Goal: Task Accomplishment & Management: Manage account settings

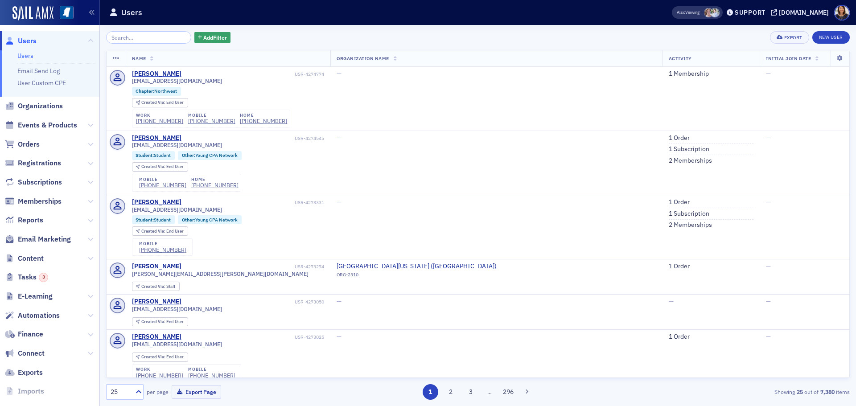
click at [141, 41] on input "search" at bounding box center [148, 37] width 85 height 12
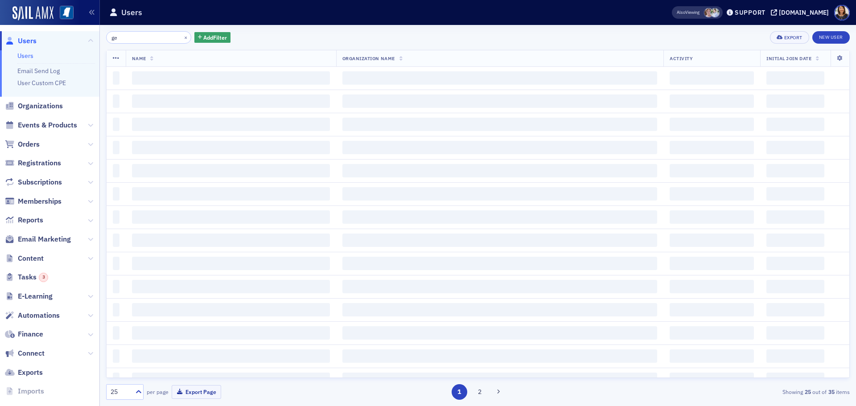
type input "g"
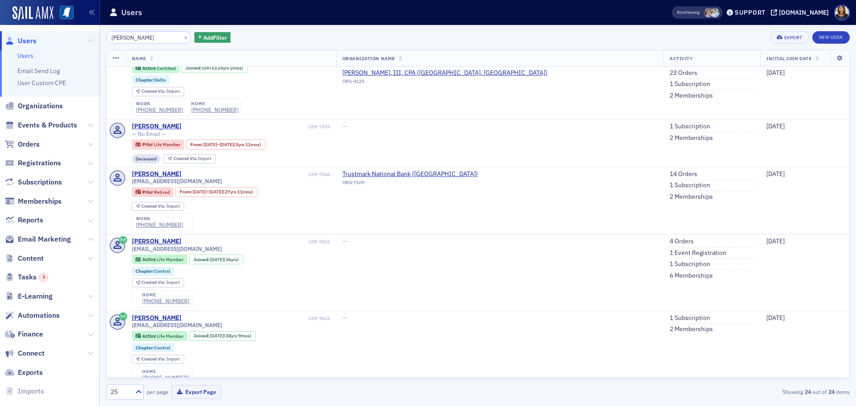
scroll to position [185, 0]
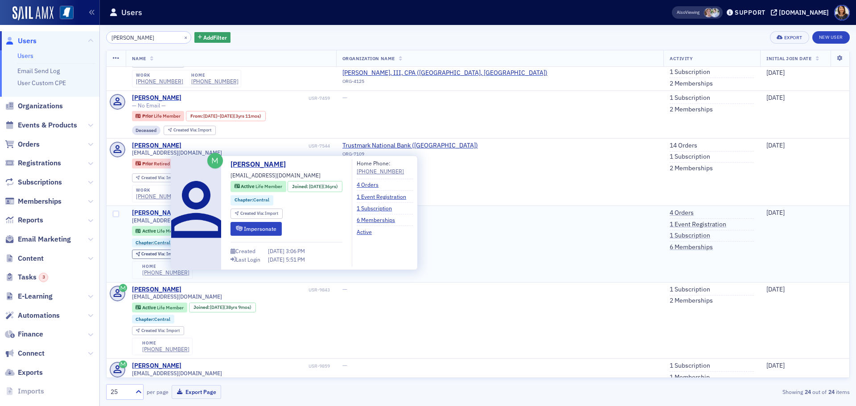
type input "[PERSON_NAME]"
click at [157, 210] on div "[PERSON_NAME]" at bounding box center [156, 213] width 49 height 8
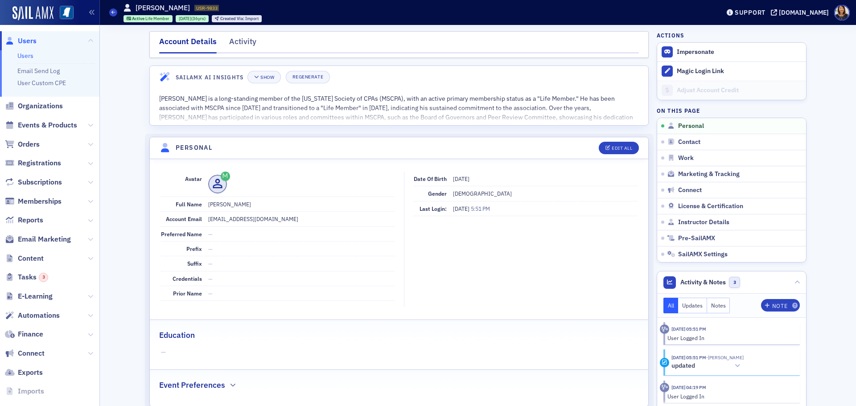
click at [22, 39] on span "Users" at bounding box center [27, 41] width 19 height 10
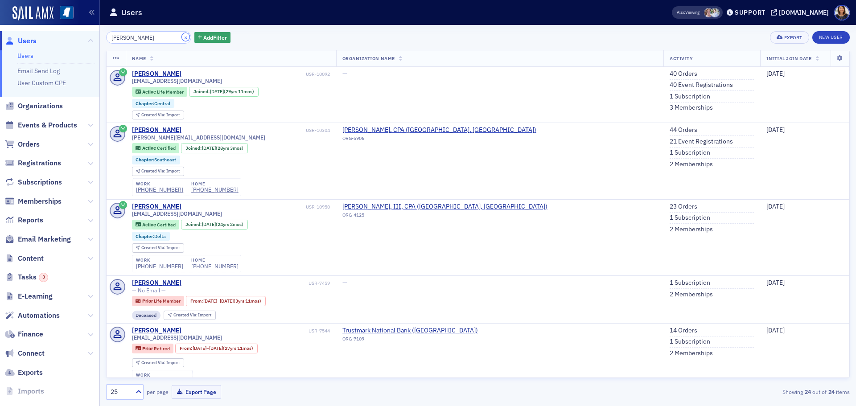
click at [182, 37] on button "×" at bounding box center [186, 37] width 8 height 8
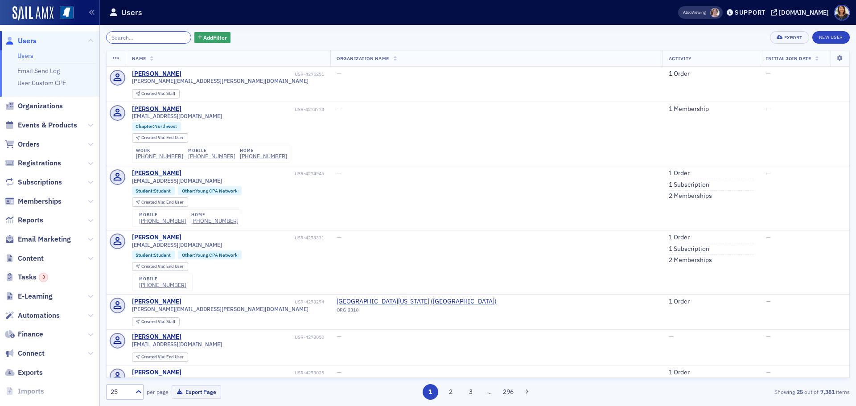
click at [139, 42] on input "search" at bounding box center [148, 37] width 85 height 12
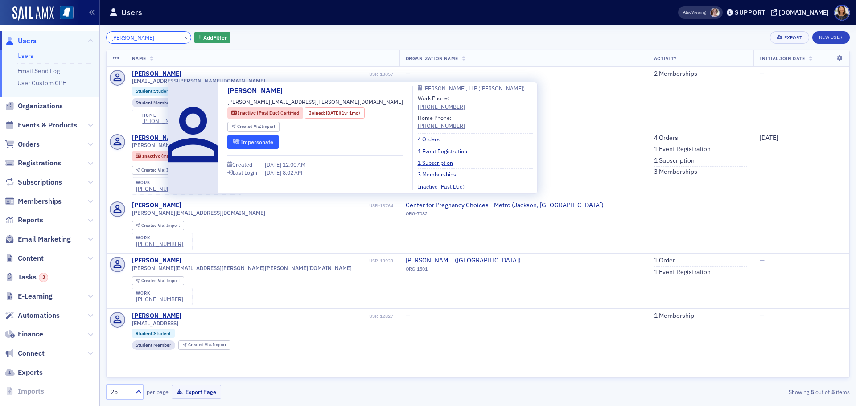
type input "[PERSON_NAME]"
click at [237, 140] on icon "submit" at bounding box center [236, 141] width 7 height 5
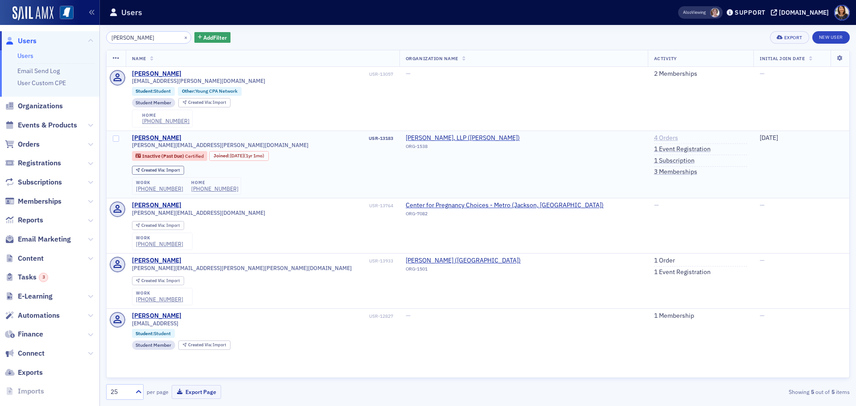
click at [654, 136] on link "4 Orders" at bounding box center [666, 138] width 24 height 8
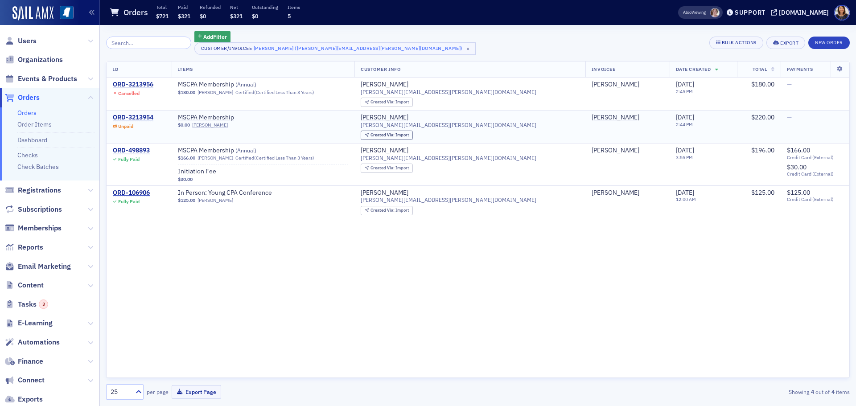
drag, startPoint x: 10, startPoint y: 2, endPoint x: 322, endPoint y: 134, distance: 338.9
click at [322, 134] on td "MSCPA Membership $0.00 [PERSON_NAME]" at bounding box center [263, 127] width 183 height 33
click at [145, 115] on div "ORD-3213954" at bounding box center [133, 118] width 41 height 8
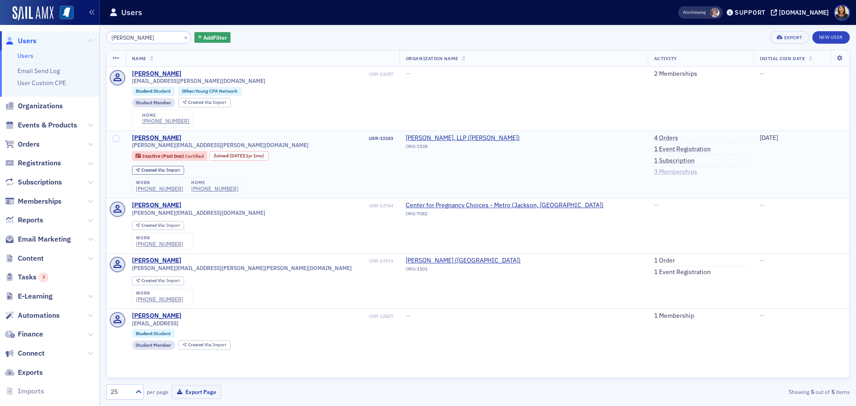
click at [654, 171] on link "3 Memberships" at bounding box center [675, 172] width 43 height 8
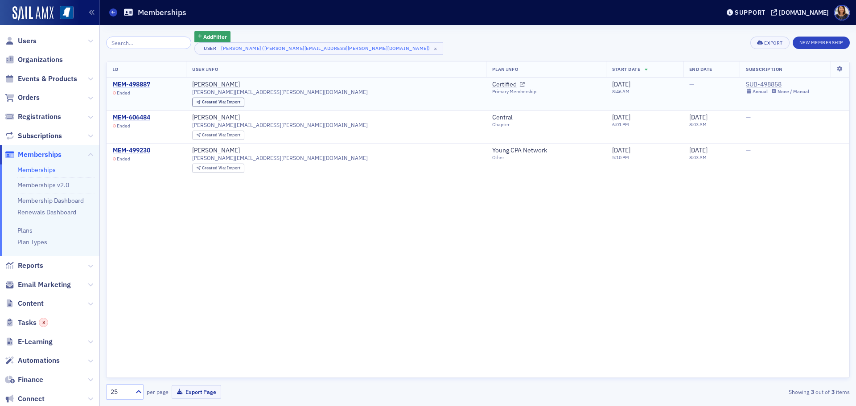
click at [139, 83] on div "MEM-498887" at bounding box center [131, 85] width 37 height 8
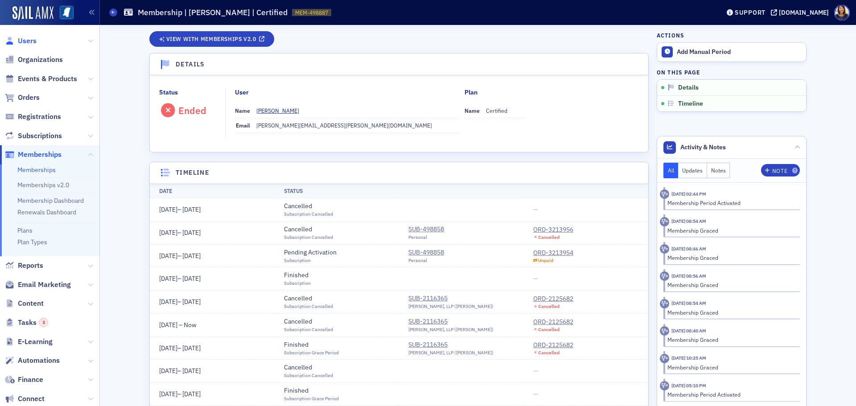
click at [26, 39] on span "Users" at bounding box center [27, 41] width 19 height 10
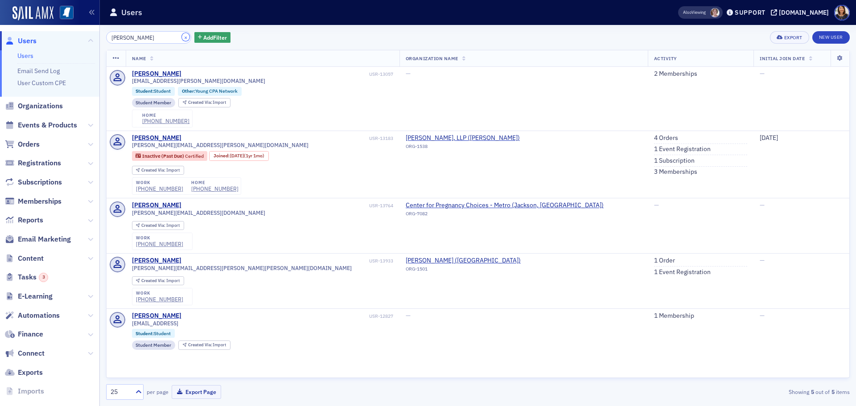
click at [182, 38] on div "×" at bounding box center [186, 37] width 9 height 11
click at [182, 35] on button "×" at bounding box center [186, 37] width 8 height 8
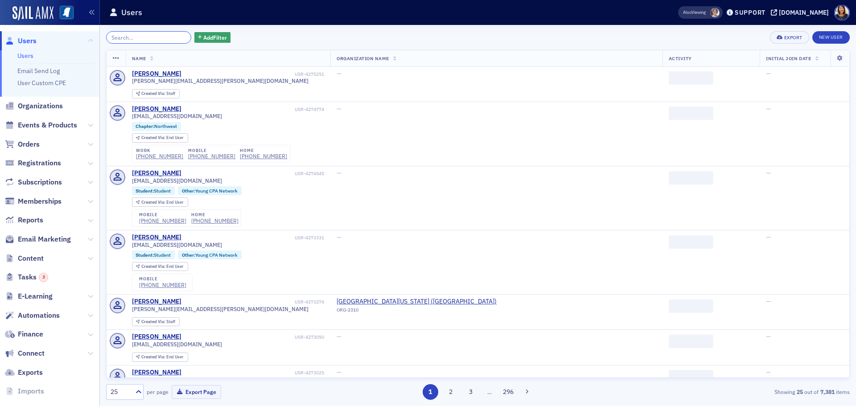
click at [167, 36] on input "search" at bounding box center [148, 37] width 85 height 12
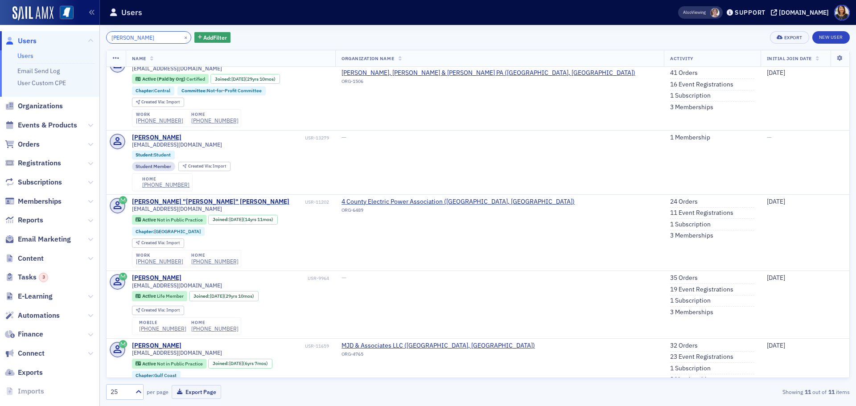
scroll to position [136, 0]
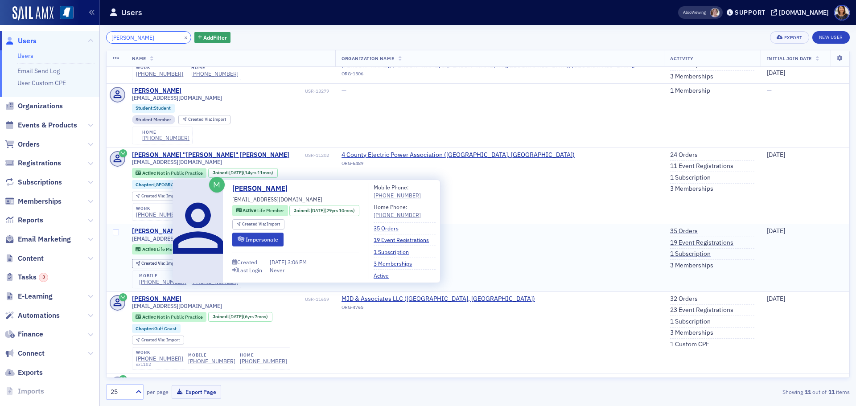
type input "[PERSON_NAME]"
click at [164, 230] on div "[PERSON_NAME]" at bounding box center [156, 231] width 49 height 8
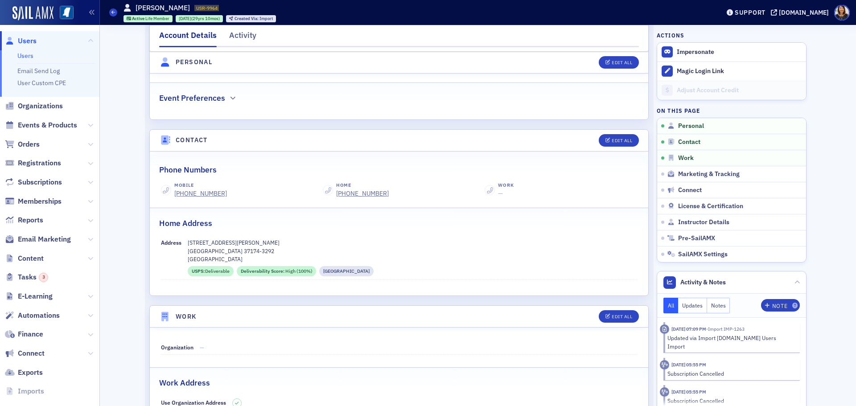
scroll to position [294, 0]
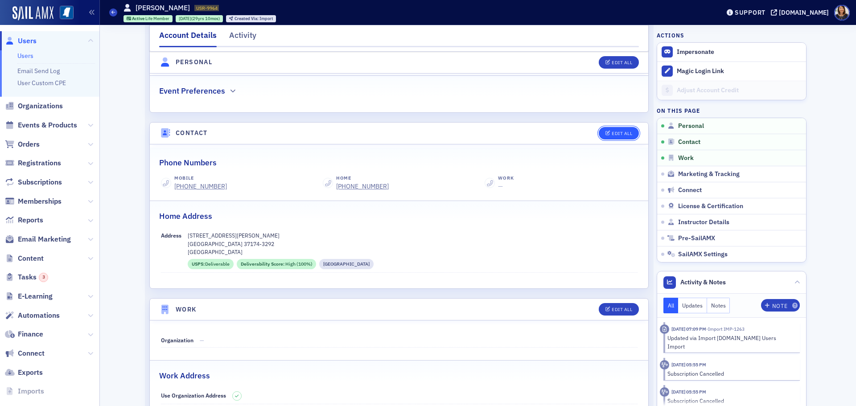
click at [617, 136] on div "Edit All" at bounding box center [622, 133] width 21 height 5
select select "US"
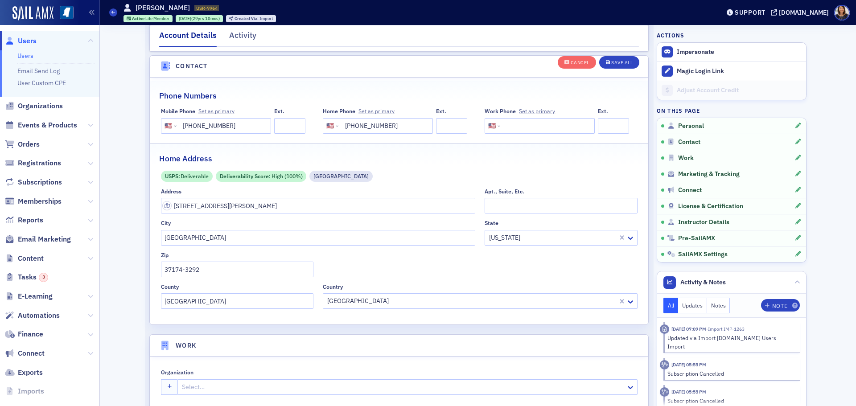
scroll to position [445, 0]
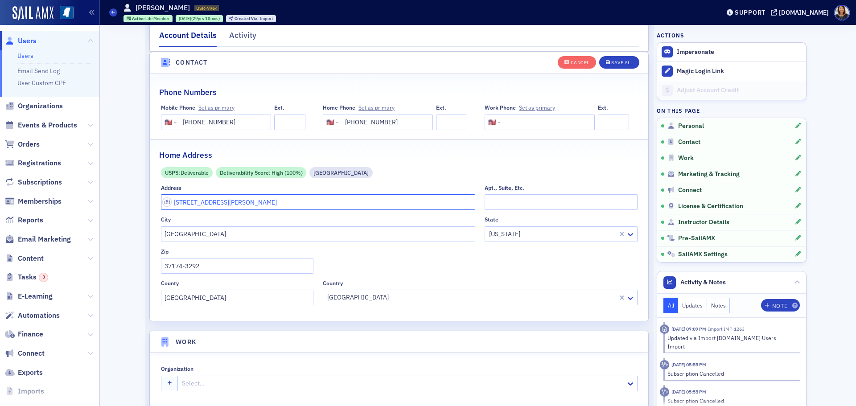
click at [292, 194] on input "[STREET_ADDRESS][PERSON_NAME]" at bounding box center [318, 202] width 315 height 16
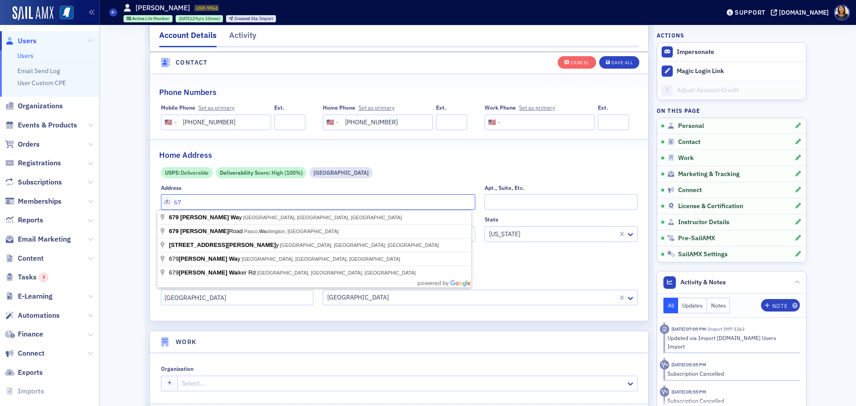
type input "6"
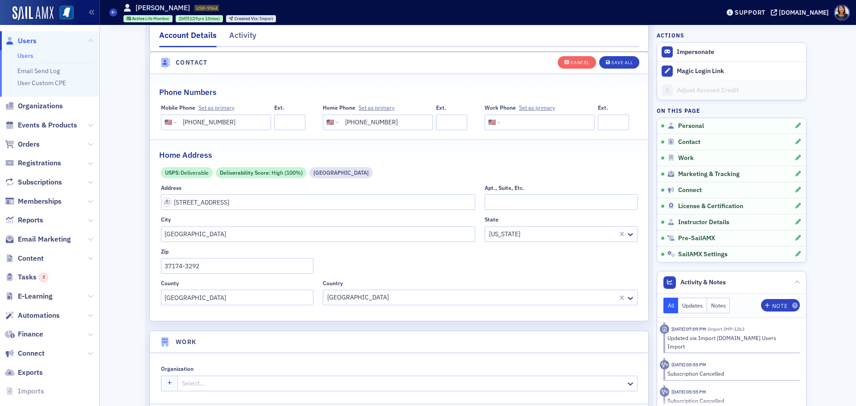
type input "[STREET_ADDRESS]"
type input "Columbia"
type input "38401"
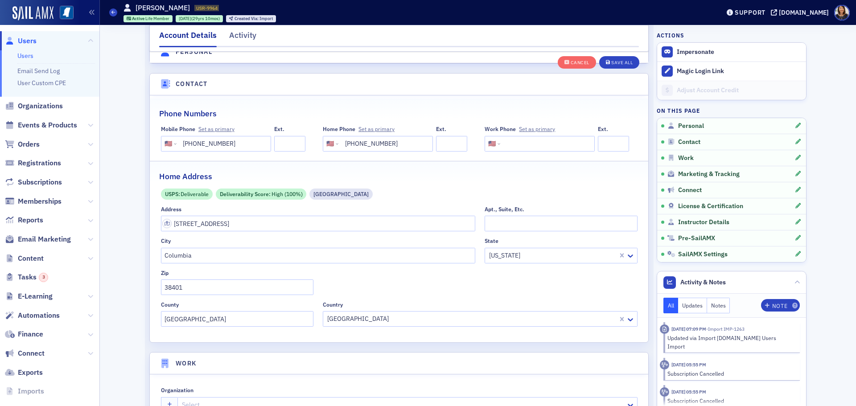
scroll to position [418, 0]
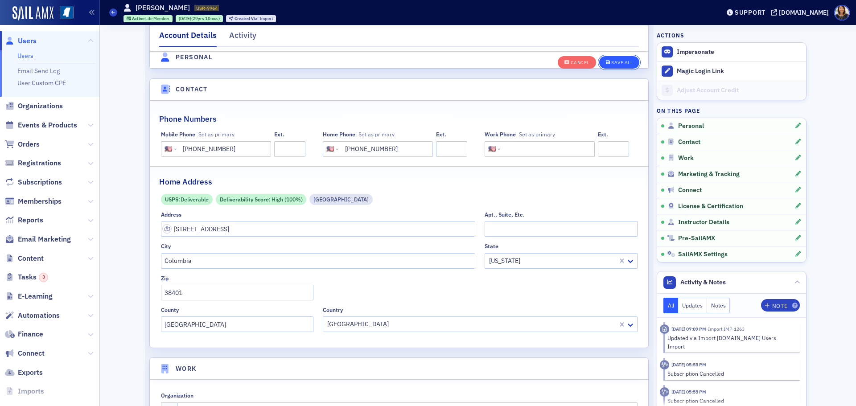
click at [608, 56] on div "Cancel Save All" at bounding box center [599, 62] width 82 height 19
click at [618, 63] on div "Save All" at bounding box center [621, 62] width 21 height 5
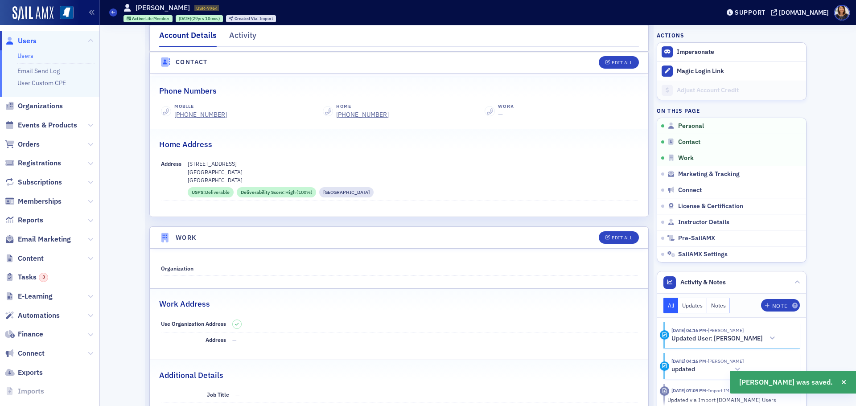
scroll to position [677, 0]
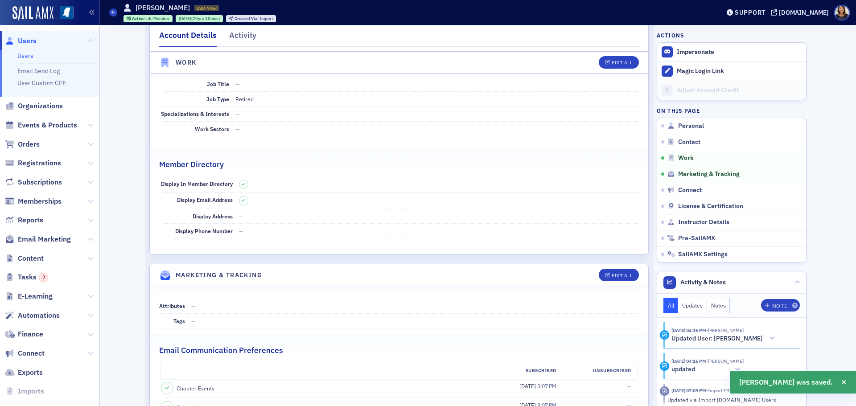
drag, startPoint x: 844, startPoint y: 199, endPoint x: 844, endPoint y: 138, distance: 61.5
click at [844, 138] on div "Account Details Activity Magically Generating SailAMX AI Insights Show Regenera…" at bounding box center [478, 312] width 756 height 1928
click at [849, 223] on div "Account Details Activity Magically Generating SailAMX AI Insights Show Regenera…" at bounding box center [478, 312] width 756 height 1928
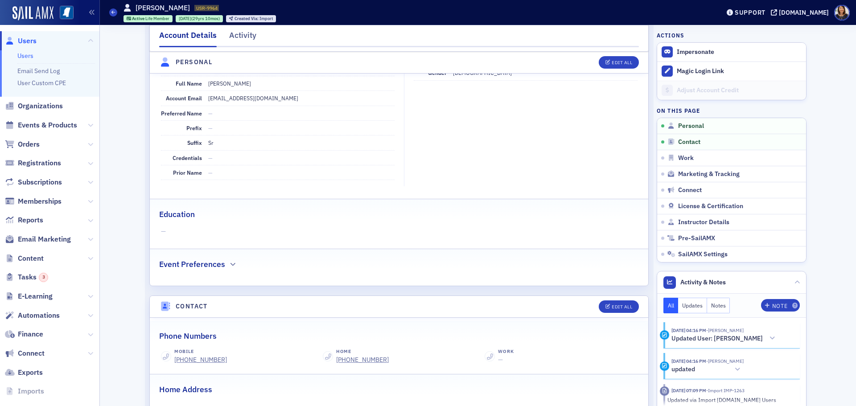
scroll to position [8, 0]
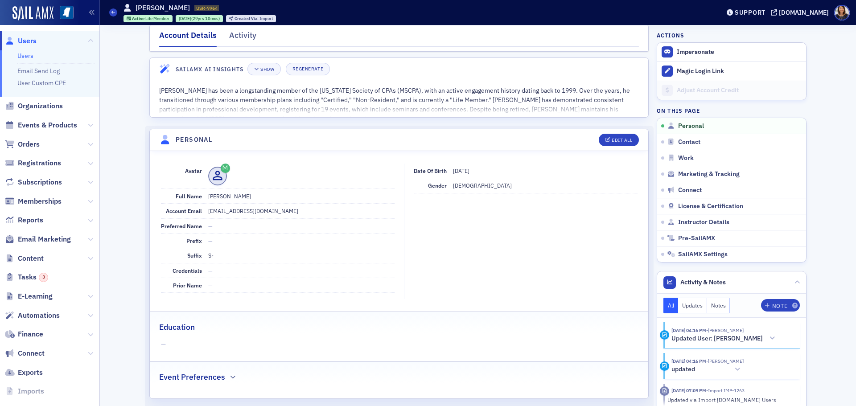
click at [26, 44] on span "Users" at bounding box center [27, 41] width 19 height 10
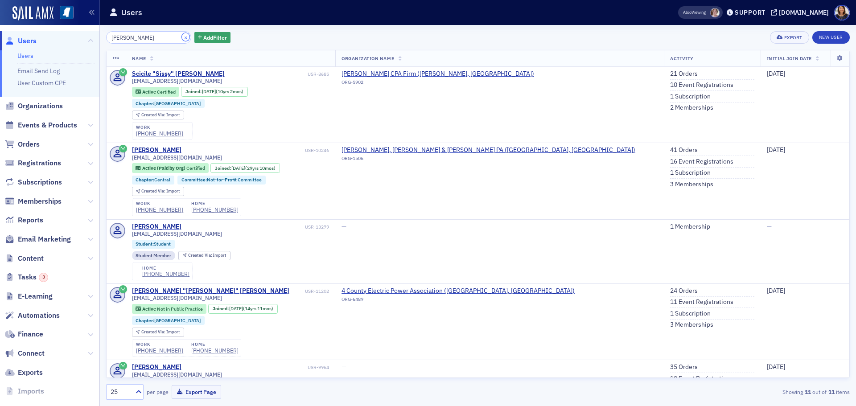
click at [182, 38] on button "×" at bounding box center [186, 37] width 8 height 8
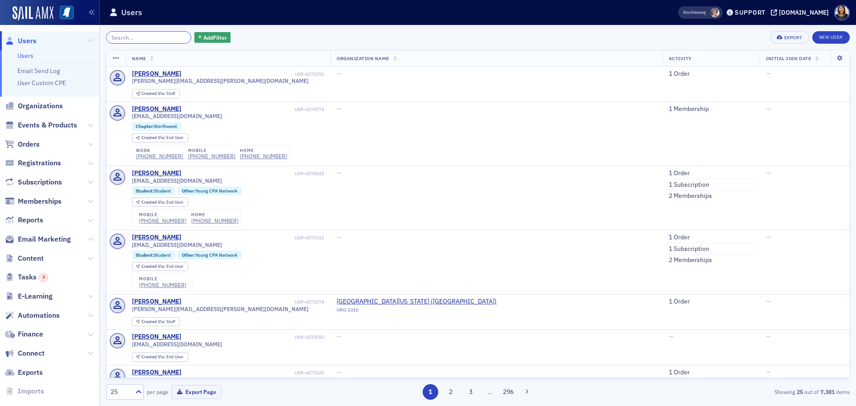
click at [154, 41] on input "search" at bounding box center [148, 37] width 85 height 12
click at [154, 38] on input "search" at bounding box center [148, 37] width 85 height 12
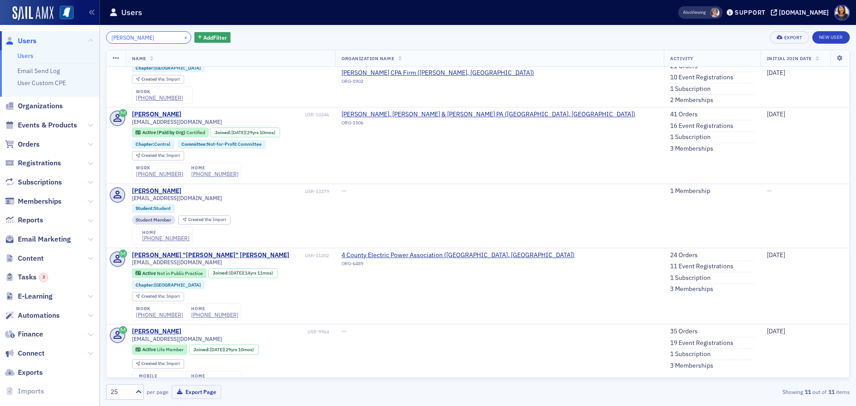
scroll to position [33, 0]
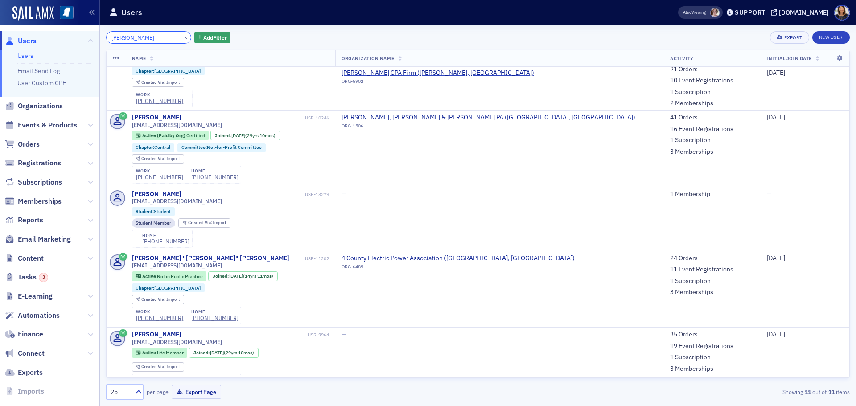
click at [170, 34] on input "curtis lindsay" at bounding box center [148, 37] width 85 height 12
type input "curtis lindsay"
click at [182, 36] on button "×" at bounding box center [186, 37] width 8 height 8
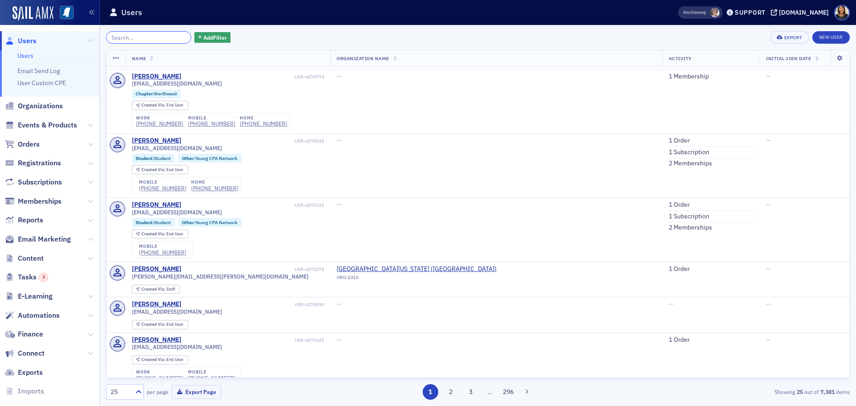
click at [172, 36] on input "search" at bounding box center [148, 37] width 85 height 12
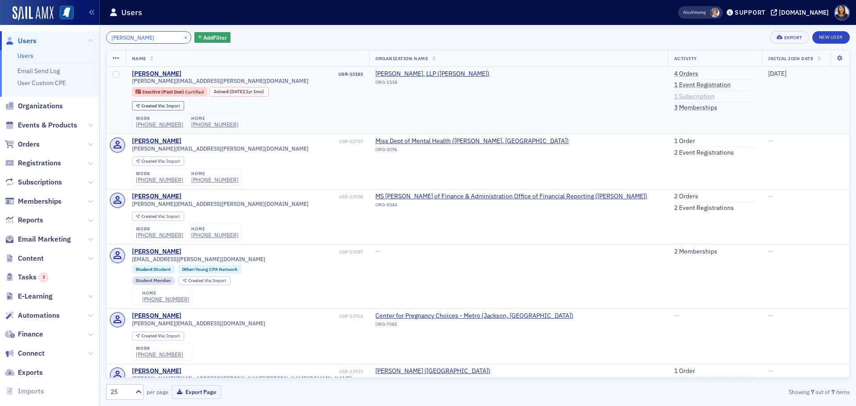
type input "carly barker"
click at [674, 98] on link "1 Subscription" at bounding box center [694, 97] width 41 height 8
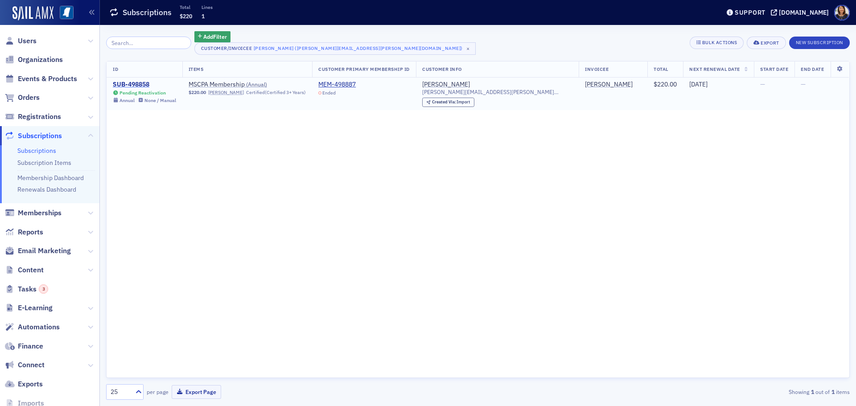
click at [141, 85] on div "SUB-498858" at bounding box center [144, 85] width 63 height 8
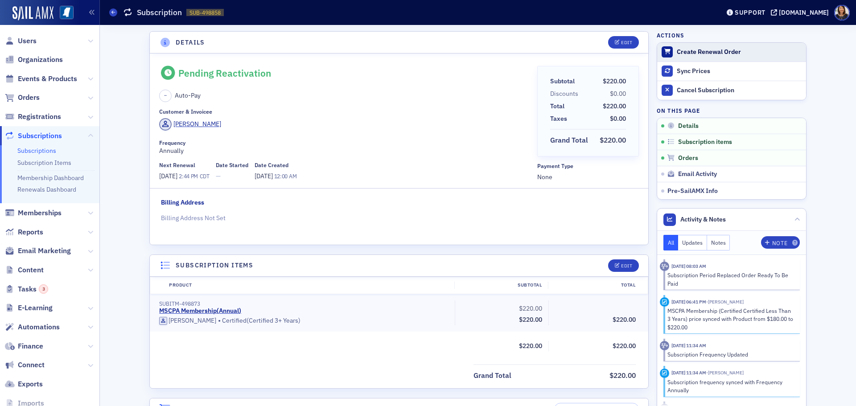
click at [700, 49] on div "Create Renewal Order" at bounding box center [739, 52] width 125 height 8
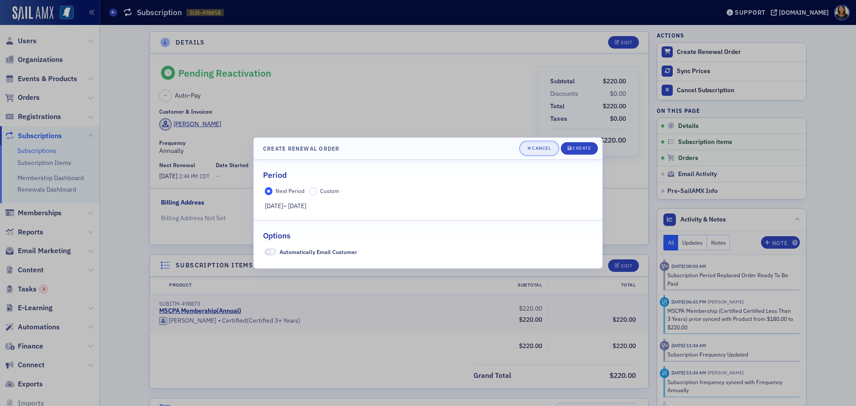
click at [541, 146] on div "Cancel" at bounding box center [541, 148] width 19 height 5
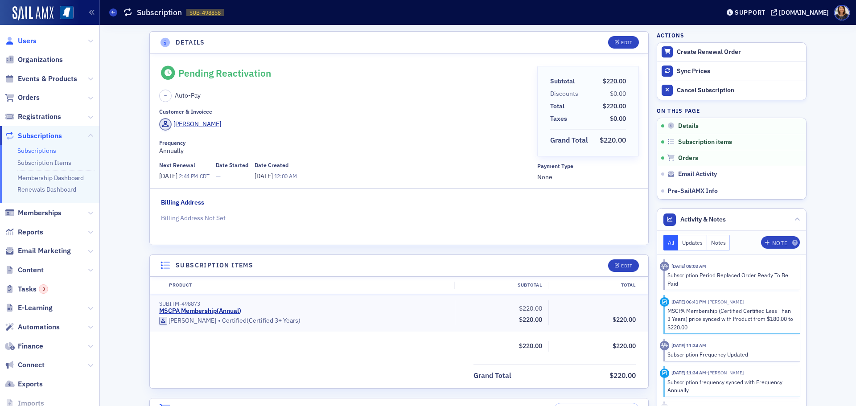
click at [26, 42] on span "Users" at bounding box center [27, 41] width 19 height 10
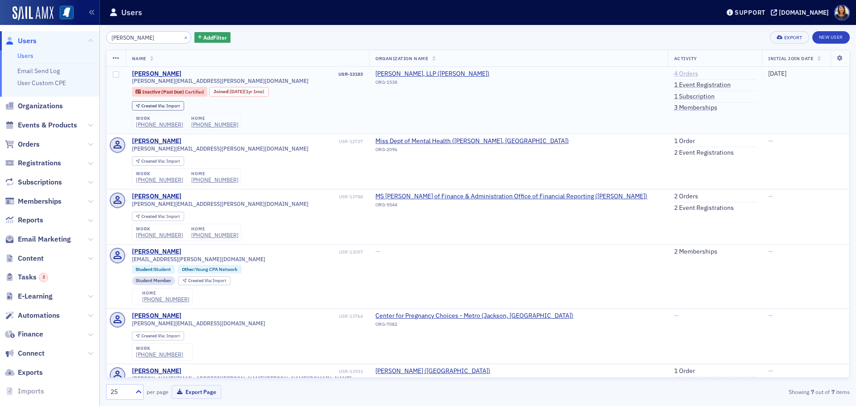
click at [674, 74] on link "4 Orders" at bounding box center [686, 74] width 24 height 8
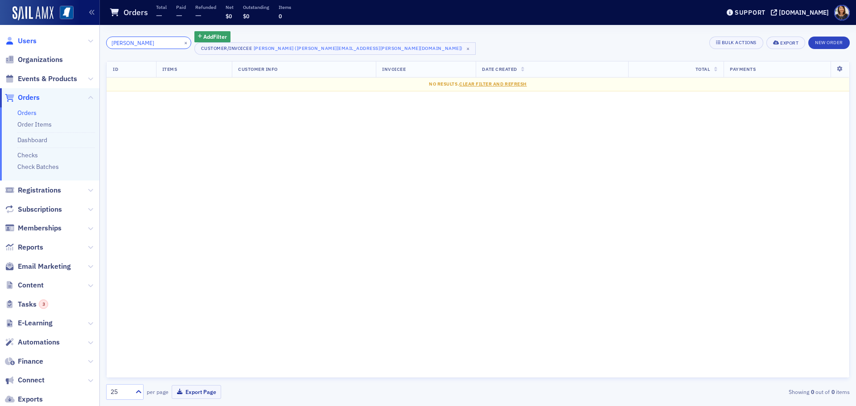
type input "judy harve"
click at [31, 37] on span "Users" at bounding box center [27, 41] width 19 height 10
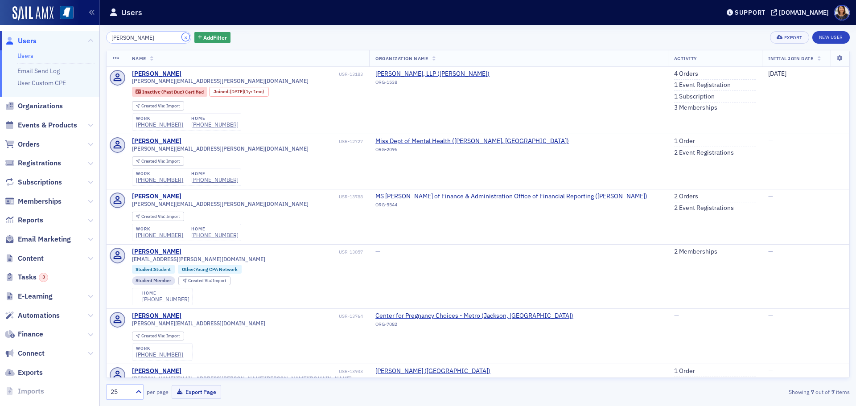
click at [182, 38] on button "×" at bounding box center [186, 37] width 8 height 8
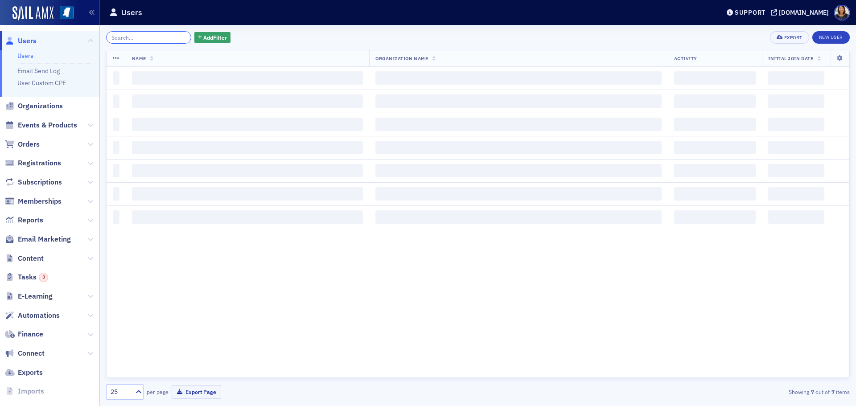
click at [153, 37] on input "search" at bounding box center [148, 37] width 85 height 12
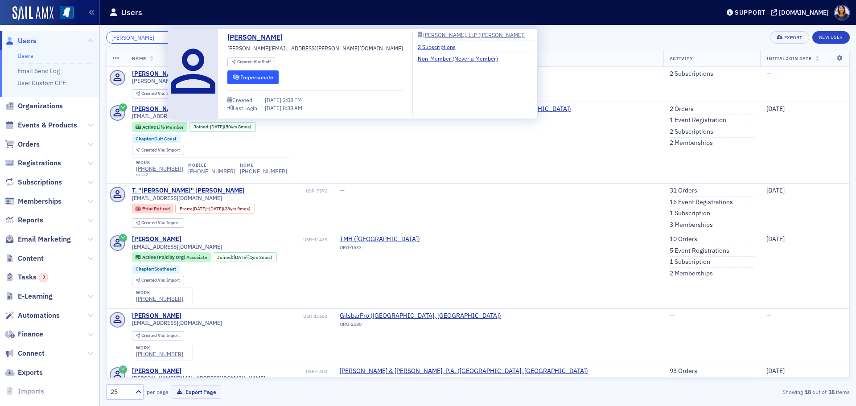
type input "judy harvey"
click at [261, 78] on button "Impersonate" at bounding box center [252, 77] width 51 height 14
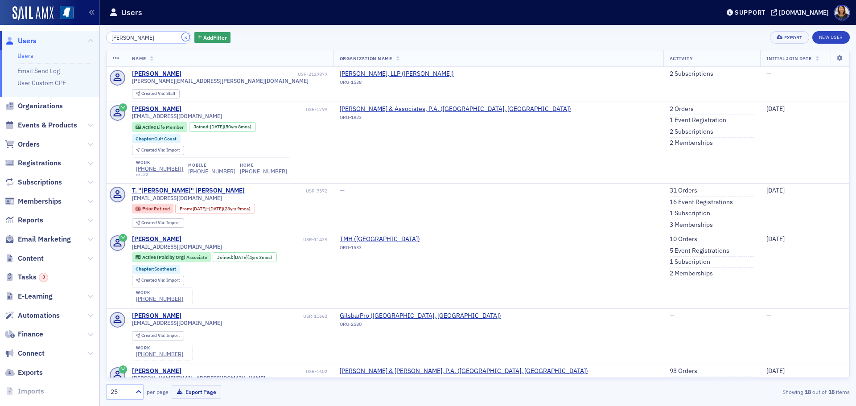
click at [182, 39] on button "×" at bounding box center [186, 37] width 8 height 8
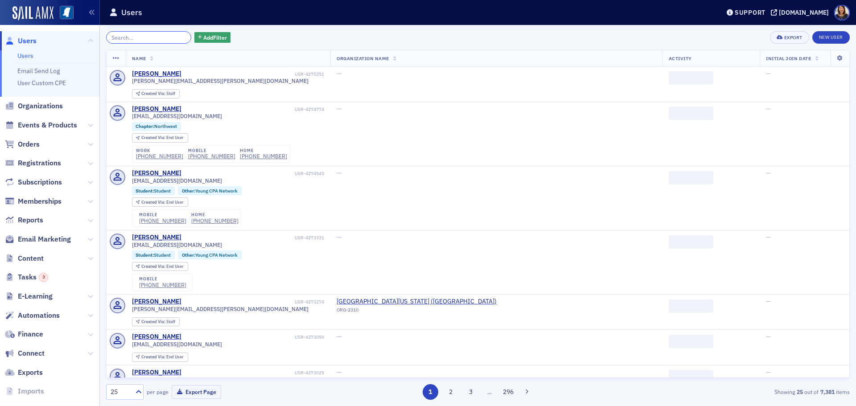
click at [147, 39] on input "search" at bounding box center [148, 37] width 85 height 12
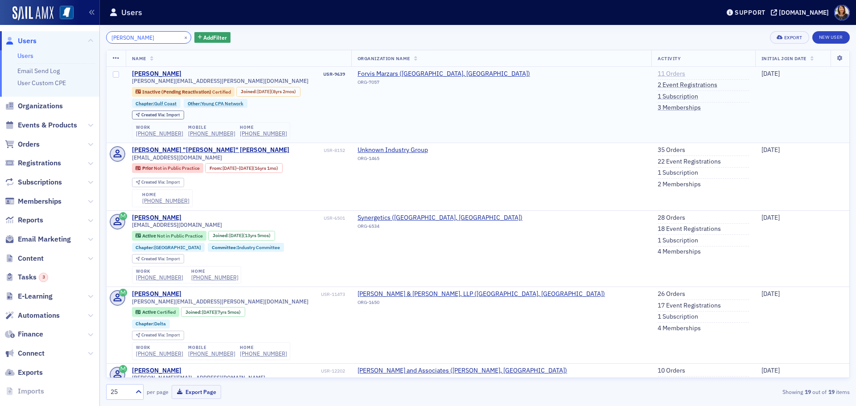
type input "brandon beatt"
click at [658, 70] on link "11 Orders" at bounding box center [672, 74] width 28 height 8
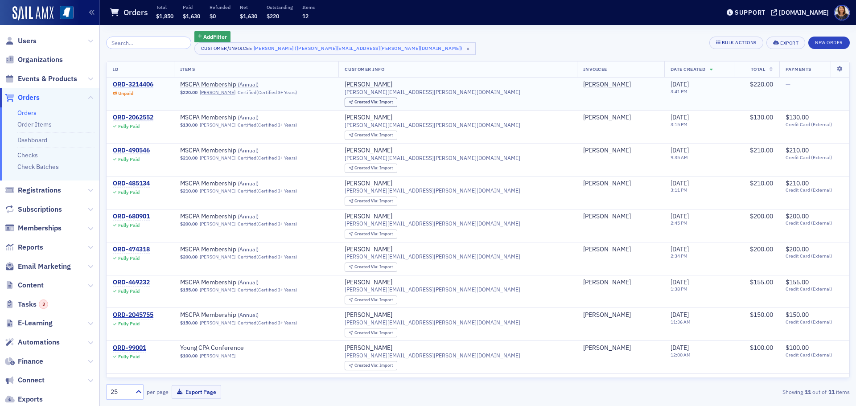
click at [142, 81] on div "ORD-3214406" at bounding box center [133, 85] width 41 height 8
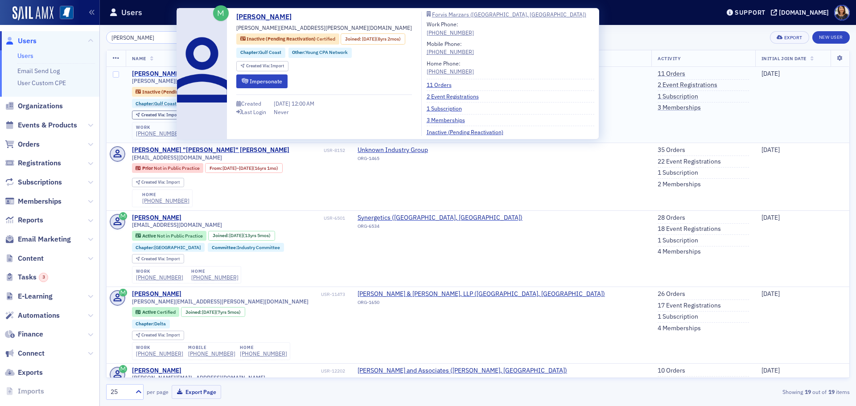
click at [156, 70] on div "Brandon Beatty" at bounding box center [156, 74] width 49 height 8
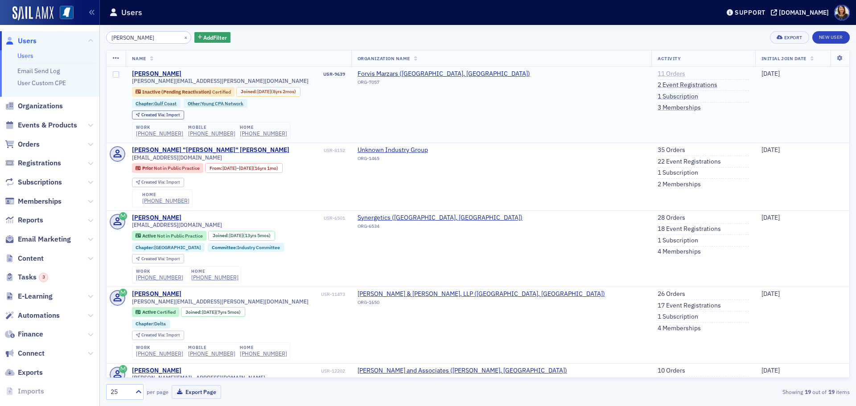
click at [658, 74] on link "11 Orders" at bounding box center [672, 74] width 28 height 8
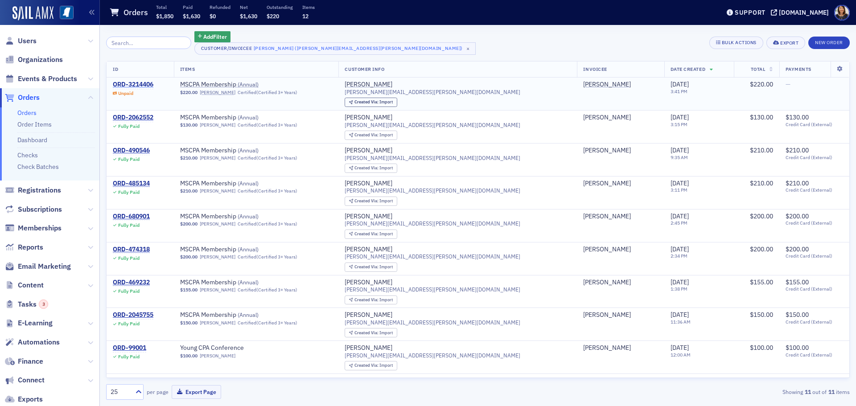
click at [152, 86] on div "ORD-3214406" at bounding box center [133, 85] width 41 height 8
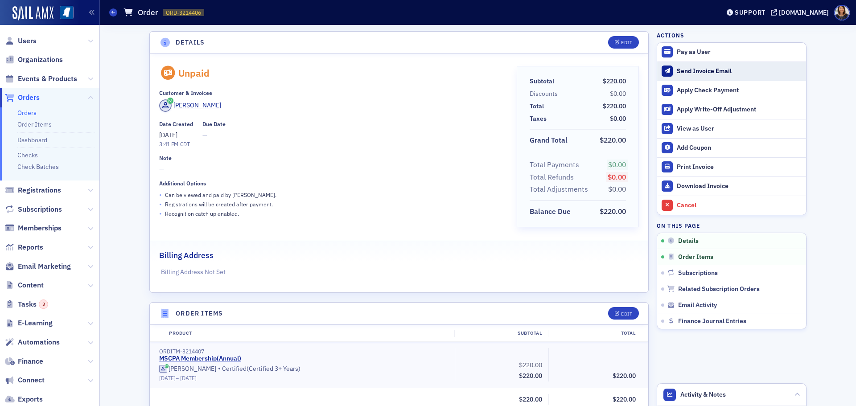
click at [698, 71] on div "Send Invoice Email" at bounding box center [739, 71] width 125 height 8
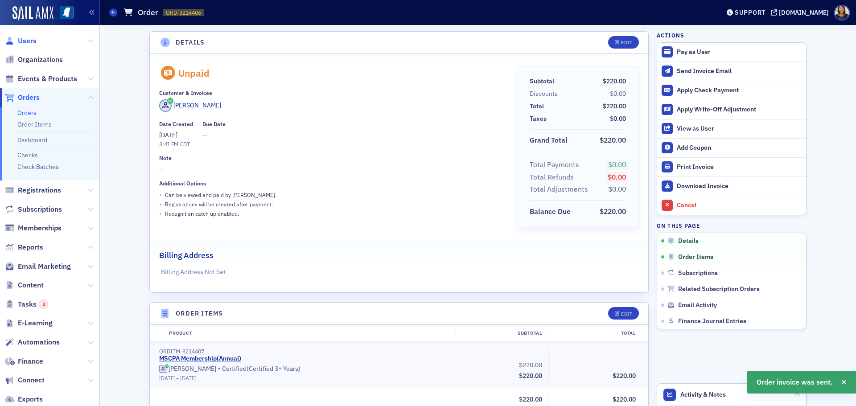
click at [26, 41] on span "Users" at bounding box center [27, 41] width 19 height 10
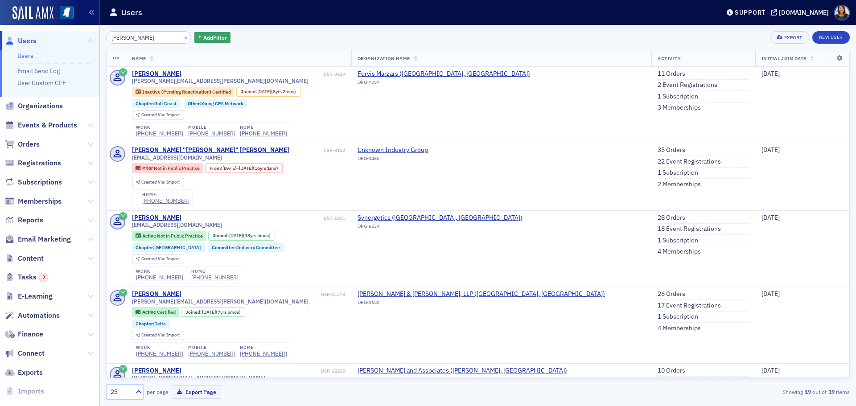
click at [182, 39] on div "×" at bounding box center [186, 37] width 9 height 11
click at [182, 35] on button "×" at bounding box center [186, 37] width 8 height 8
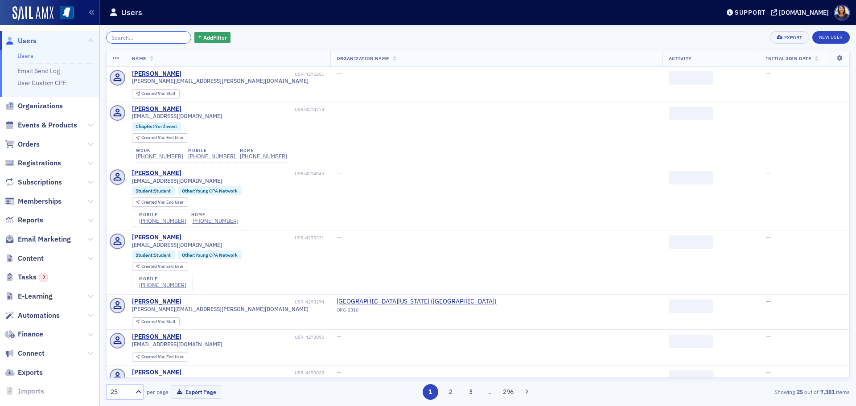
click at [175, 36] on input "search" at bounding box center [148, 37] width 85 height 12
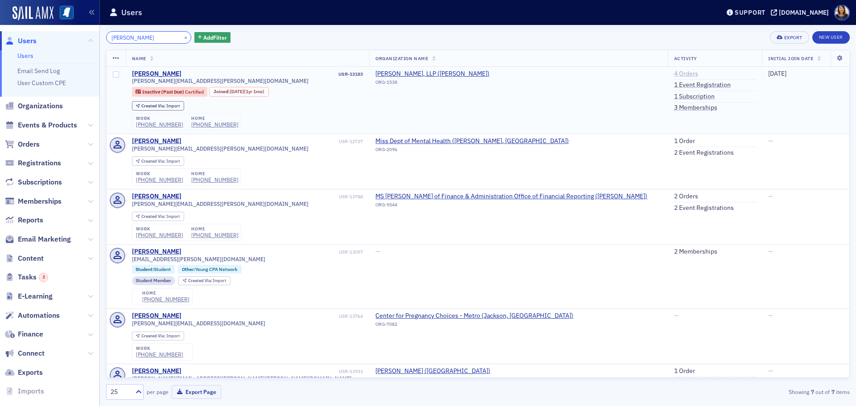
type input "carly barker"
click at [674, 75] on link "4 Orders" at bounding box center [686, 74] width 24 height 8
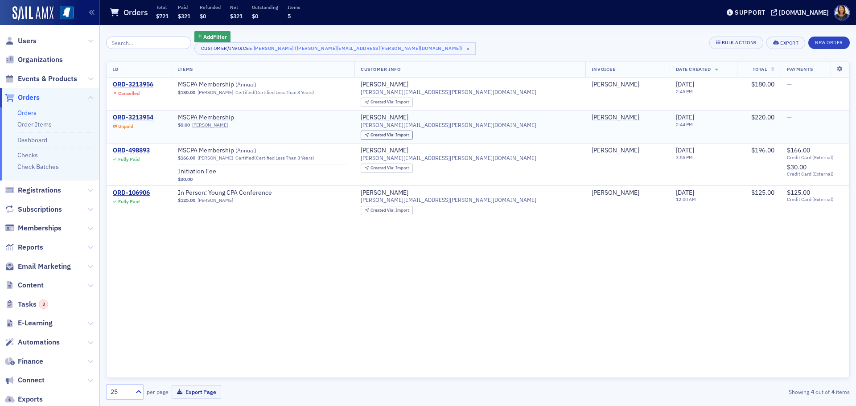
click at [139, 116] on div "ORD-3213954" at bounding box center [133, 118] width 41 height 8
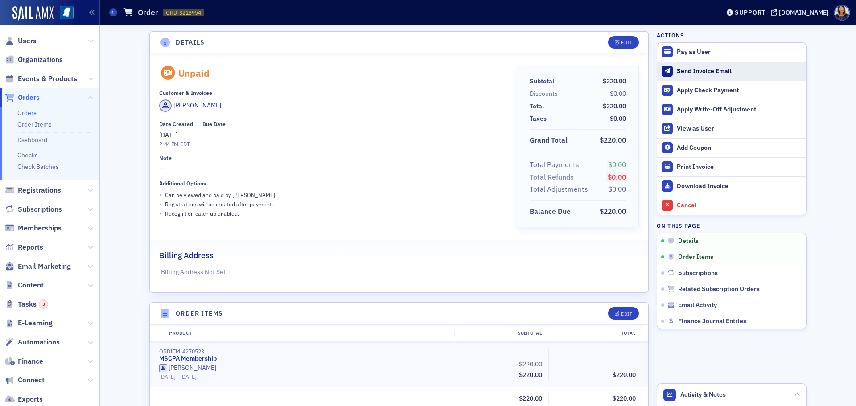
click at [694, 70] on div "Send Invoice Email" at bounding box center [739, 71] width 125 height 8
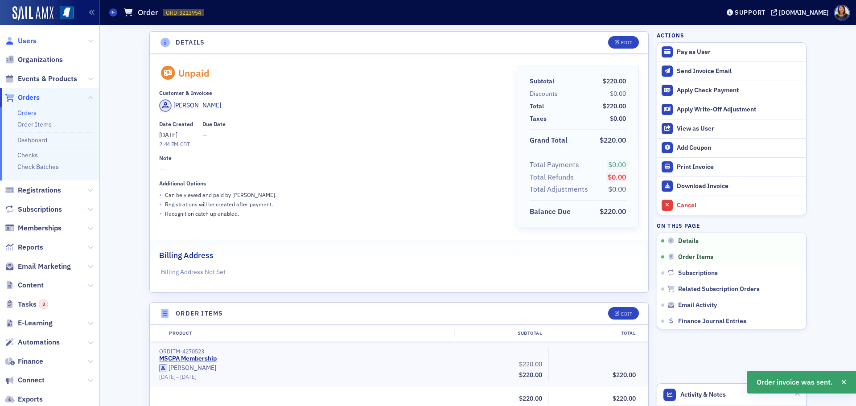
click at [33, 39] on span "Users" at bounding box center [27, 41] width 19 height 10
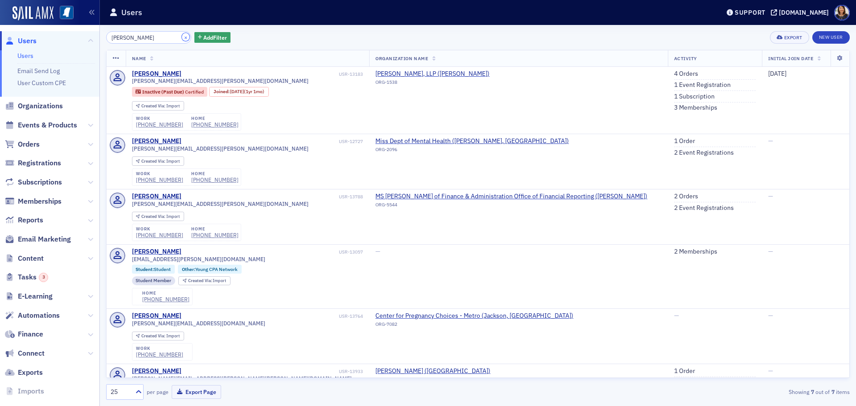
click at [182, 36] on button "×" at bounding box center [186, 37] width 8 height 8
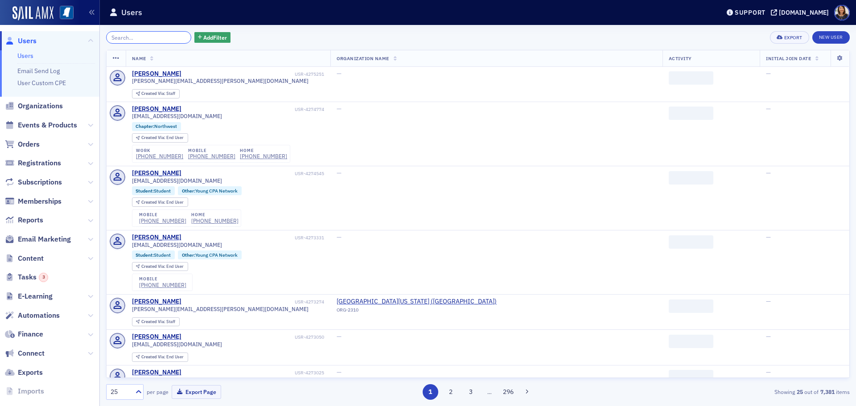
click at [178, 36] on input "search" at bounding box center [148, 37] width 85 height 12
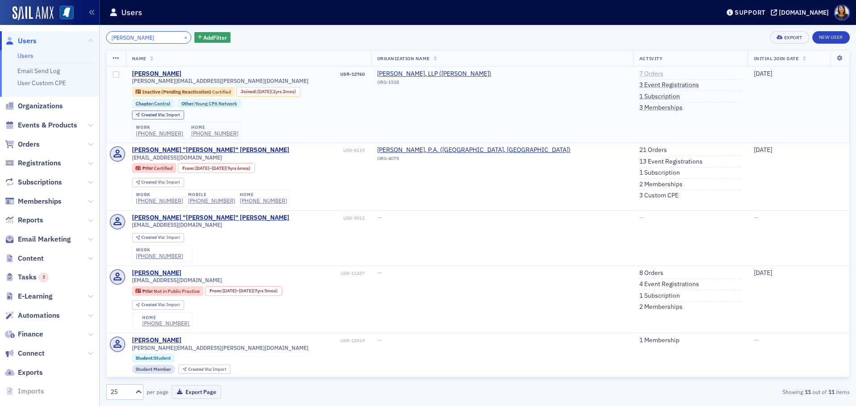
type input "logan gage"
click at [639, 71] on link "7 Orders" at bounding box center [651, 74] width 24 height 8
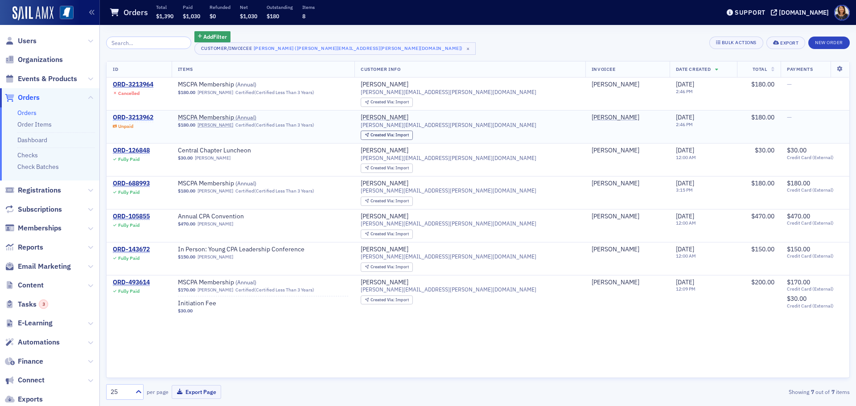
click at [143, 117] on div "ORD-3213962" at bounding box center [133, 118] width 41 height 8
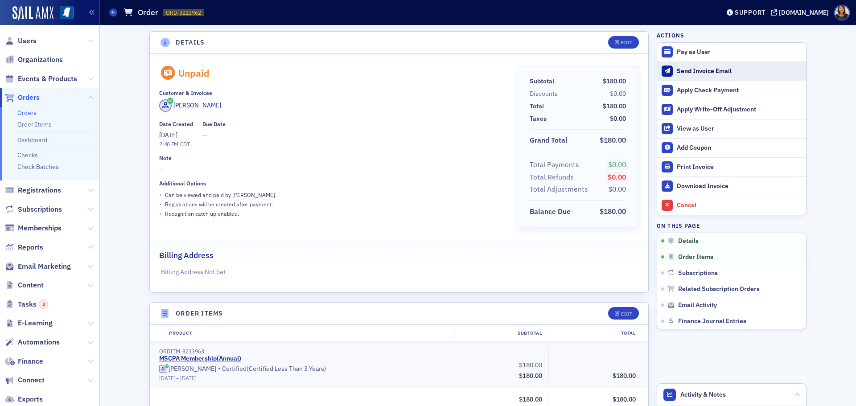
click at [689, 70] on div "Send Invoice Email" at bounding box center [739, 71] width 125 height 8
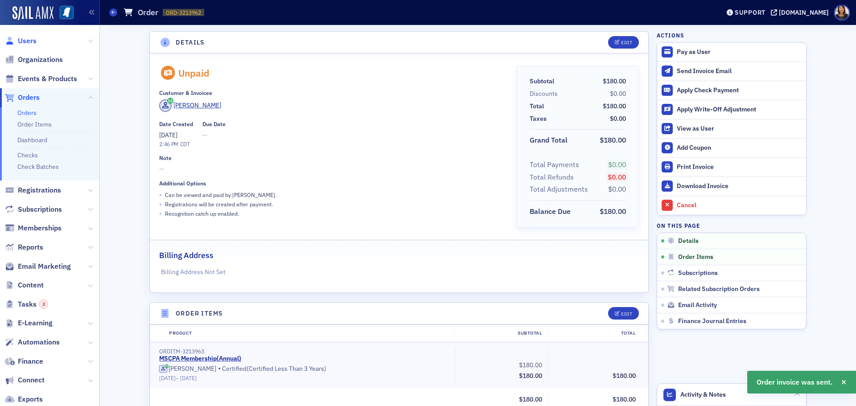
click at [20, 37] on span "Users" at bounding box center [27, 41] width 19 height 10
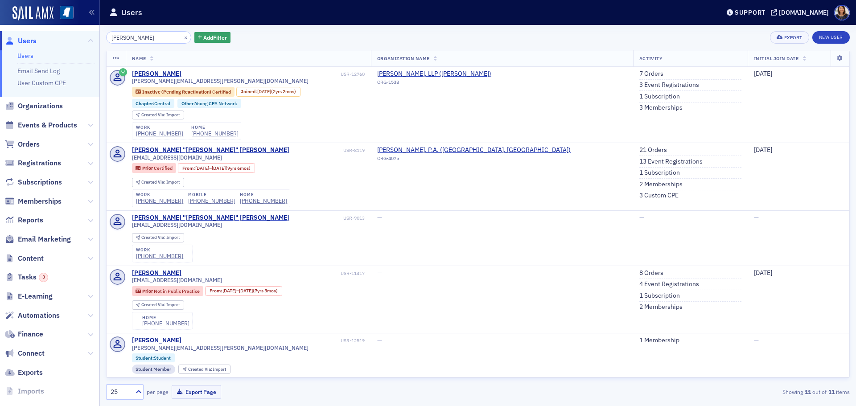
click at [182, 32] on div "×" at bounding box center [186, 37] width 9 height 11
click at [182, 36] on div "×" at bounding box center [186, 37] width 9 height 11
click at [182, 41] on div "×" at bounding box center [186, 37] width 9 height 11
click at [182, 39] on button "×" at bounding box center [186, 37] width 8 height 8
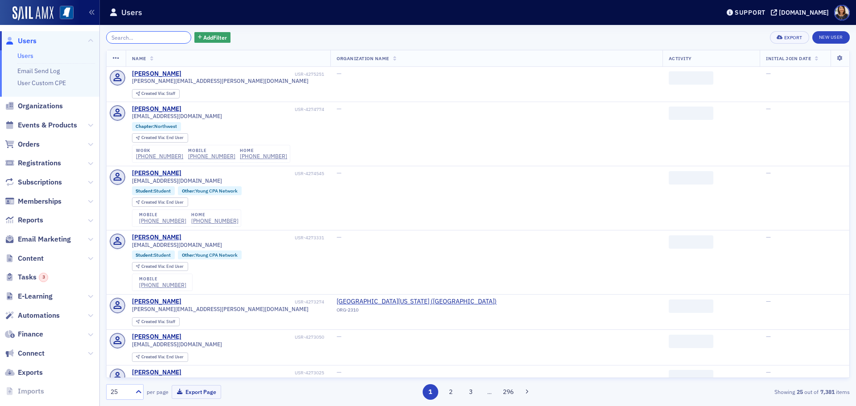
click at [174, 39] on input "search" at bounding box center [148, 37] width 85 height 12
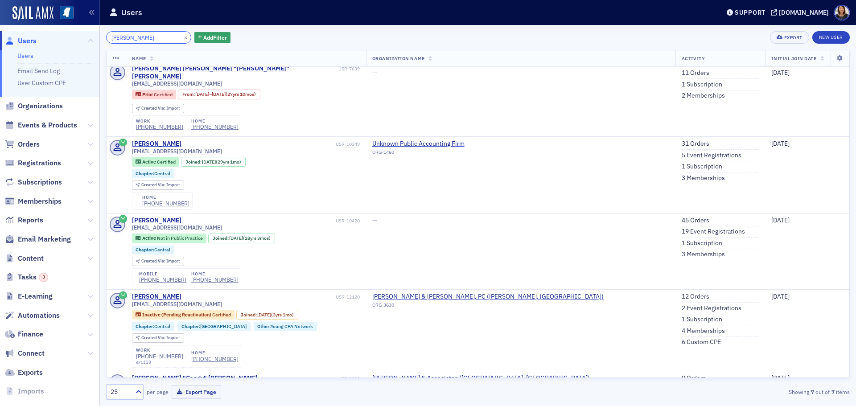
scroll to position [77, 0]
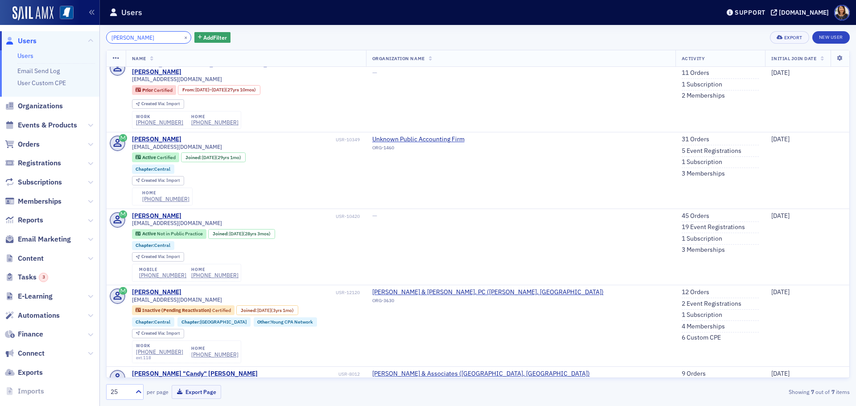
type input "kimbererly ainsworth"
click at [854, 260] on div "kimbererly ainsworth × Add Filter Export New User Name Organization Name Activi…" at bounding box center [478, 215] width 756 height 381
click at [676, 277] on td "45 Orders 19 Event Registrations 1 Subscription 3 Memberships" at bounding box center [721, 247] width 90 height 77
click at [682, 288] on link "12 Orders" at bounding box center [696, 292] width 28 height 8
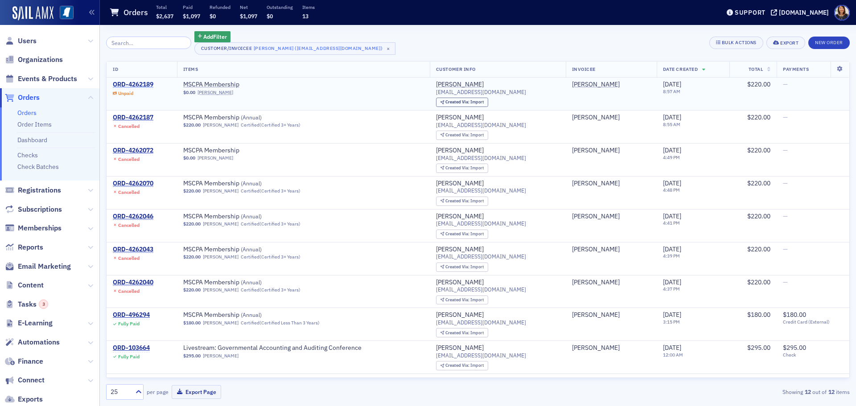
click at [140, 84] on div "ORD-4262189" at bounding box center [133, 85] width 41 height 8
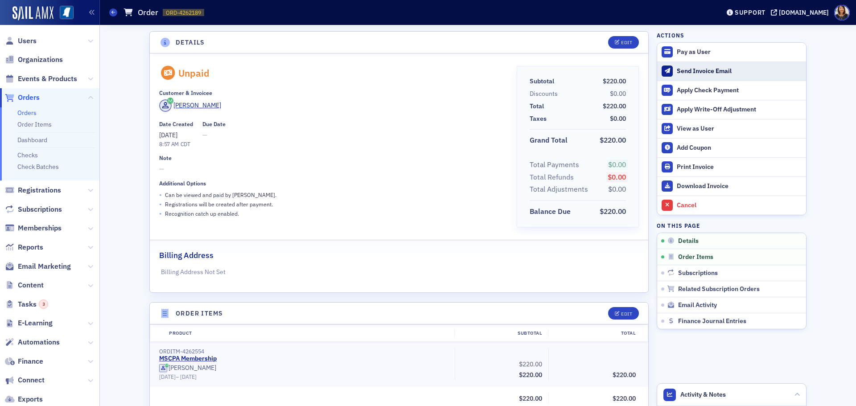
click at [703, 71] on div "Send Invoice Email" at bounding box center [739, 71] width 125 height 8
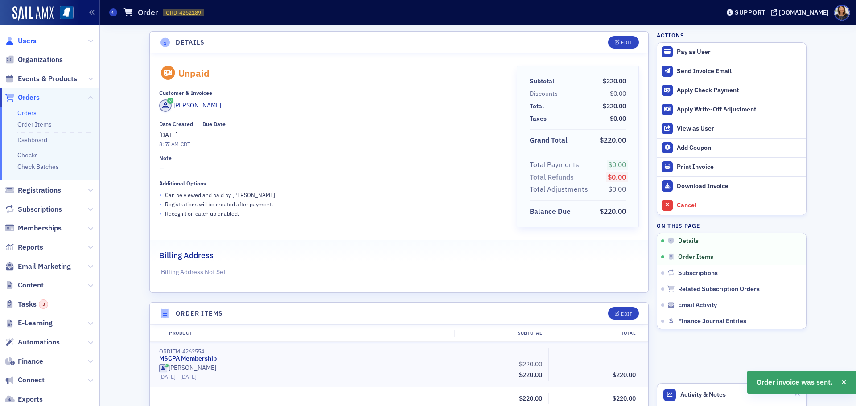
click at [23, 37] on span "Users" at bounding box center [27, 41] width 19 height 10
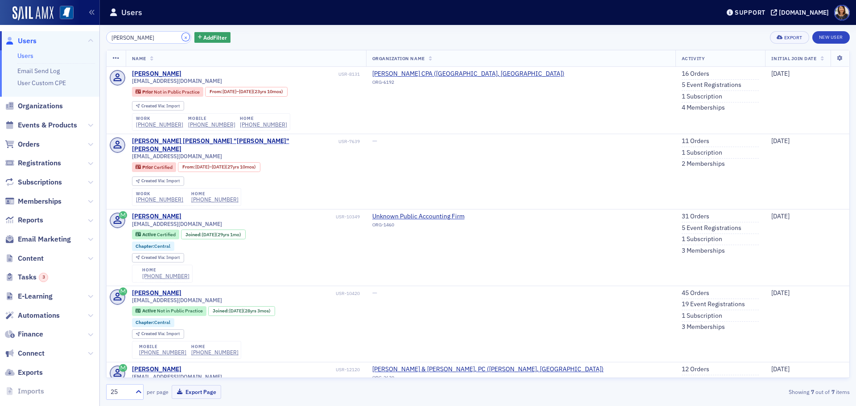
click at [182, 39] on button "×" at bounding box center [186, 37] width 8 height 8
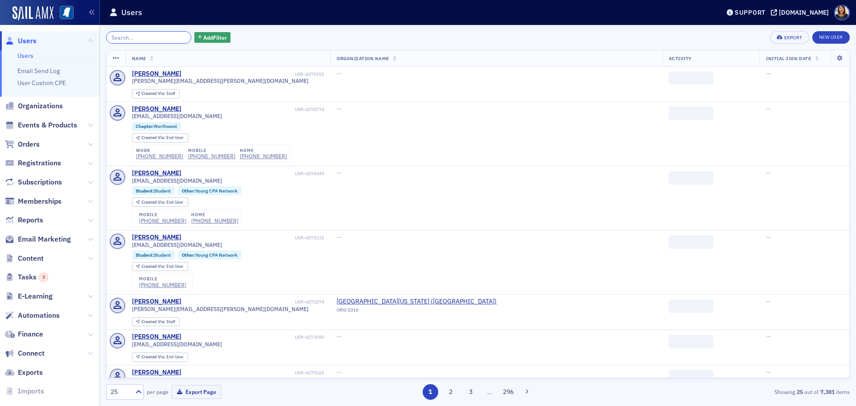
click at [161, 40] on input "search" at bounding box center [148, 37] width 85 height 12
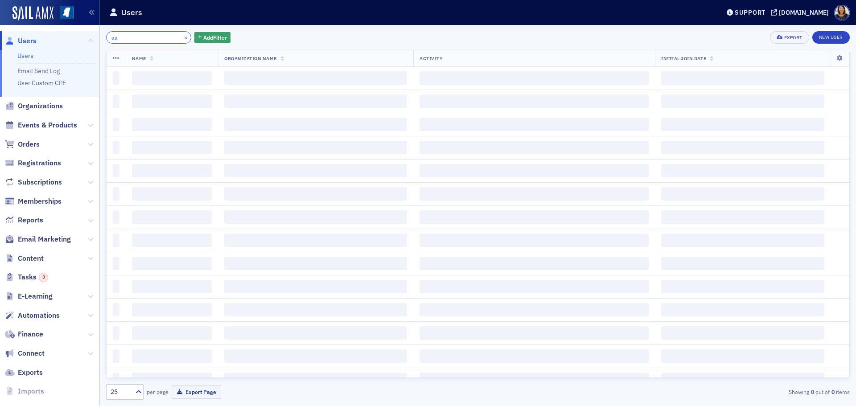
type input "a"
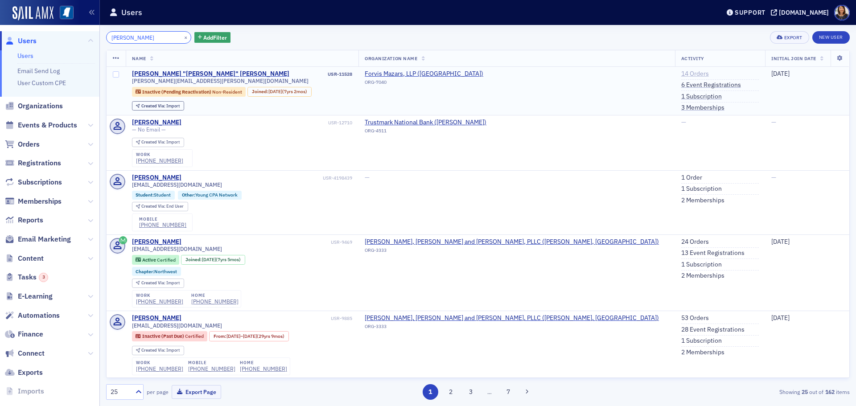
type input "andy williams"
click at [681, 75] on link "14 Orders" at bounding box center [695, 74] width 28 height 8
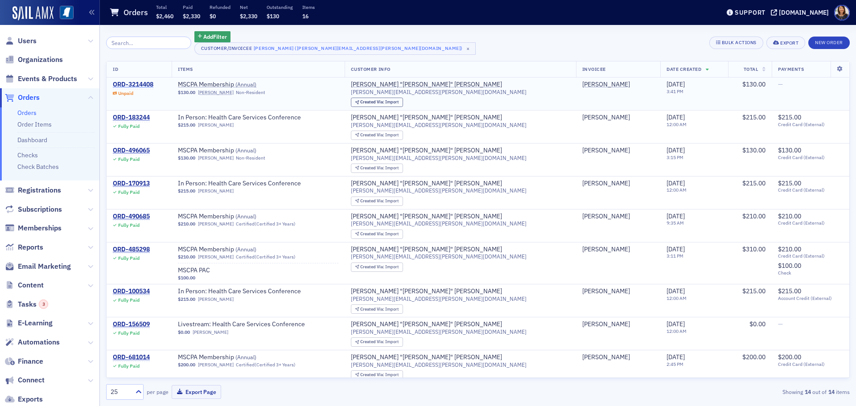
click at [139, 82] on div "ORD-3214408" at bounding box center [133, 85] width 41 height 8
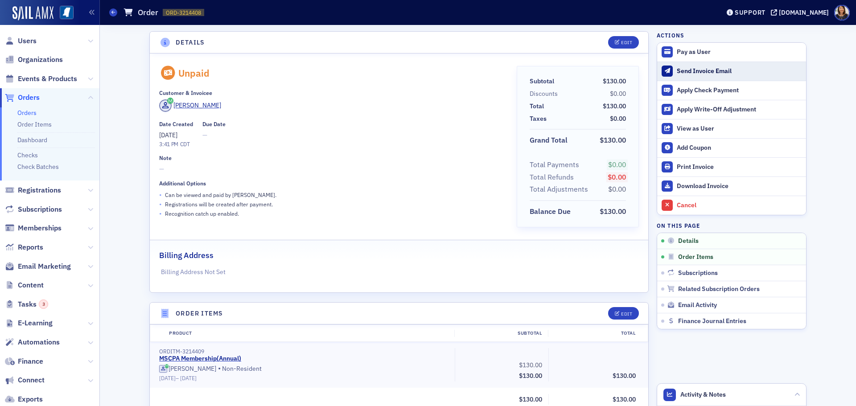
click at [689, 70] on div "Send Invoice Email" at bounding box center [739, 71] width 125 height 8
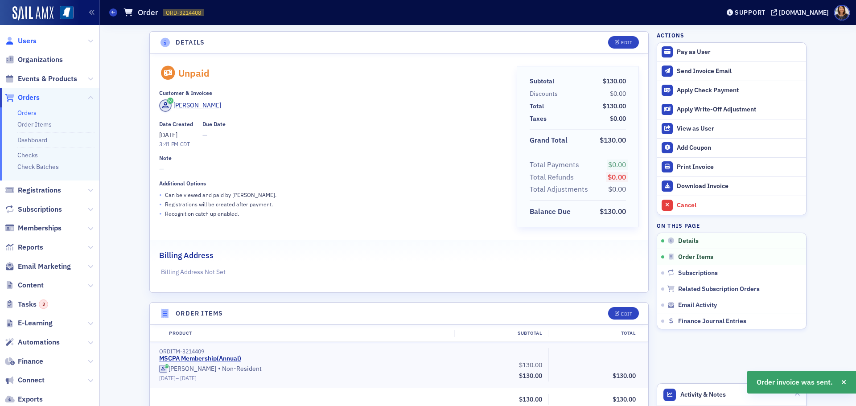
click at [27, 41] on span "Users" at bounding box center [27, 41] width 19 height 10
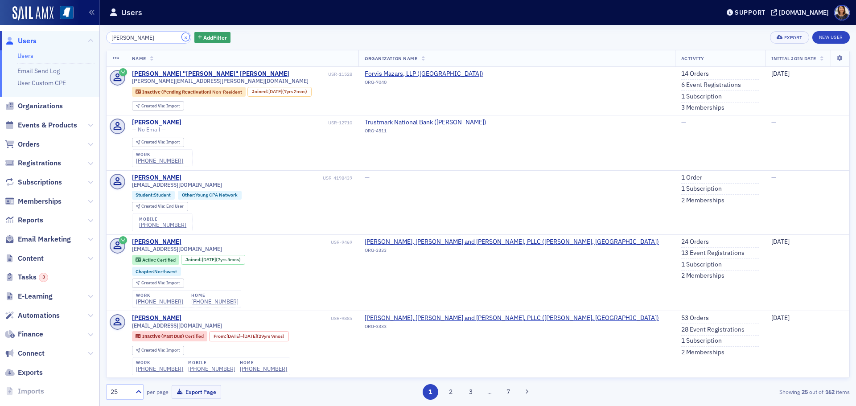
click at [182, 39] on button "×" at bounding box center [186, 37] width 8 height 8
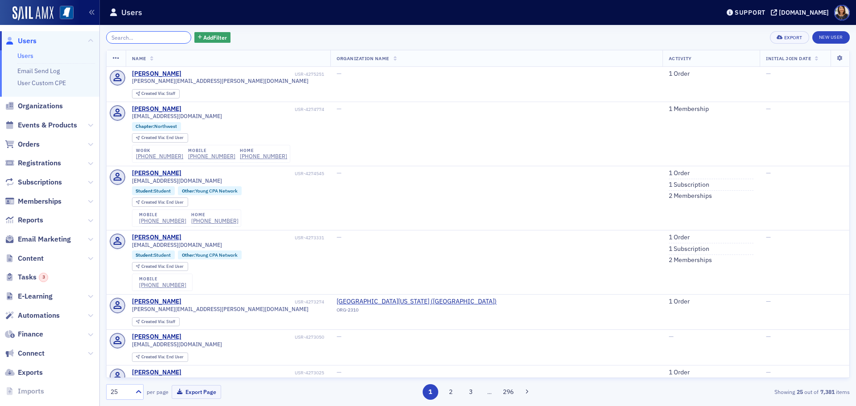
click at [161, 37] on input "search" at bounding box center [148, 37] width 85 height 12
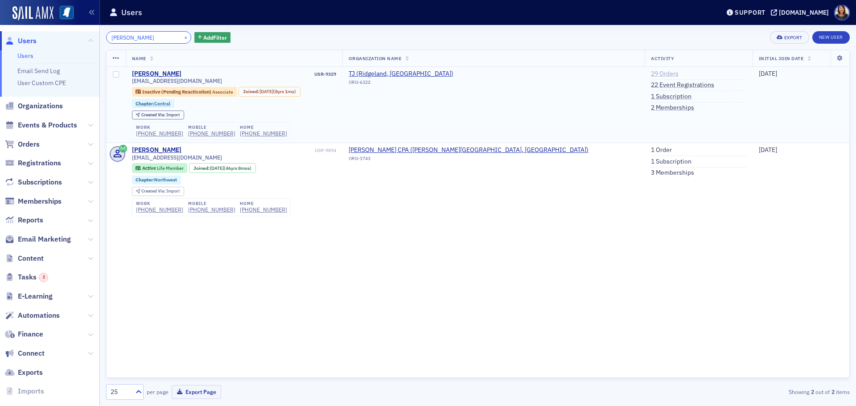
type input "tye jammes"
click at [651, 73] on link "29 Orders" at bounding box center [665, 74] width 28 height 8
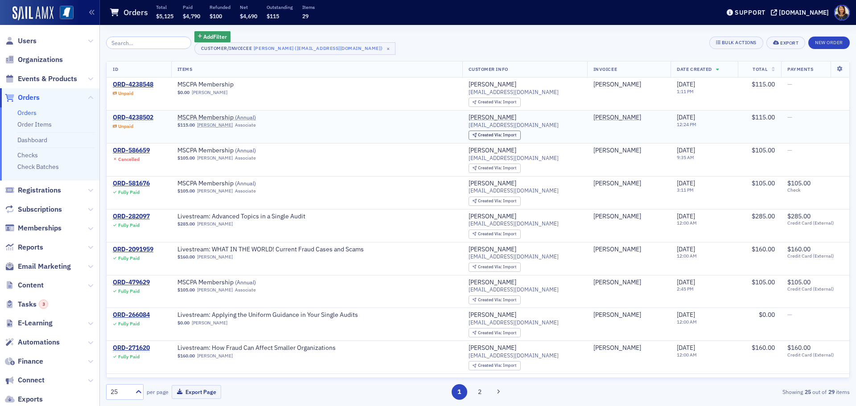
click at [140, 116] on div "ORD-4238502" at bounding box center [133, 118] width 41 height 8
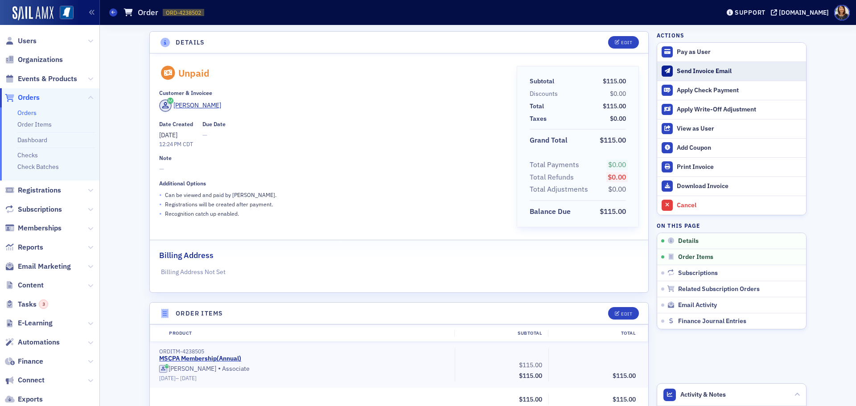
click at [694, 68] on div "Send Invoice Email" at bounding box center [739, 71] width 125 height 8
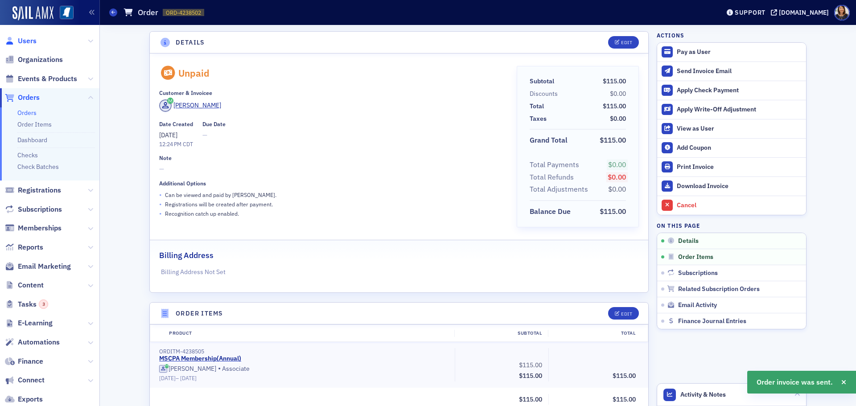
click at [25, 42] on span "Users" at bounding box center [27, 41] width 19 height 10
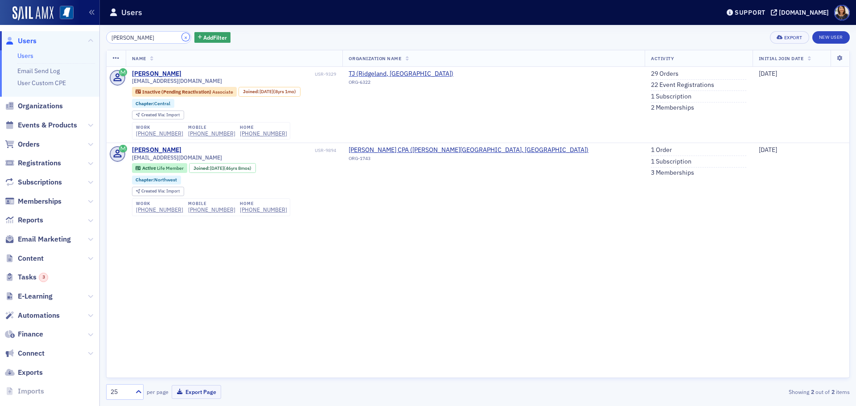
click at [182, 34] on button "×" at bounding box center [186, 37] width 8 height 8
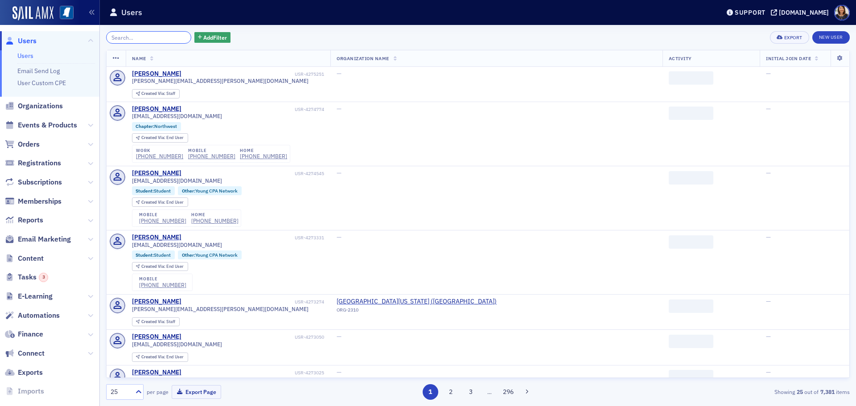
click at [139, 38] on input "search" at bounding box center [148, 37] width 85 height 12
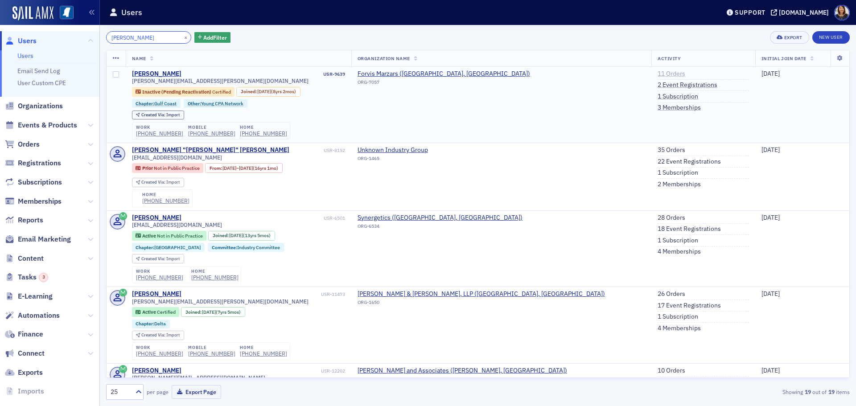
type input "brandon beatty"
click at [658, 74] on link "11 Orders" at bounding box center [672, 74] width 28 height 8
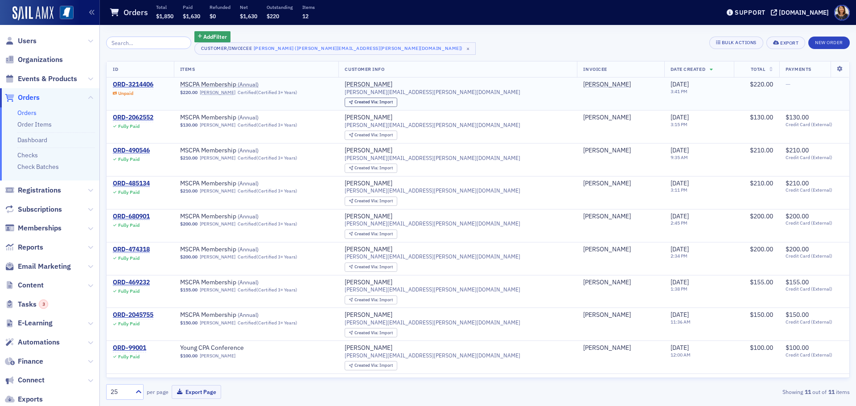
click at [136, 79] on td "ORD-3214406 Unpaid" at bounding box center [140, 94] width 67 height 33
click at [142, 82] on div "ORD-3214406" at bounding box center [133, 85] width 41 height 8
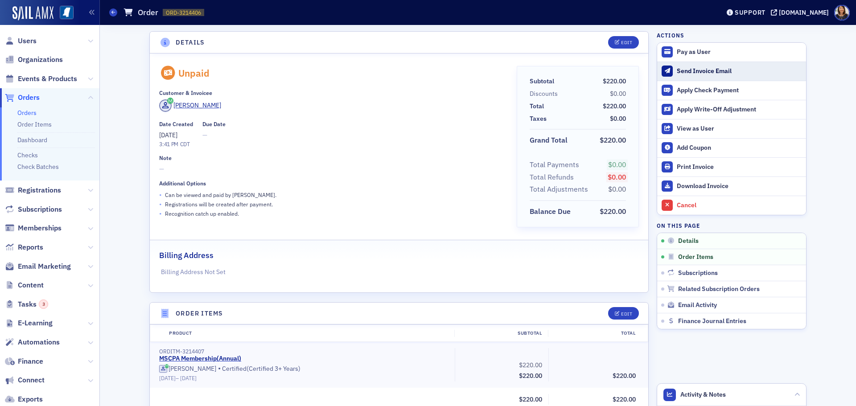
click at [691, 69] on div "Send Invoice Email" at bounding box center [739, 71] width 125 height 8
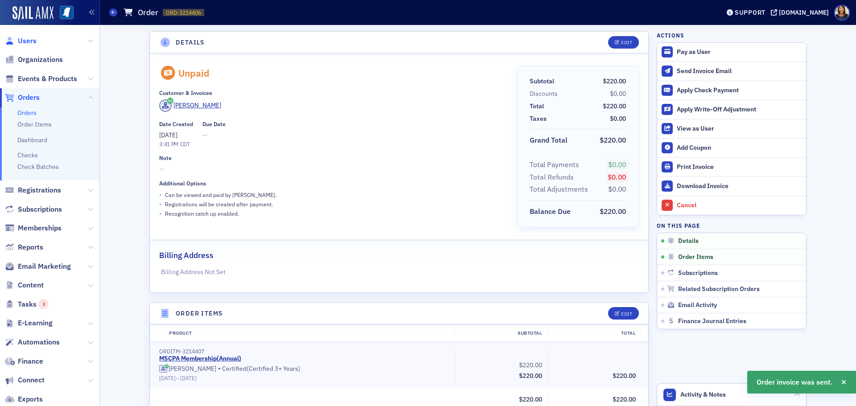
click at [27, 41] on span "Users" at bounding box center [27, 41] width 19 height 10
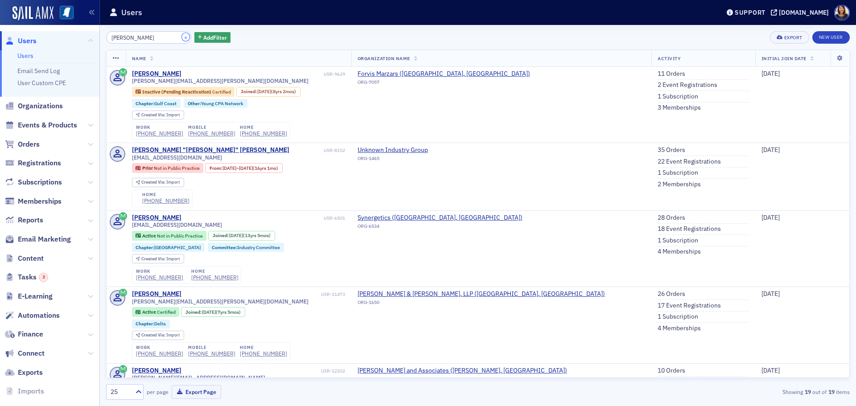
click at [182, 37] on button "×" at bounding box center [186, 37] width 8 height 8
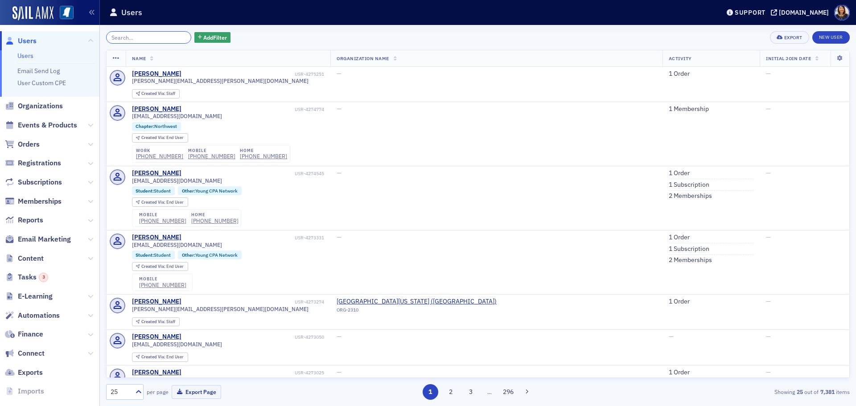
click at [154, 40] on input "search" at bounding box center [148, 37] width 85 height 12
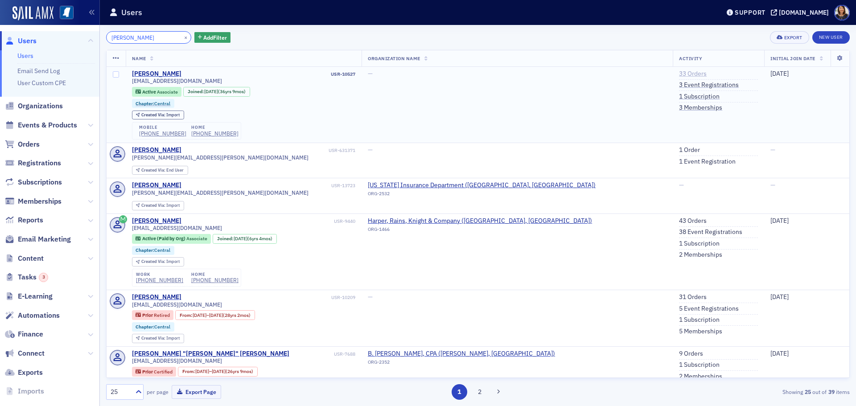
type input "lisa browning"
click at [679, 77] on link "33 Orders" at bounding box center [693, 74] width 28 height 8
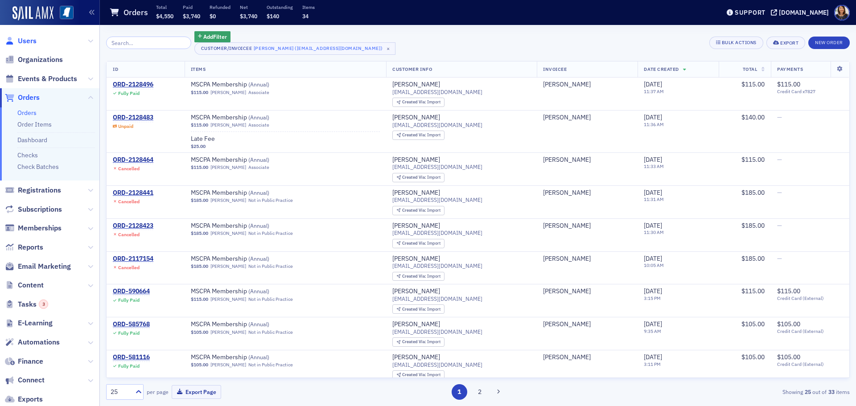
click at [30, 40] on span "Users" at bounding box center [27, 41] width 19 height 10
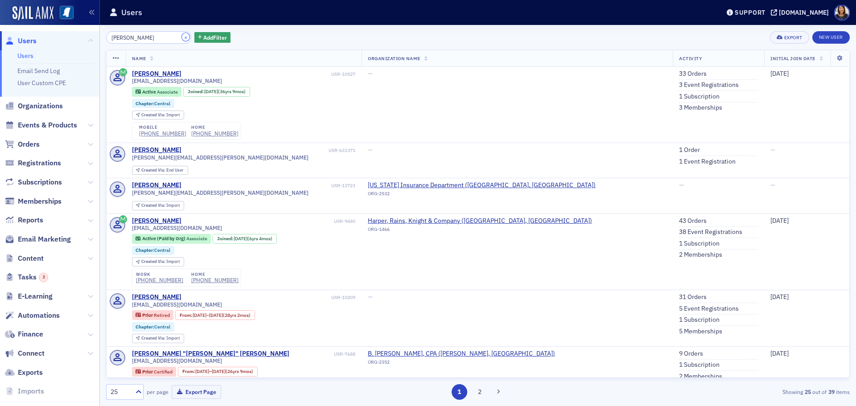
click at [182, 39] on button "×" at bounding box center [186, 37] width 8 height 8
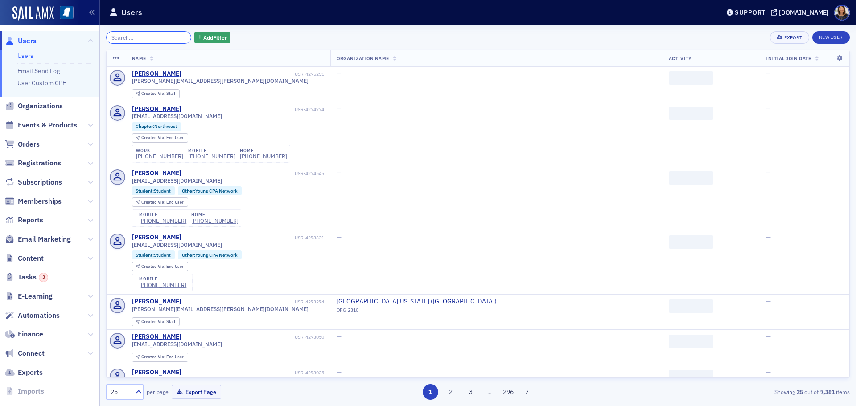
click at [176, 39] on input "search" at bounding box center [148, 37] width 85 height 12
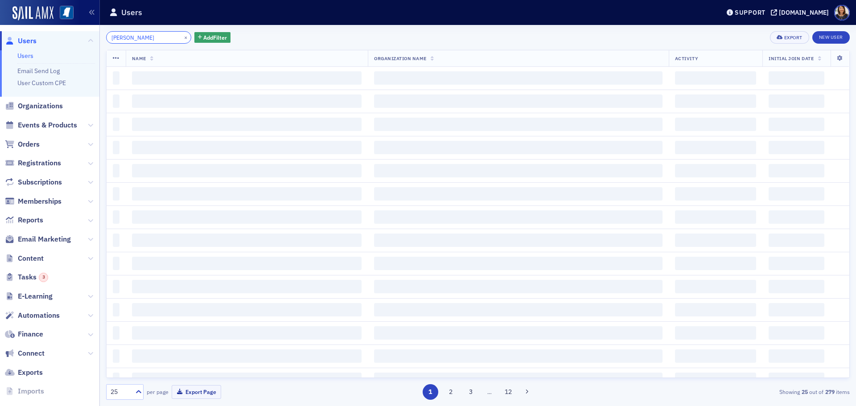
type input "[PERSON_NAME]"
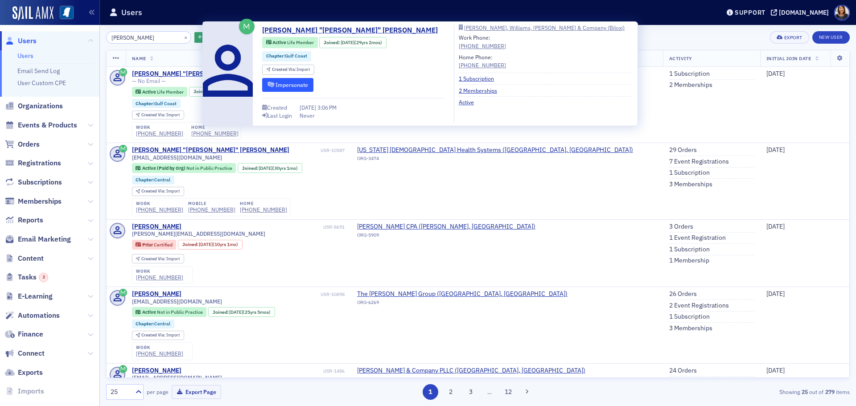
type input "william thompson"
click at [268, 83] on icon "submit" at bounding box center [271, 84] width 7 height 5
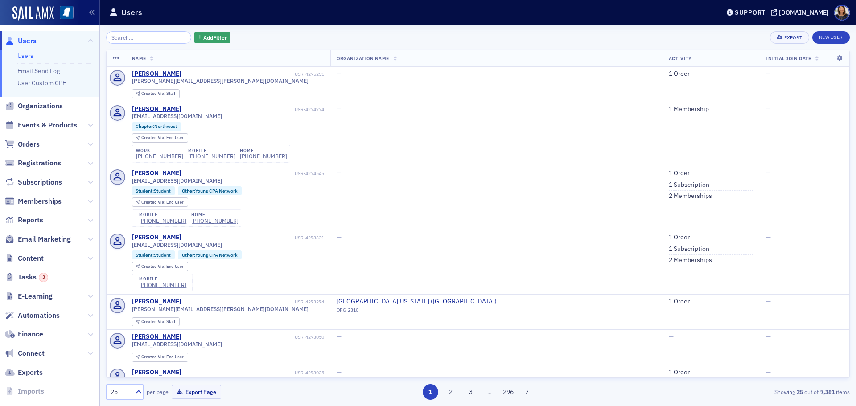
click at [26, 40] on span "Users" at bounding box center [27, 41] width 19 height 10
click at [151, 37] on input "search" at bounding box center [148, 37] width 85 height 12
click at [119, 35] on input "search" at bounding box center [148, 37] width 85 height 12
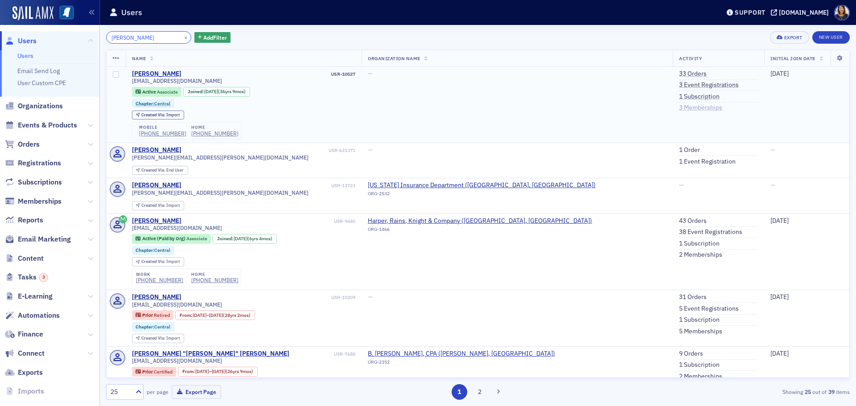
type input "[PERSON_NAME]"
click at [679, 107] on link "3 Memberships" at bounding box center [700, 108] width 43 height 8
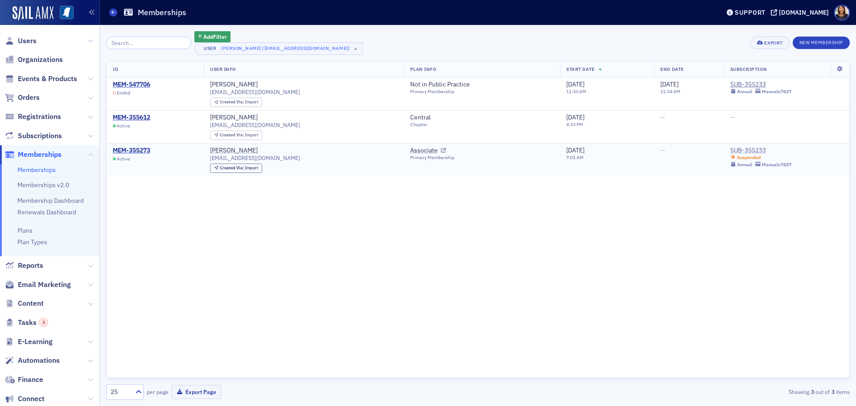
click at [743, 151] on div "SUB-355233" at bounding box center [760, 151] width 61 height 8
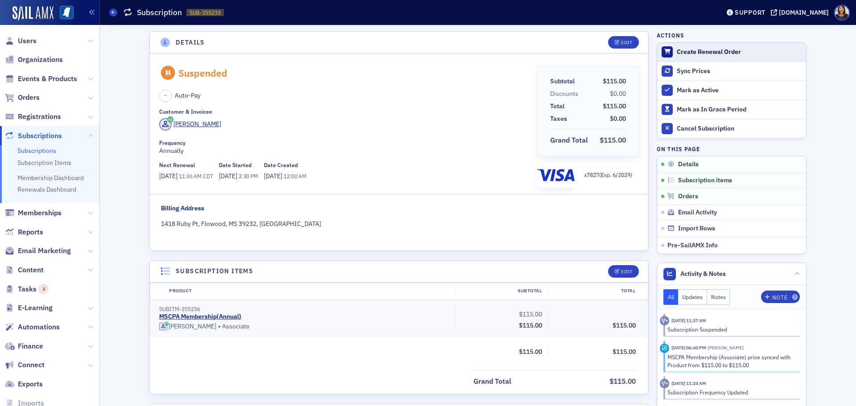
click at [698, 53] on div "Create Renewal Order" at bounding box center [739, 52] width 125 height 8
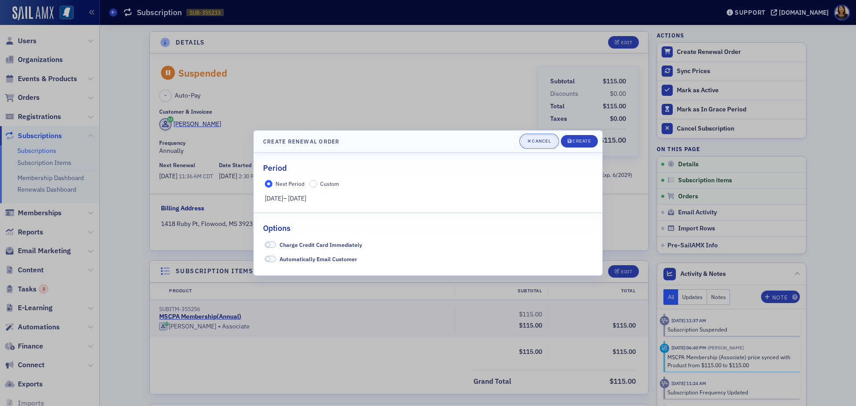
click at [538, 140] on div "Cancel" at bounding box center [541, 141] width 19 height 5
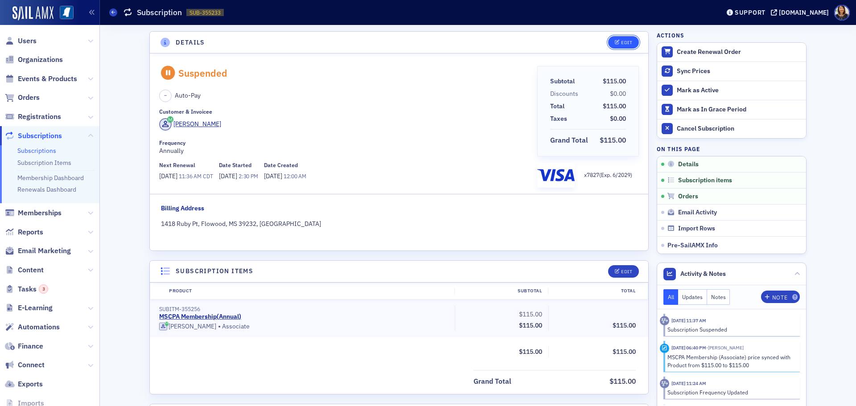
click at [622, 41] on div "Edit" at bounding box center [626, 42] width 11 height 5
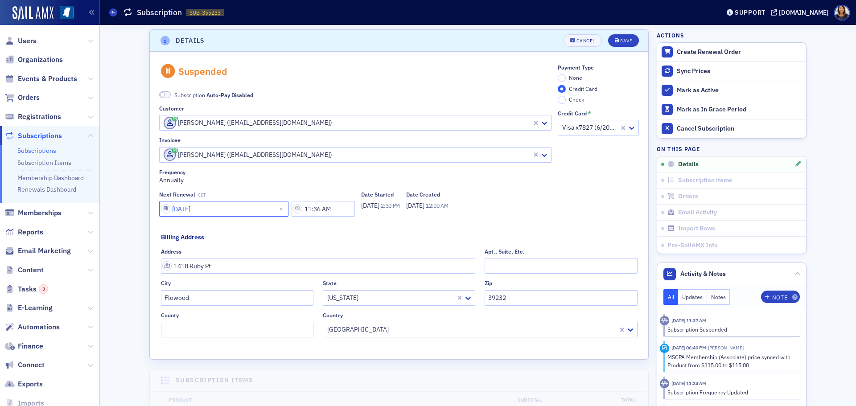
select select "6"
select select "2026"
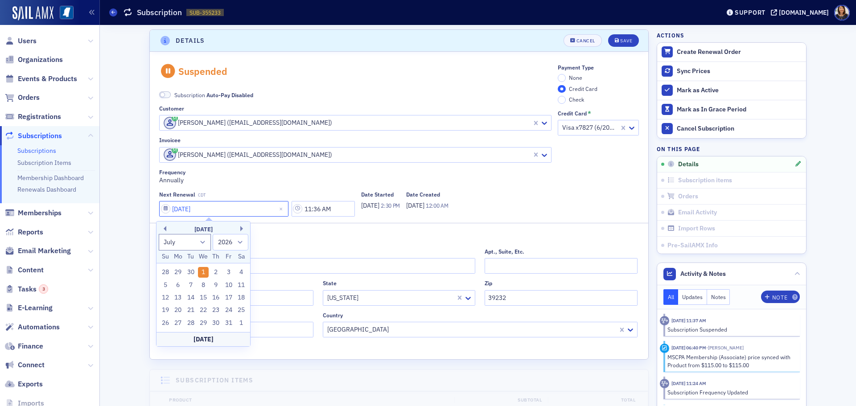
click at [186, 210] on input "07/01/2026" at bounding box center [223, 209] width 129 height 16
click at [221, 204] on input "07/01/2026" at bounding box center [223, 209] width 129 height 16
type input "07/01/2026"
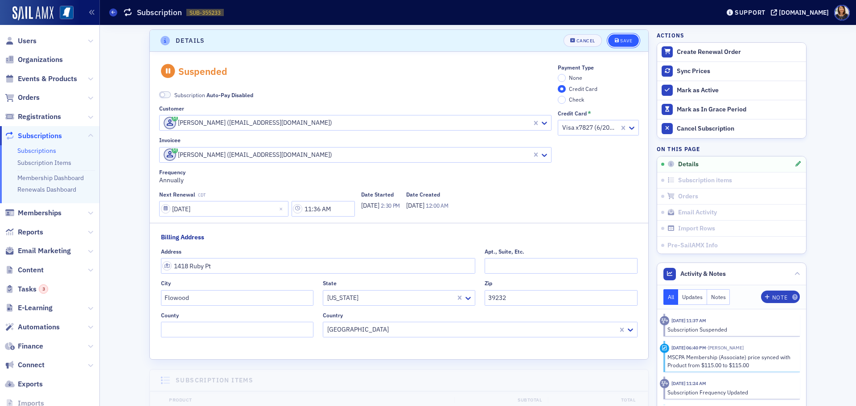
click at [623, 41] on div "Save" at bounding box center [626, 40] width 12 height 5
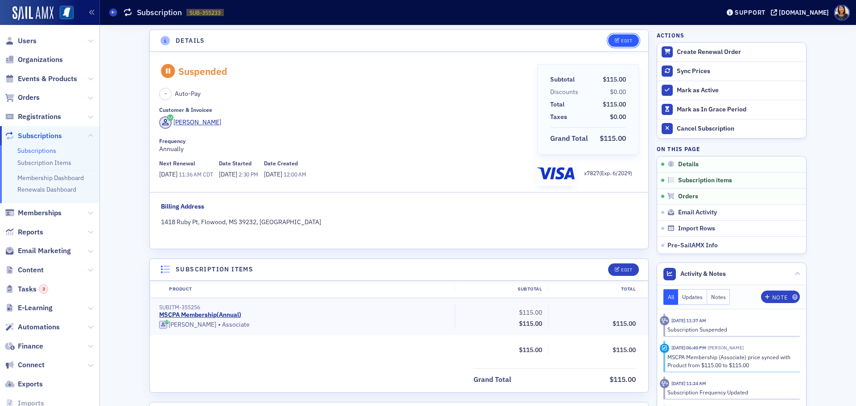
click at [621, 41] on div "Edit" at bounding box center [626, 40] width 11 height 5
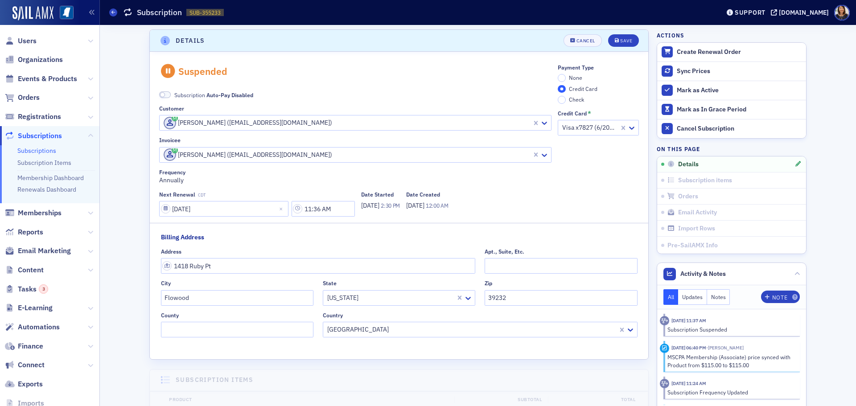
scroll to position [112, 0]
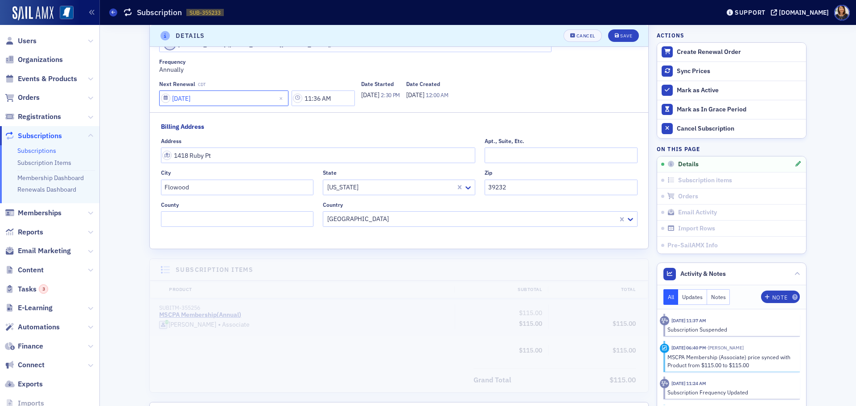
select select "6"
select select "2026"
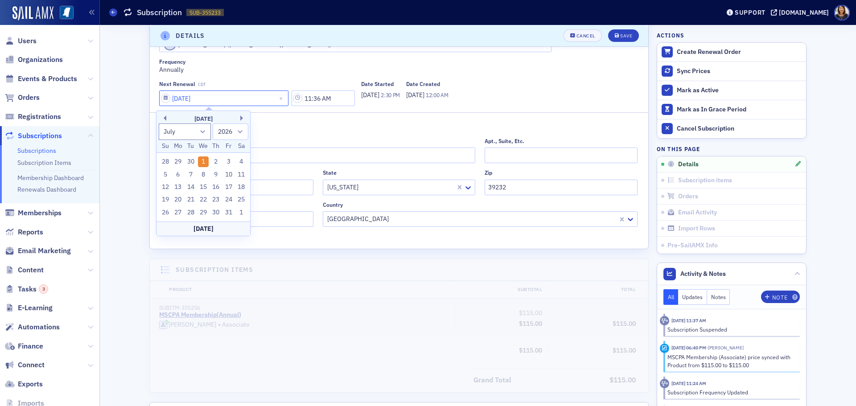
click at [248, 100] on input "07/01/2026" at bounding box center [223, 99] width 129 height 16
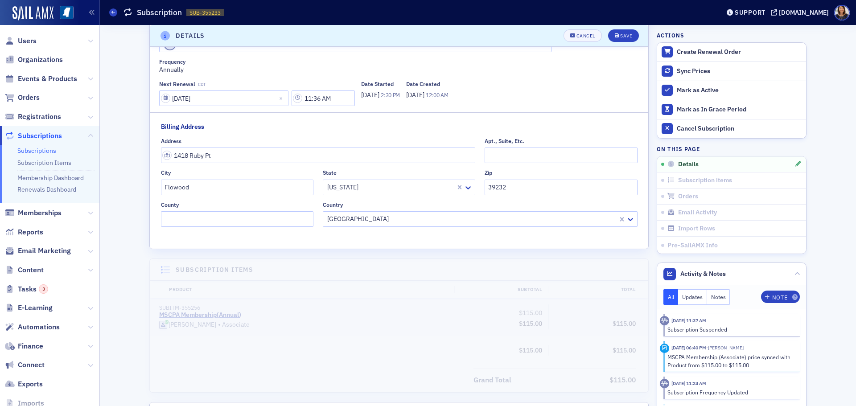
click at [522, 78] on div "Suspended Subscription Auto-Pay Disabled Customer Lisa Browning (lbrowning0320@…" at bounding box center [355, 30] width 392 height 152
click at [584, 35] on div "Cancel" at bounding box center [586, 35] width 19 height 5
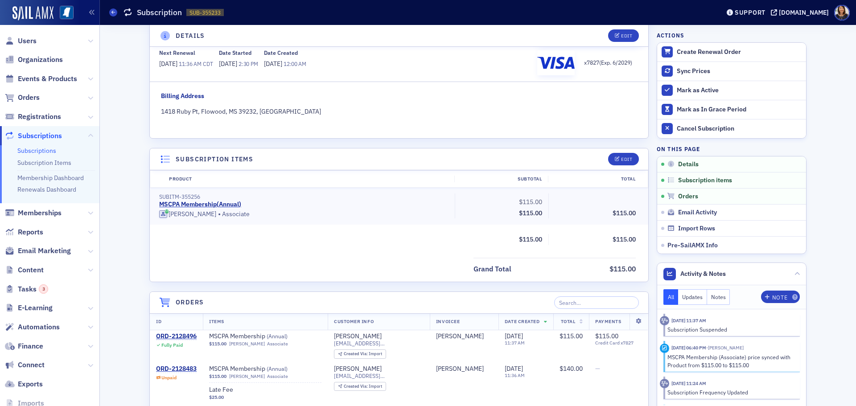
scroll to position [2, 0]
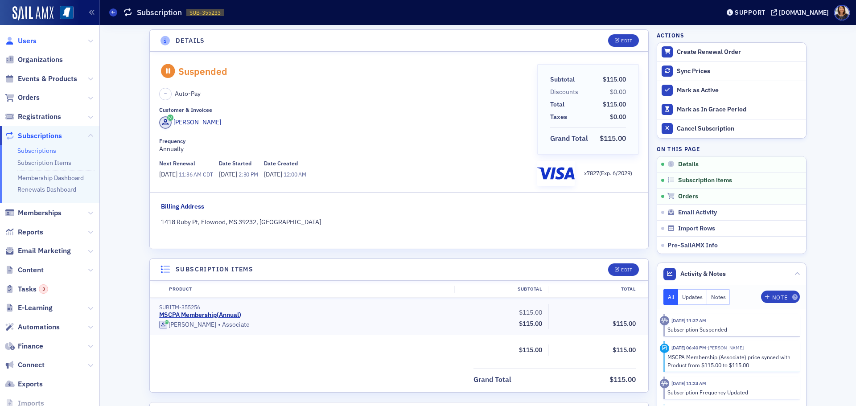
click at [28, 40] on span "Users" at bounding box center [27, 41] width 19 height 10
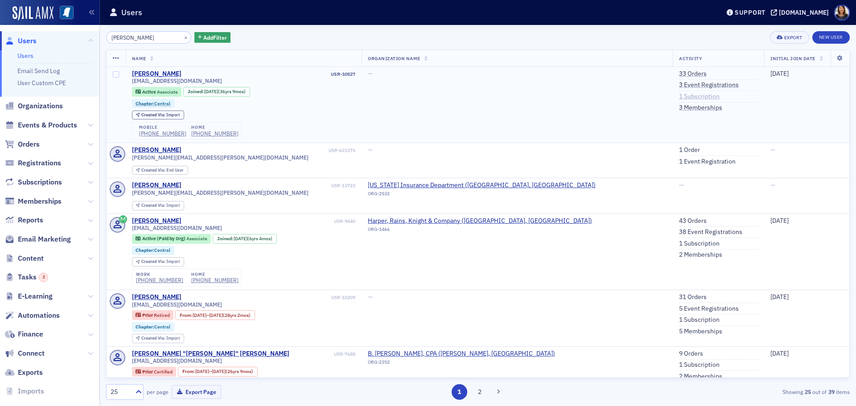
type input "[PERSON_NAME]"
click at [679, 94] on link "1 Subscription" at bounding box center [699, 97] width 41 height 8
click at [679, 110] on link "3 Memberships" at bounding box center [700, 108] width 43 height 8
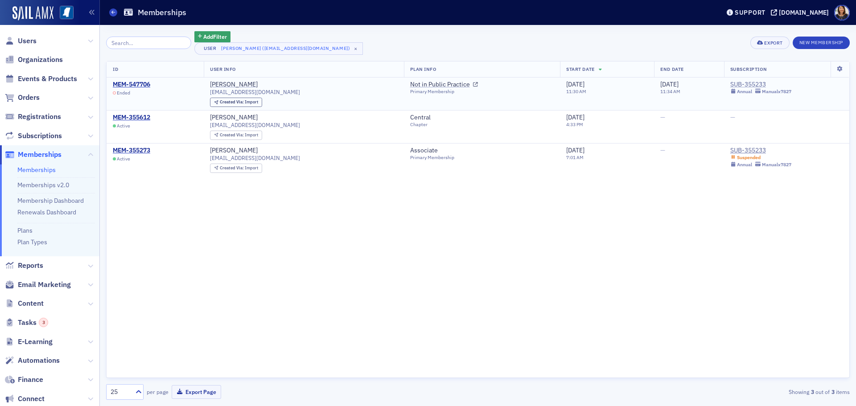
click at [738, 82] on div "SUB-355233" at bounding box center [760, 85] width 61 height 8
click at [137, 84] on div "MEM-547706" at bounding box center [131, 85] width 37 height 8
click at [744, 150] on div "SUB-355233" at bounding box center [760, 151] width 61 height 8
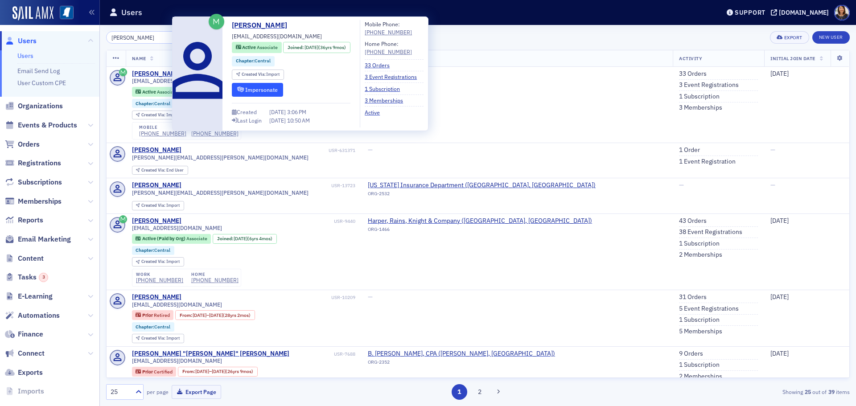
click at [274, 89] on button "Impersonate" at bounding box center [257, 90] width 51 height 14
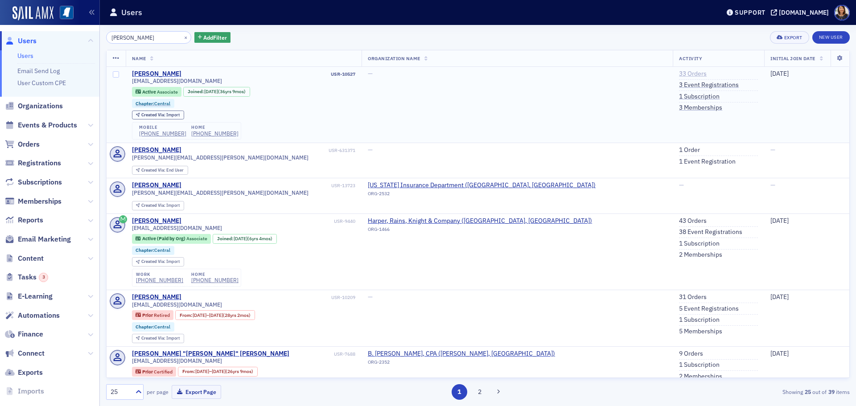
click at [679, 70] on link "33 Orders" at bounding box center [693, 74] width 28 height 8
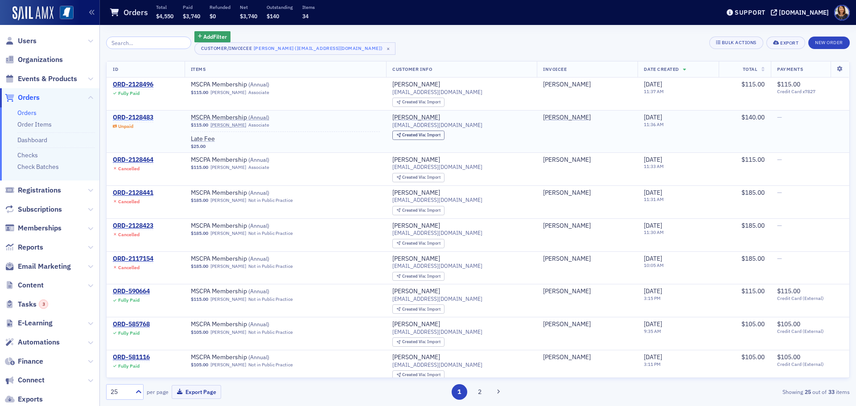
click at [141, 117] on div "ORD-2128483" at bounding box center [133, 118] width 41 height 8
click at [131, 83] on div "ORD-2128496" at bounding box center [133, 85] width 41 height 8
click at [140, 117] on div "ORD-2128483" at bounding box center [133, 118] width 41 height 8
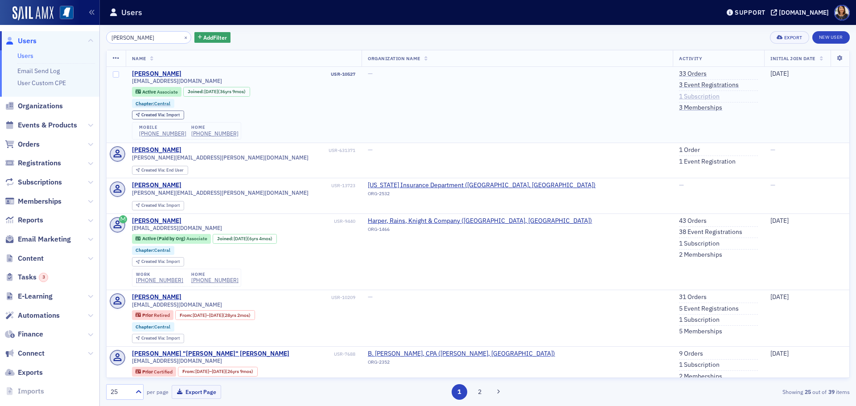
click at [679, 95] on link "1 Subscription" at bounding box center [699, 97] width 41 height 8
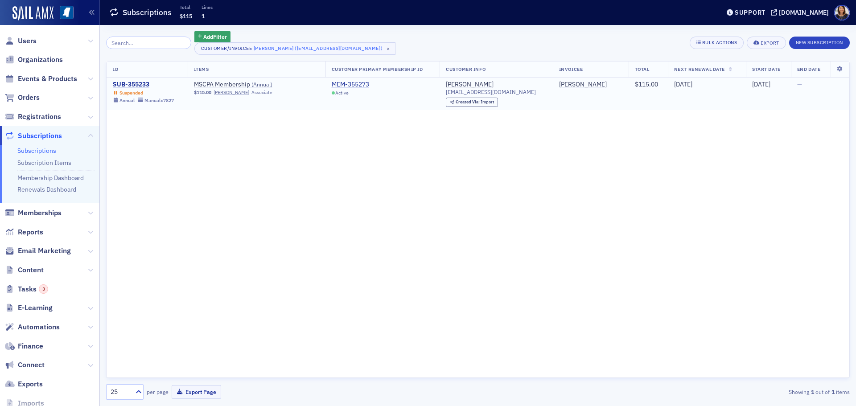
click at [141, 79] on td "SUB-355233 Suspended Annual Manual x7827" at bounding box center [147, 94] width 81 height 33
click at [145, 82] on div "SUB-355233" at bounding box center [143, 85] width 61 height 8
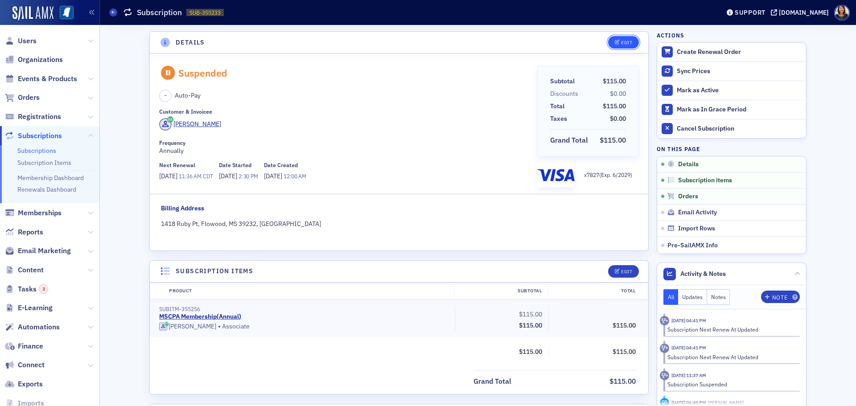
click at [621, 40] on div "Edit" at bounding box center [626, 42] width 11 height 5
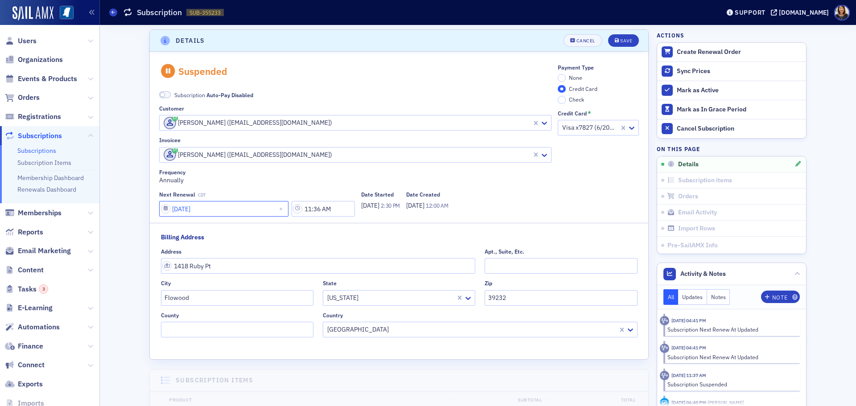
select select "6"
select select "2026"
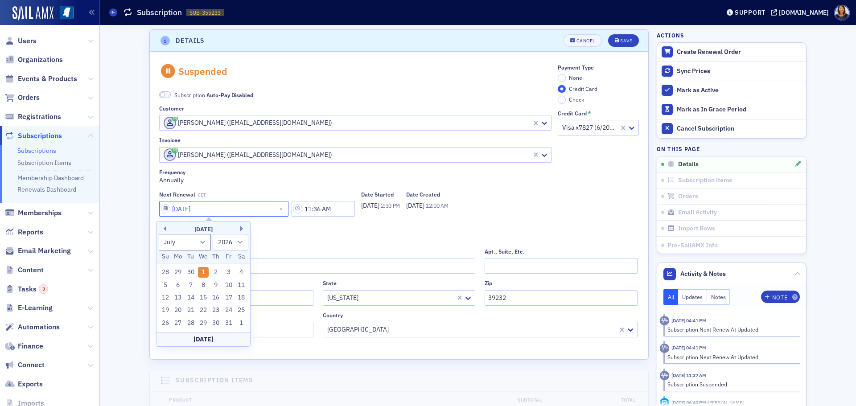
click at [247, 208] on input "07/01/2026" at bounding box center [223, 209] width 129 height 16
click at [183, 211] on input "07/01/202" at bounding box center [223, 209] width 129 height 16
click at [185, 211] on input "07/01/202" at bounding box center [223, 209] width 129 height 16
click at [202, 210] on input "07/02/202" at bounding box center [223, 209] width 129 height 16
type input "[DATE]"
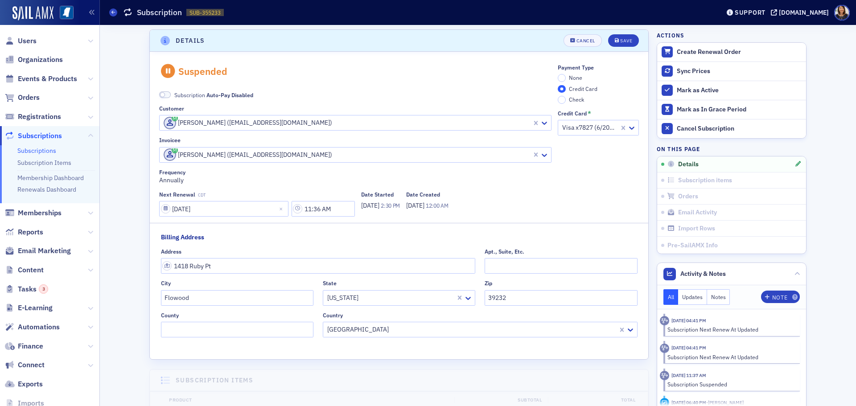
click at [273, 180] on div "Frequency Annually" at bounding box center [355, 177] width 392 height 16
click at [207, 206] on input "07/01/2026" at bounding box center [223, 209] width 129 height 16
select select "6"
select select "2026"
click at [512, 203] on div "Next Renewal CDT 07/01/2026 11:36 AM Date Started 7/1/1997 2:30 PM Date Created…" at bounding box center [355, 203] width 392 height 25
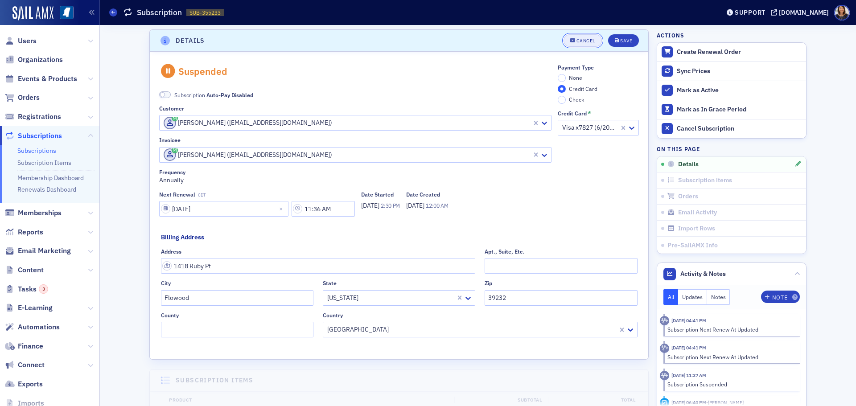
click at [577, 38] on div "Cancel" at bounding box center [586, 40] width 19 height 5
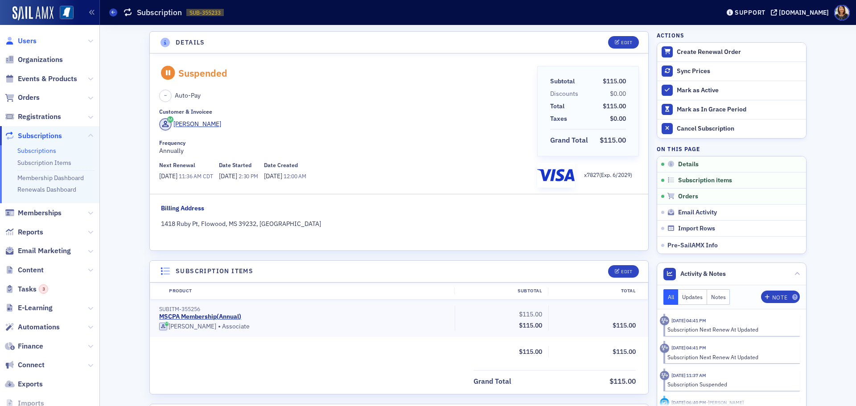
click at [27, 40] on span "Users" at bounding box center [27, 41] width 19 height 10
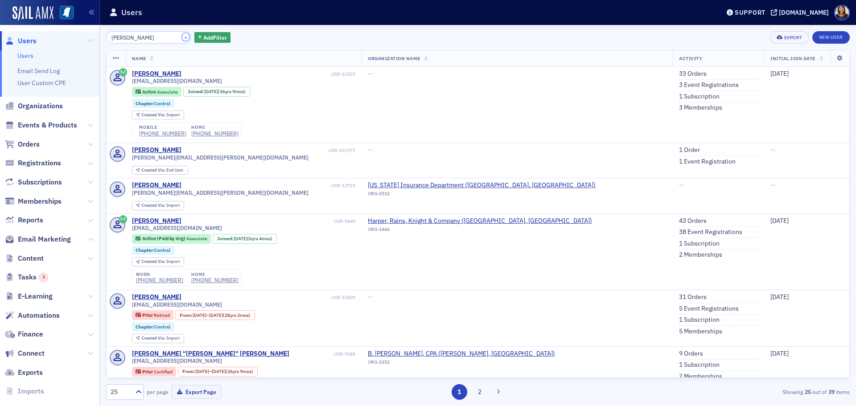
click at [182, 39] on button "×" at bounding box center [186, 37] width 8 height 8
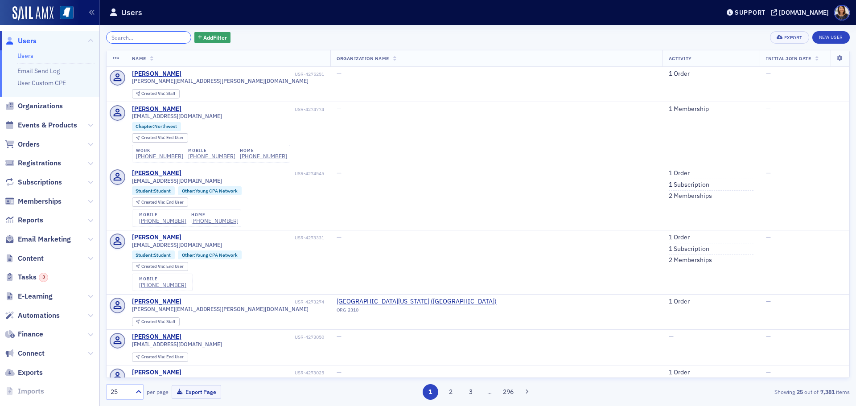
click at [150, 40] on input "search" at bounding box center [148, 37] width 85 height 12
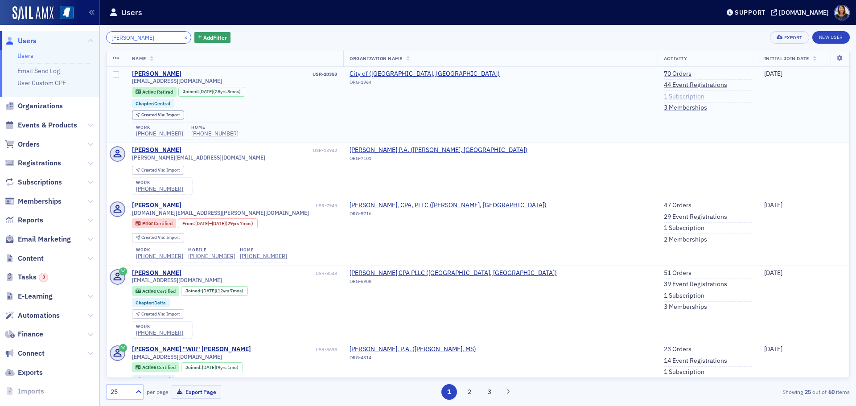
type input "russell wall"
click at [664, 95] on link "1 Subscription" at bounding box center [684, 97] width 41 height 8
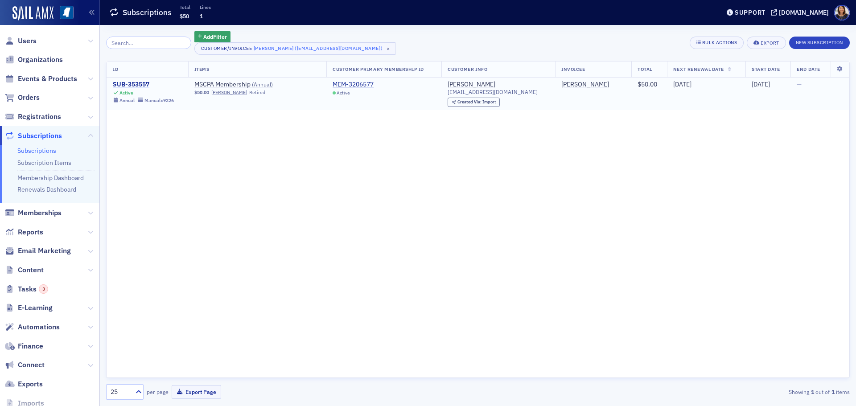
click at [142, 85] on div "SUB-353557" at bounding box center [143, 85] width 61 height 8
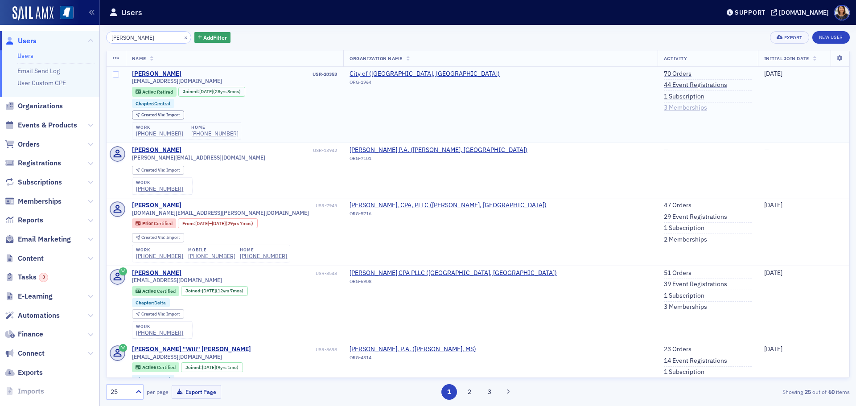
click at [664, 109] on link "3 Memberships" at bounding box center [685, 108] width 43 height 8
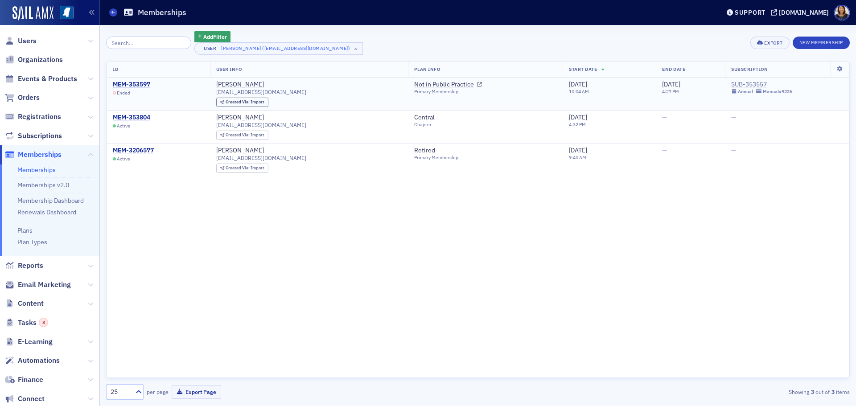
click at [740, 84] on div "SUB-353557" at bounding box center [761, 85] width 61 height 8
click at [134, 149] on div "MEM-3206577" at bounding box center [133, 151] width 41 height 8
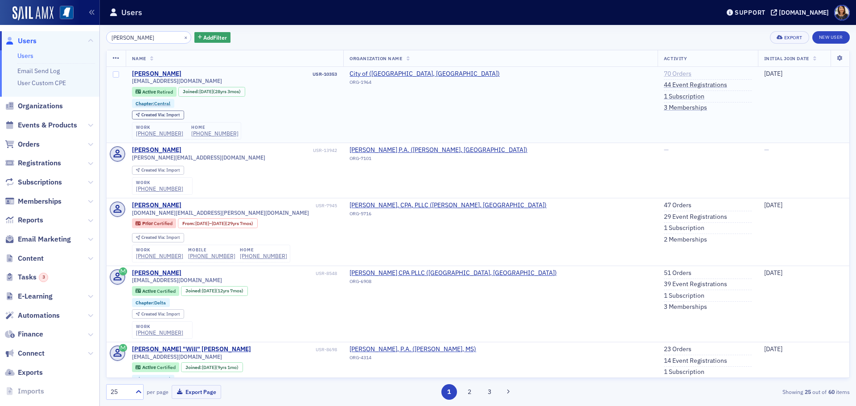
click at [664, 71] on link "70 Orders" at bounding box center [678, 74] width 28 height 8
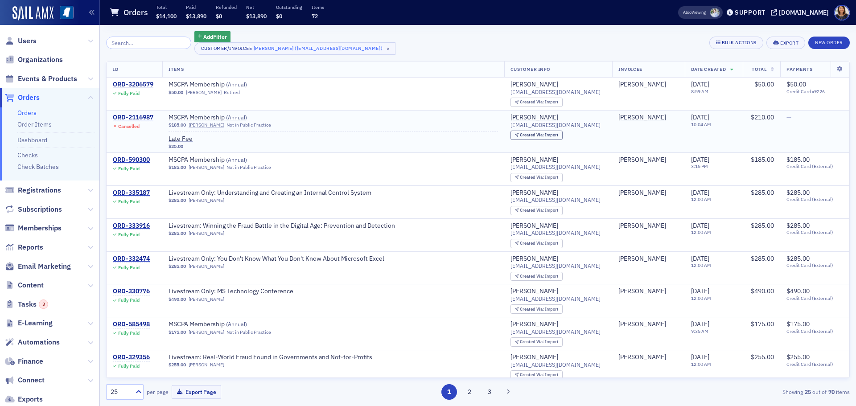
click at [137, 116] on div "ORD-2116987" at bounding box center [133, 118] width 41 height 8
click at [136, 115] on div "ORD-2116987" at bounding box center [133, 118] width 41 height 8
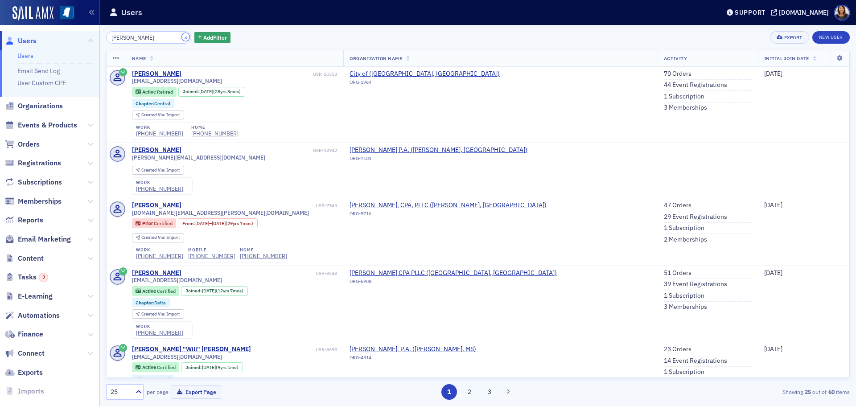
click at [182, 38] on button "×" at bounding box center [186, 37] width 8 height 8
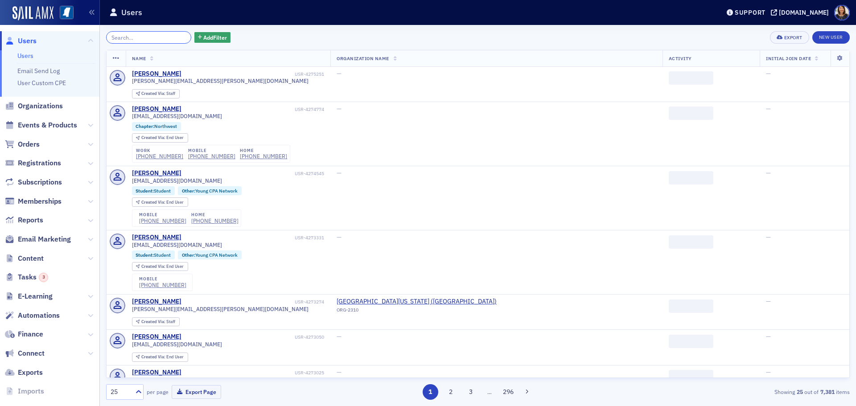
click at [144, 38] on input "search" at bounding box center [148, 37] width 85 height 12
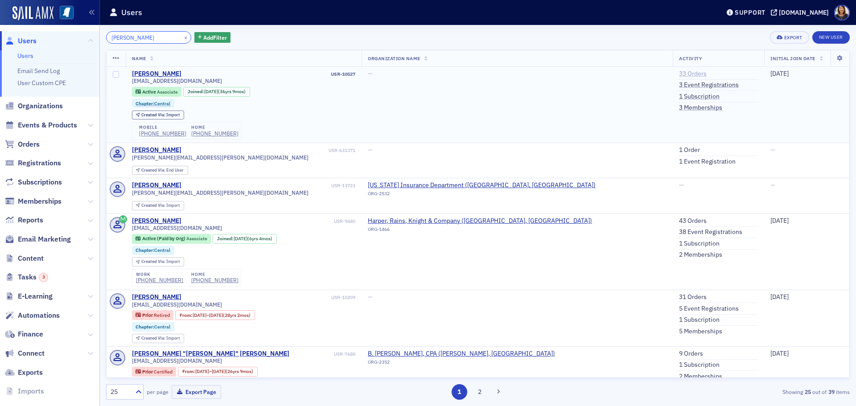
type input "lisa browning"
click at [679, 72] on link "33 Orders" at bounding box center [693, 74] width 28 height 8
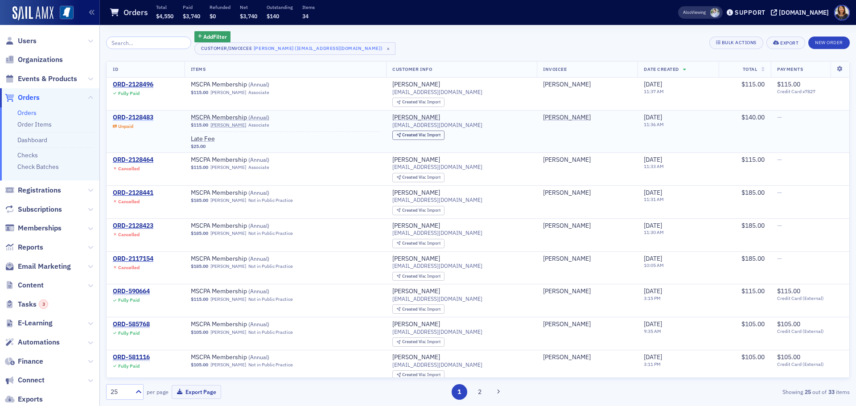
click at [143, 115] on div "ORD-2128483" at bounding box center [133, 118] width 41 height 8
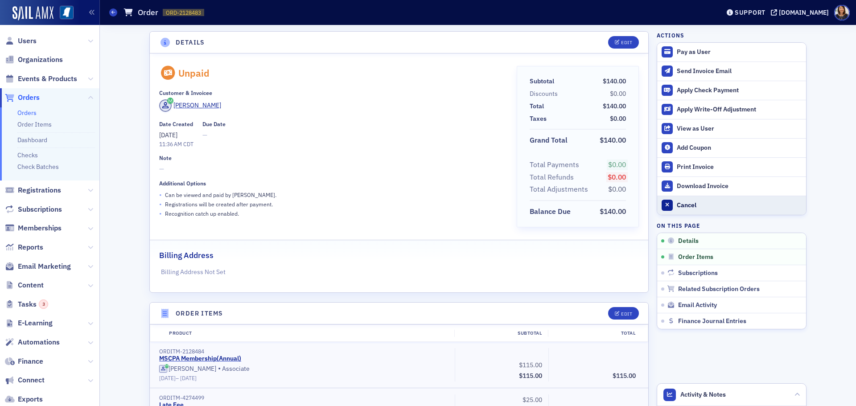
click at [679, 205] on div "Cancel" at bounding box center [739, 206] width 125 height 8
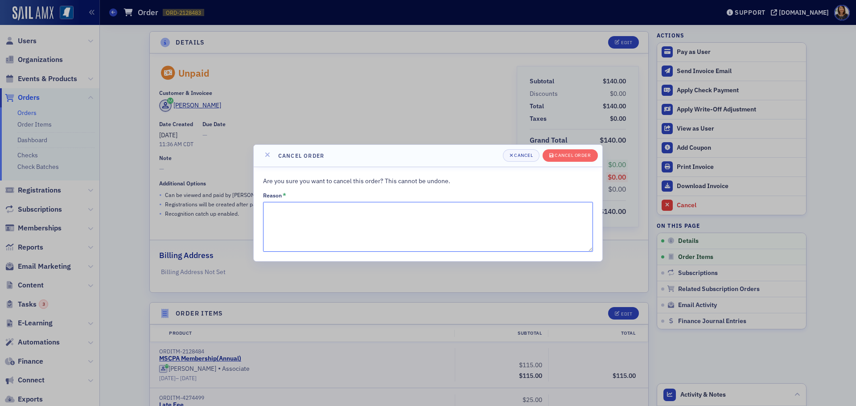
click at [346, 215] on textarea "Reason *" at bounding box center [428, 227] width 330 height 50
type textarea "duplicate"
click at [575, 155] on div "Cancel order" at bounding box center [573, 155] width 36 height 5
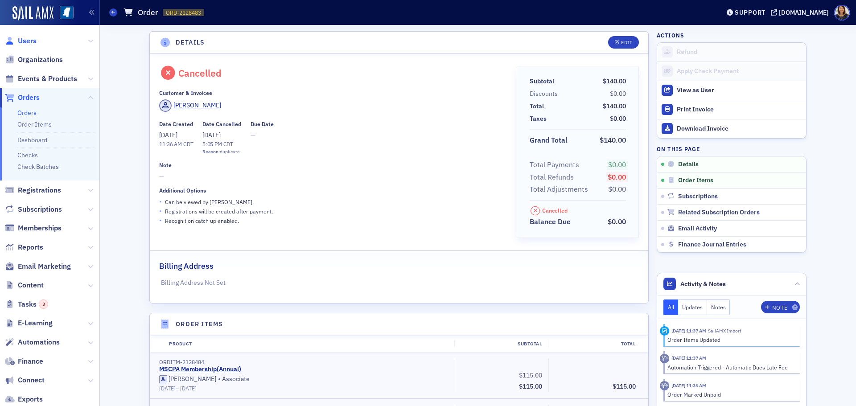
click at [27, 40] on span "Users" at bounding box center [27, 41] width 19 height 10
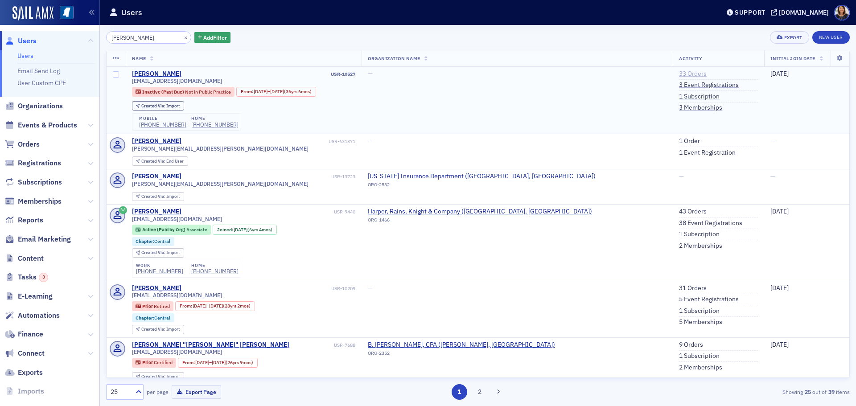
click at [679, 74] on link "33 Orders" at bounding box center [693, 74] width 28 height 8
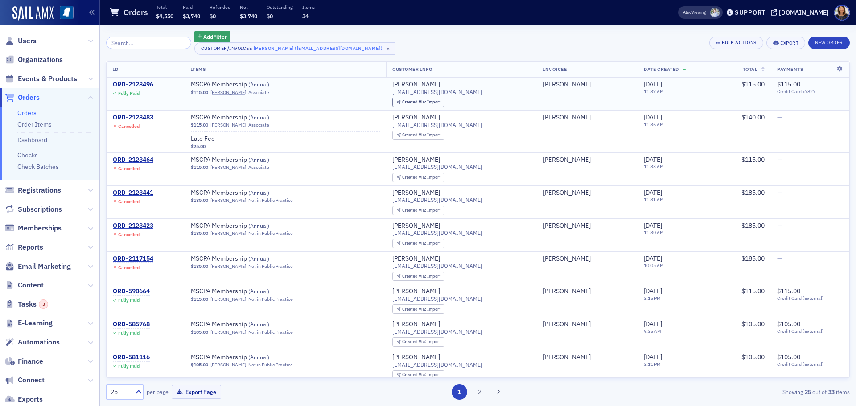
click at [140, 83] on div "ORD-2128496" at bounding box center [133, 85] width 41 height 8
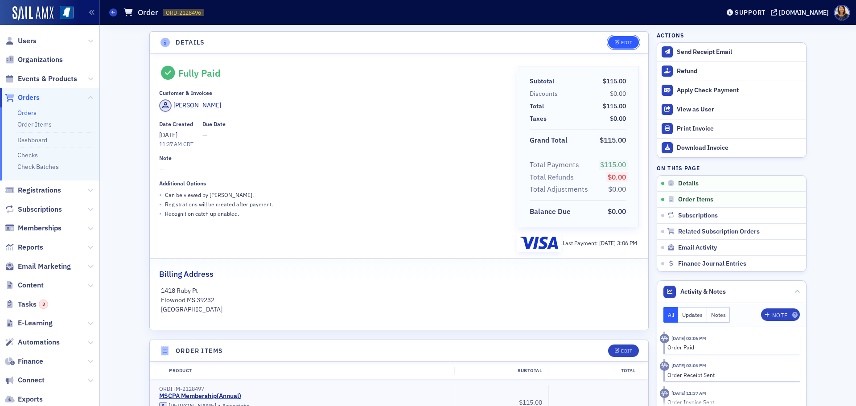
click at [621, 44] on div "Edit" at bounding box center [626, 42] width 11 height 5
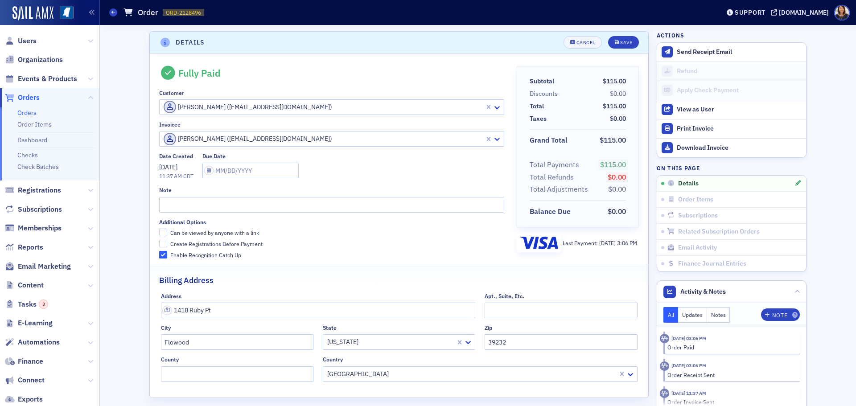
scroll to position [2, 0]
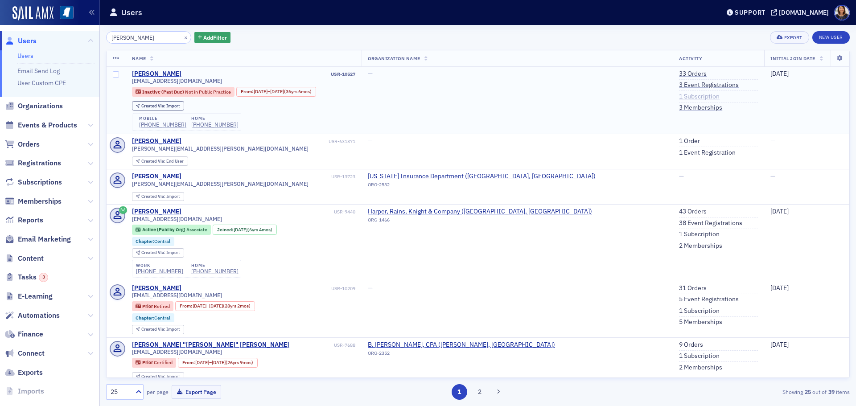
click at [679, 97] on link "1 Subscription" at bounding box center [699, 97] width 41 height 8
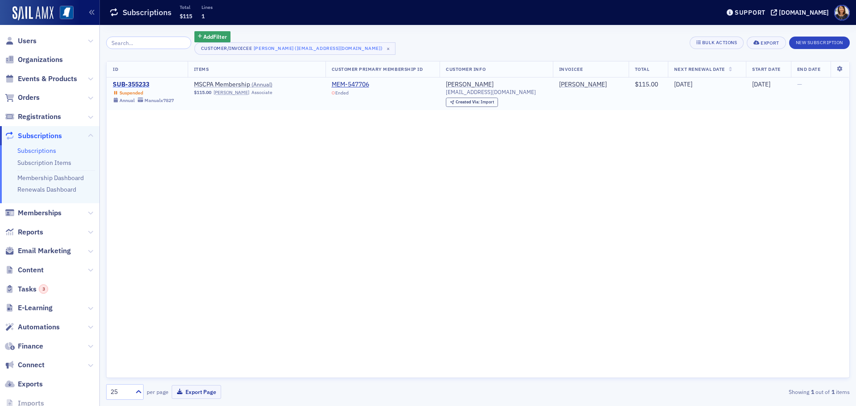
click at [139, 84] on div "SUB-355233" at bounding box center [143, 85] width 61 height 8
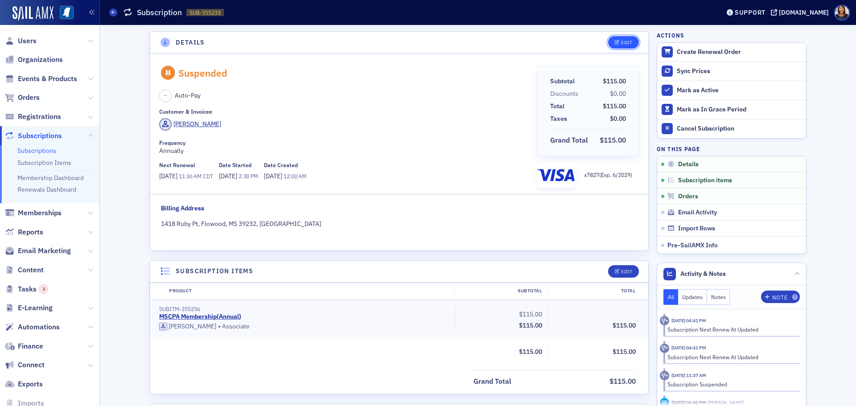
click at [622, 42] on div "Edit" at bounding box center [626, 42] width 11 height 5
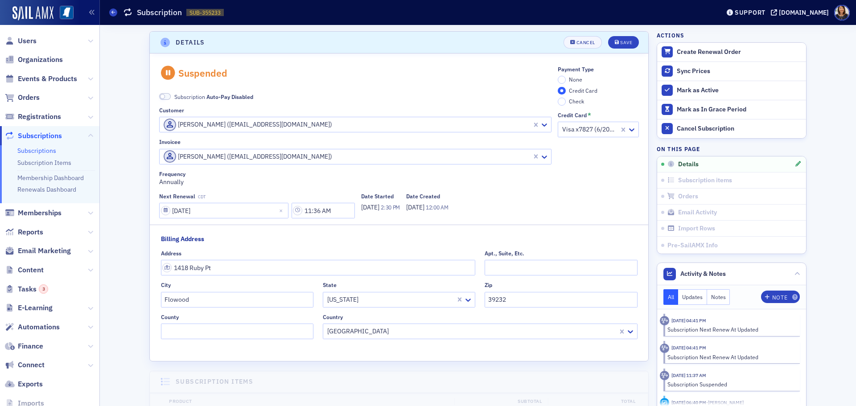
scroll to position [2, 0]
click at [236, 206] on input "07/01/2026" at bounding box center [223, 209] width 129 height 16
select select "6"
select select "2026"
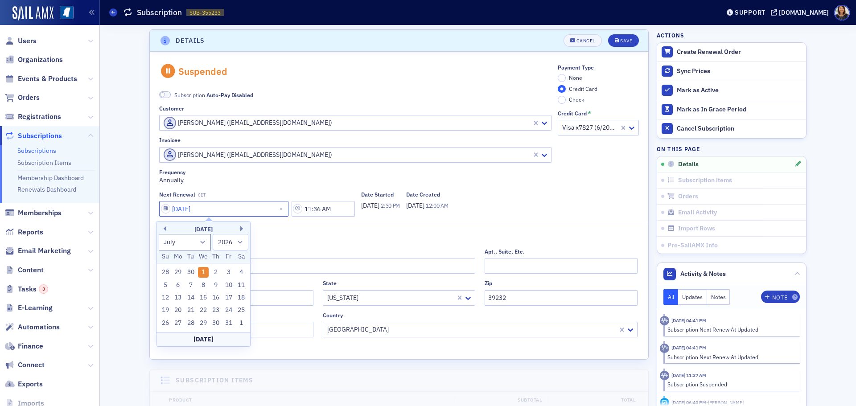
click at [184, 207] on input "07/01/2026" at bounding box center [223, 209] width 129 height 16
click at [187, 207] on input "07/01/2026" at bounding box center [223, 209] width 129 height 16
type input "07/02/2026"
click at [318, 249] on div "Address" at bounding box center [318, 251] width 315 height 7
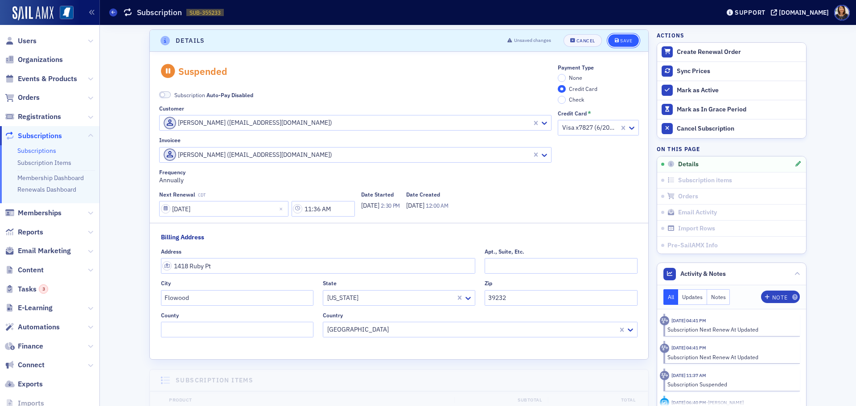
click at [618, 36] on button "Save" at bounding box center [623, 40] width 31 height 12
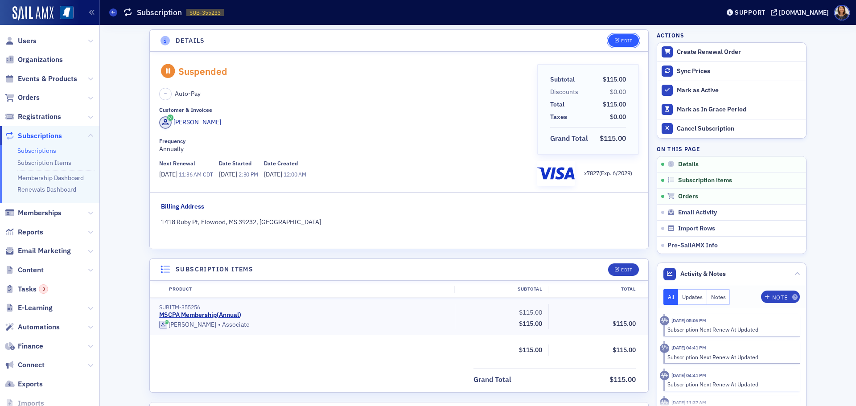
click at [621, 39] on div "Edit" at bounding box center [626, 40] width 11 height 5
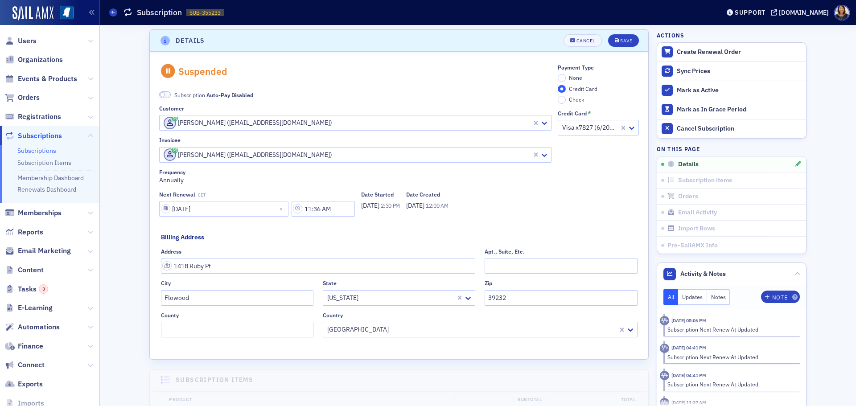
scroll to position [112, 0]
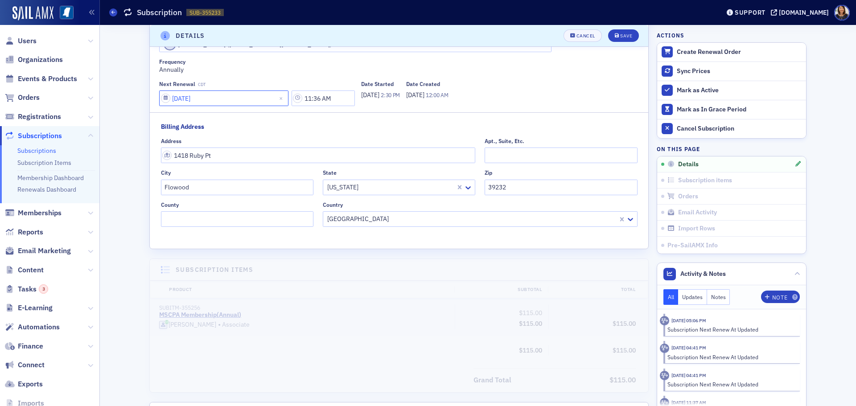
select select "6"
select select "2026"
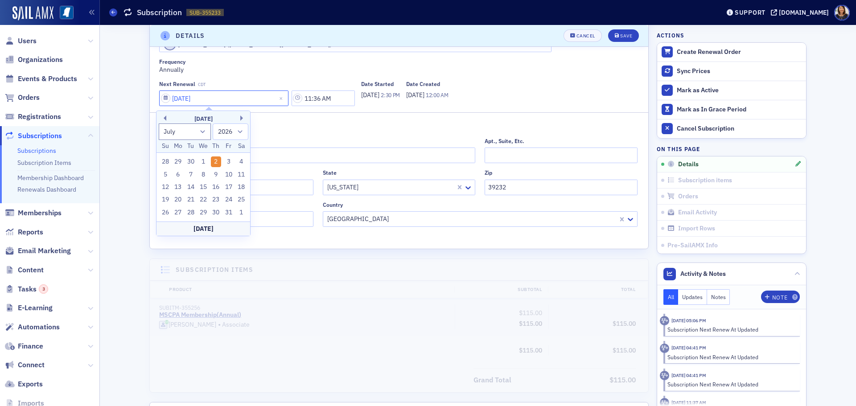
drag, startPoint x: 185, startPoint y: 97, endPoint x: 203, endPoint y: 104, distance: 19.2
click at [188, 98] on input "07/02/2026" at bounding box center [223, 99] width 129 height 16
type input "07/01/2026"
click at [623, 37] on div "Save" at bounding box center [626, 35] width 12 height 5
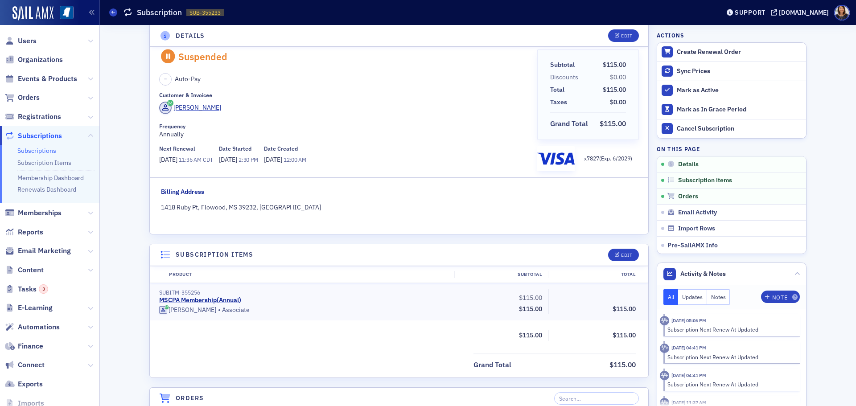
scroll to position [2, 0]
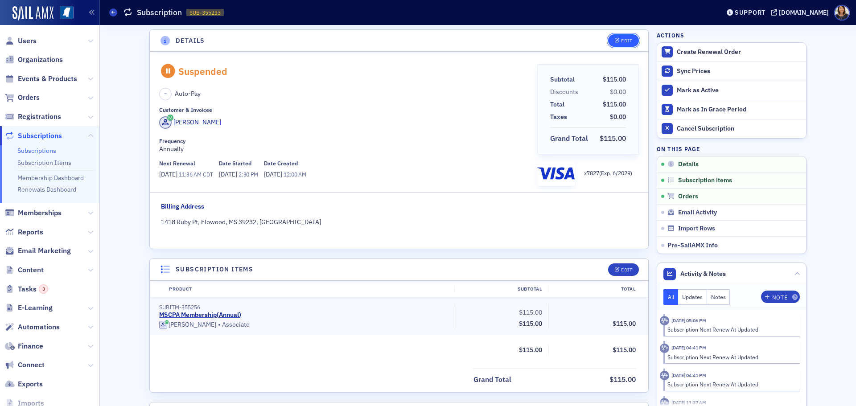
click at [624, 41] on div "Edit" at bounding box center [626, 40] width 11 height 5
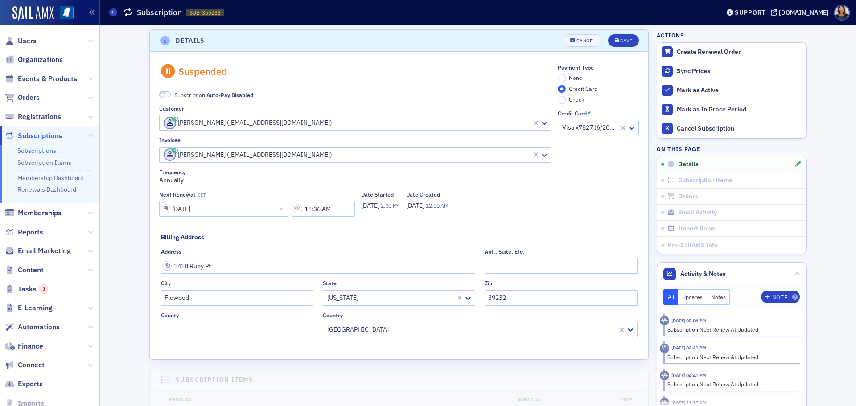
scroll to position [112, 0]
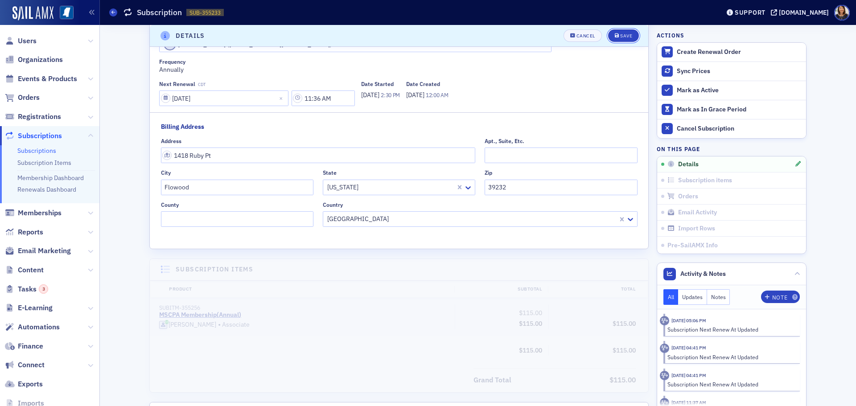
click at [624, 41] on button "Save" at bounding box center [623, 35] width 31 height 12
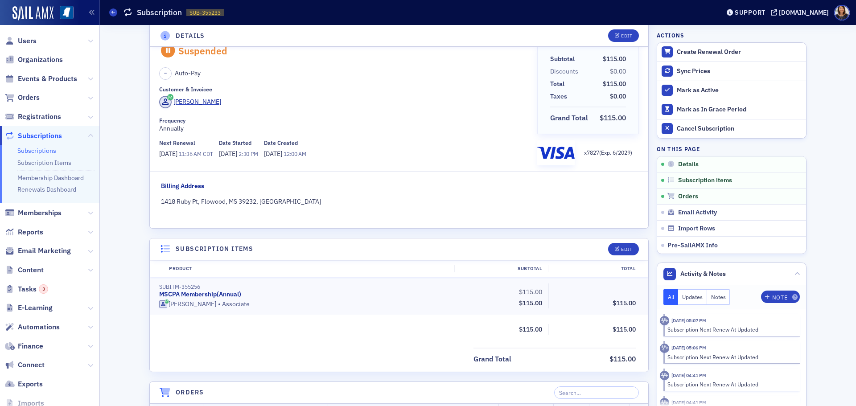
scroll to position [2, 0]
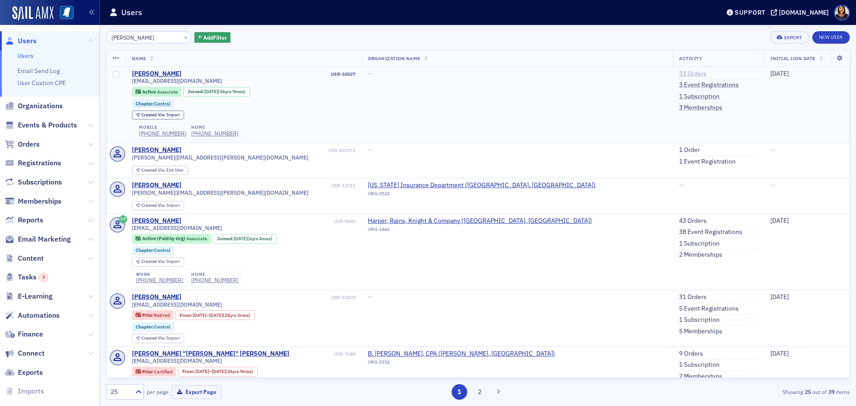
click at [679, 75] on link "33 Orders" at bounding box center [693, 74] width 28 height 8
click at [182, 37] on button "×" at bounding box center [186, 37] width 8 height 8
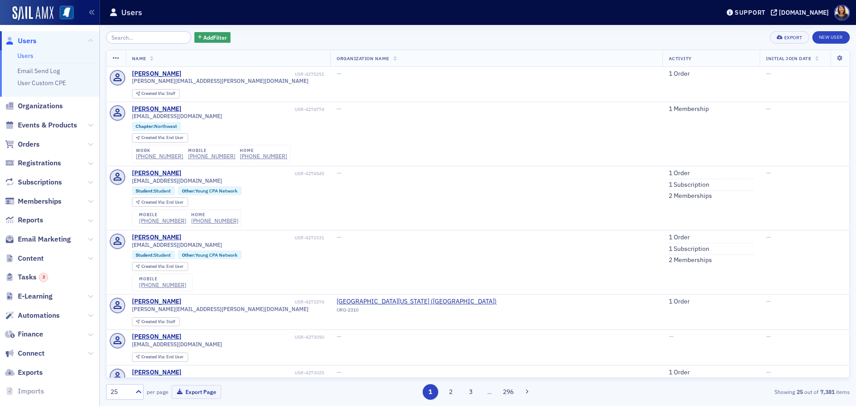
click at [147, 29] on div "Add Filter Export New User Name Organization Name Activity Initial Join Date Le…" at bounding box center [478, 215] width 744 height 381
click at [160, 35] on input "search" at bounding box center [148, 37] width 85 height 12
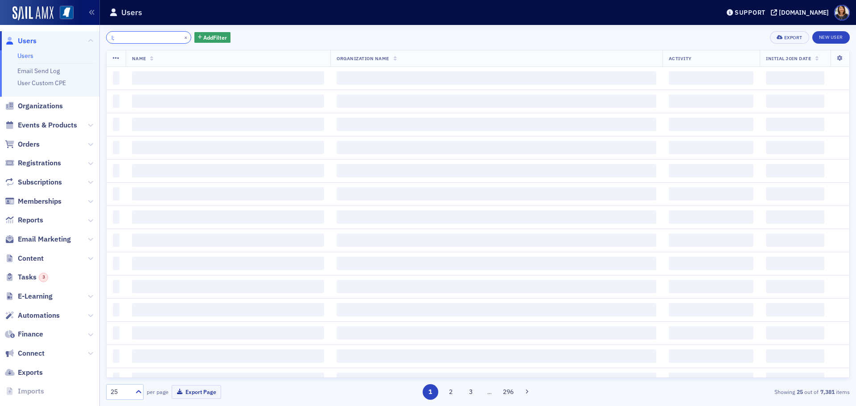
type input "l"
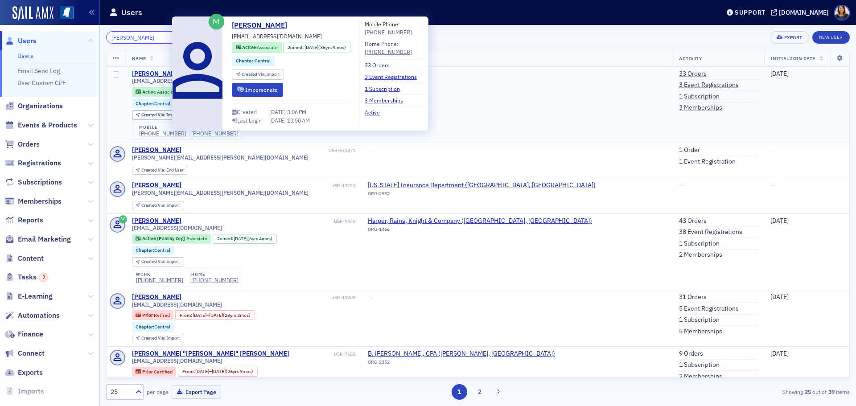
type input "lisa browning"
click at [150, 71] on div "Lisa Browning" at bounding box center [156, 74] width 49 height 8
click at [272, 91] on button "Impersonate" at bounding box center [257, 90] width 51 height 14
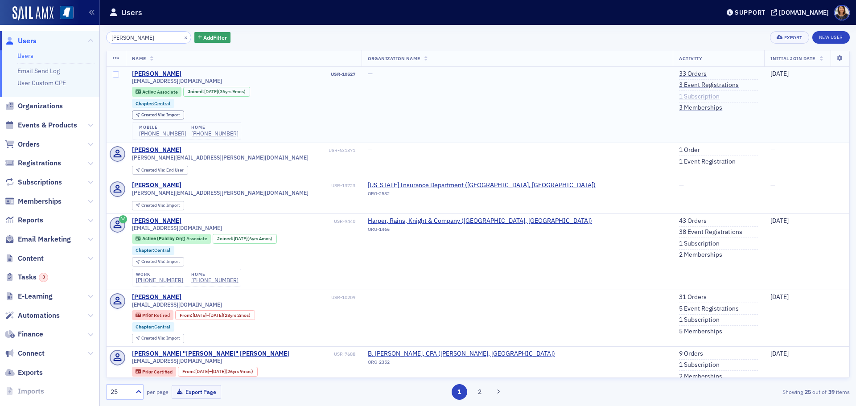
click at [679, 95] on link "1 Subscription" at bounding box center [699, 97] width 41 height 8
click at [679, 107] on link "3 Memberships" at bounding box center [700, 108] width 43 height 8
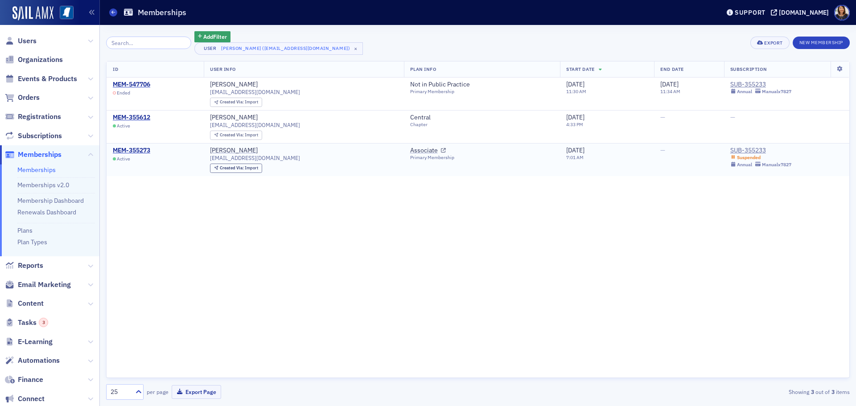
click at [724, 146] on td "SUB-355233 Suspended Annual Manual x7827" at bounding box center [786, 160] width 125 height 33
click at [730, 148] on div "SUB-355233" at bounding box center [760, 151] width 61 height 8
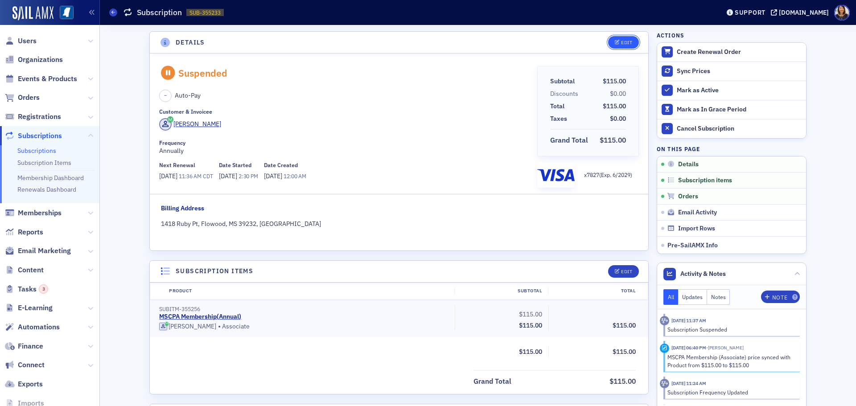
click at [621, 41] on div "Edit" at bounding box center [626, 42] width 11 height 5
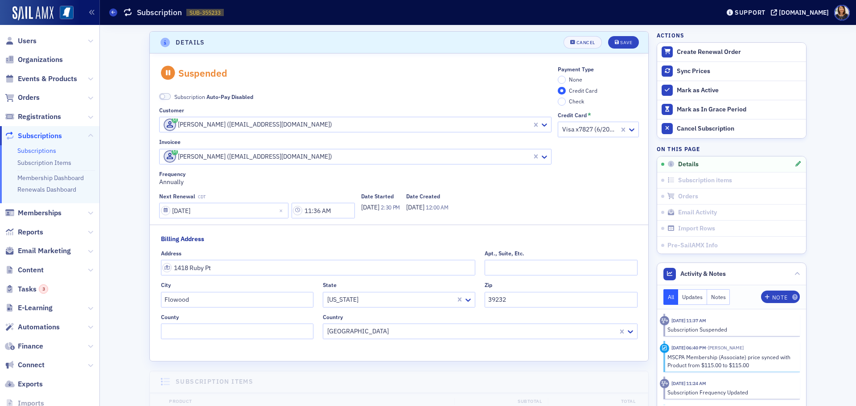
scroll to position [2, 0]
select select "6"
select select "2026"
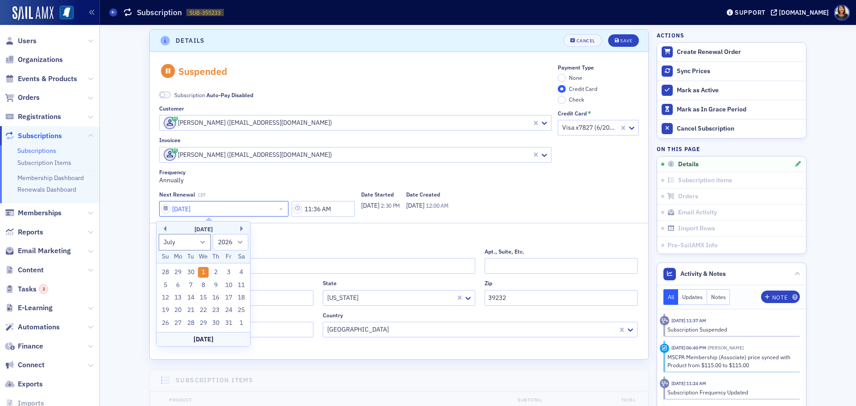
click at [217, 207] on input "07/01/2026" at bounding box center [223, 209] width 129 height 16
click at [186, 213] on input "07/01/2026" at bounding box center [223, 209] width 129 height 16
type input "07/02/2026"
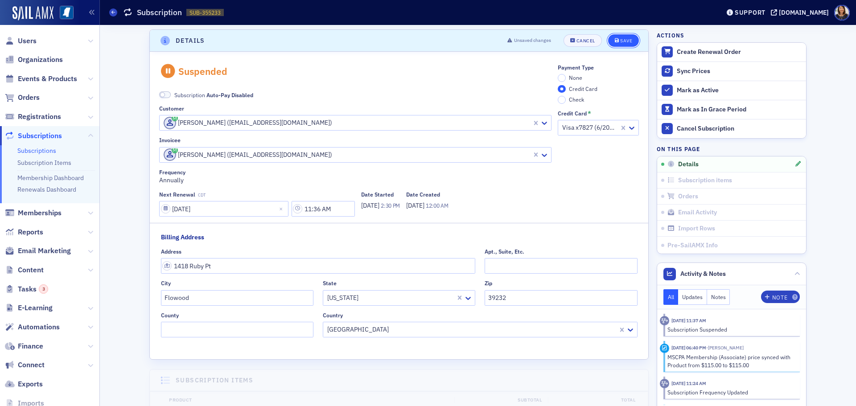
click at [621, 36] on button "Save" at bounding box center [623, 40] width 31 height 12
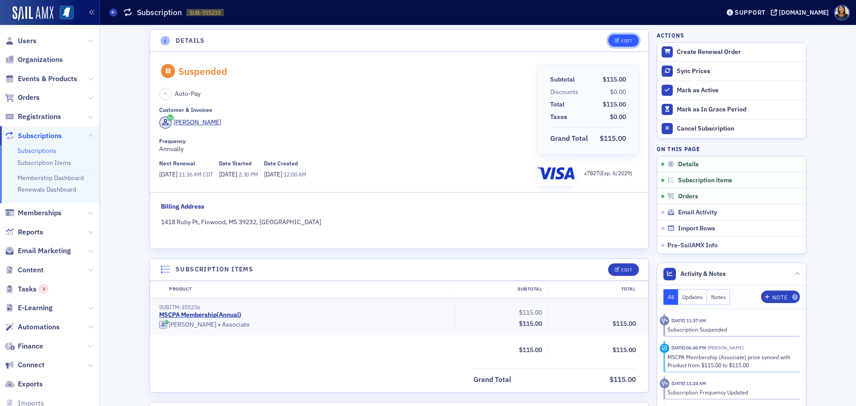
click at [623, 40] on div "Edit" at bounding box center [626, 40] width 11 height 5
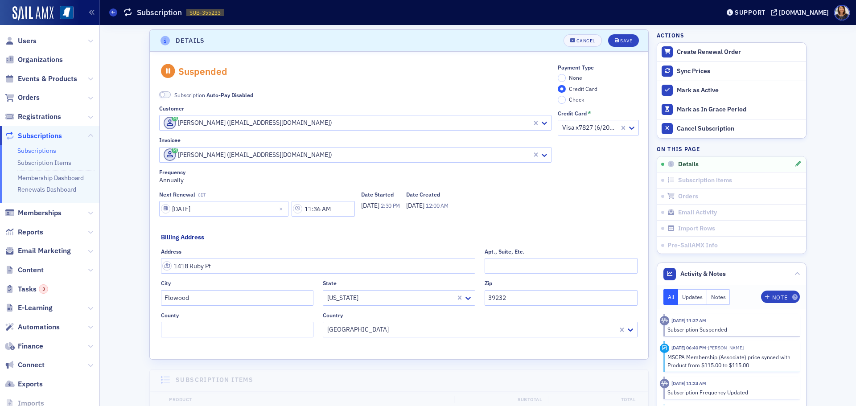
scroll to position [112, 0]
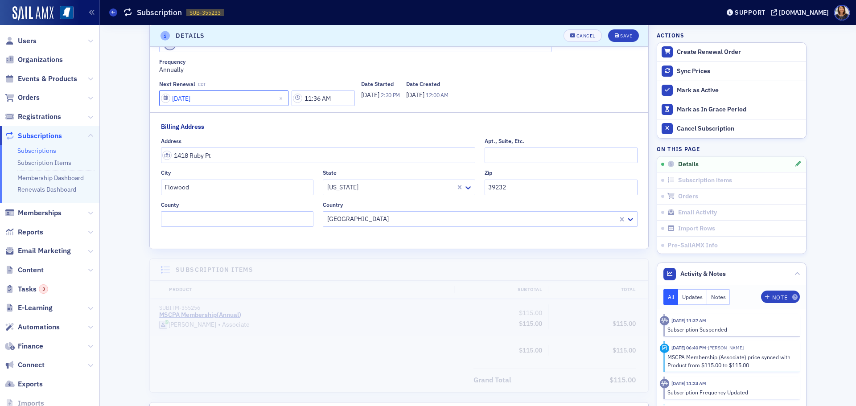
select select "6"
select select "2026"
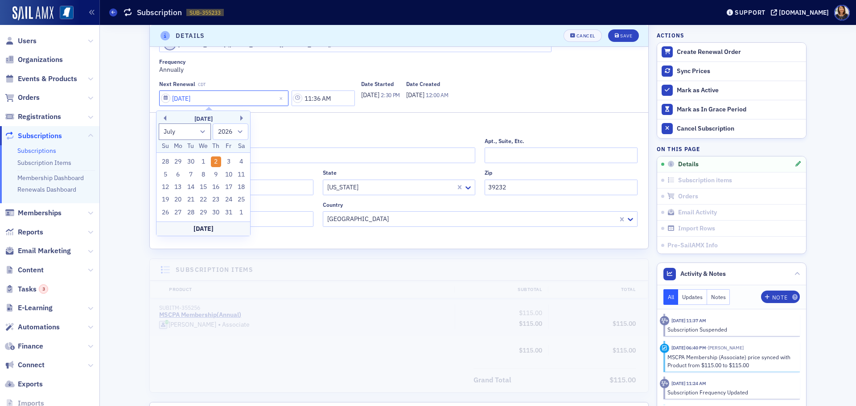
click at [185, 100] on input "07/02/2026" at bounding box center [223, 99] width 129 height 16
type input "07/01/2026"
click at [628, 34] on div "Save" at bounding box center [626, 35] width 12 height 5
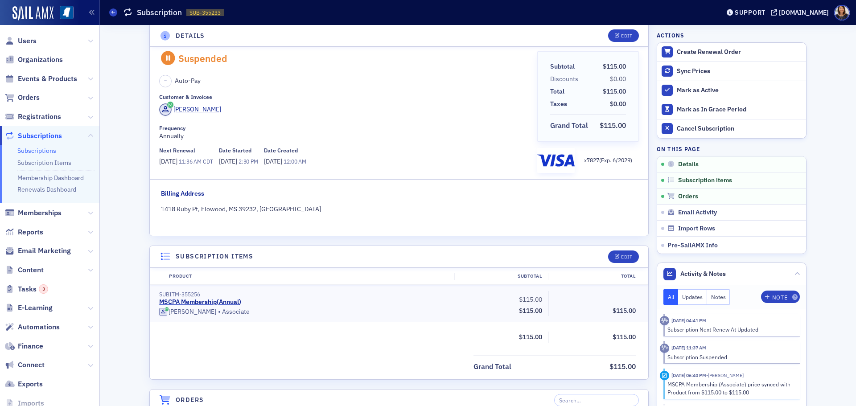
scroll to position [2, 0]
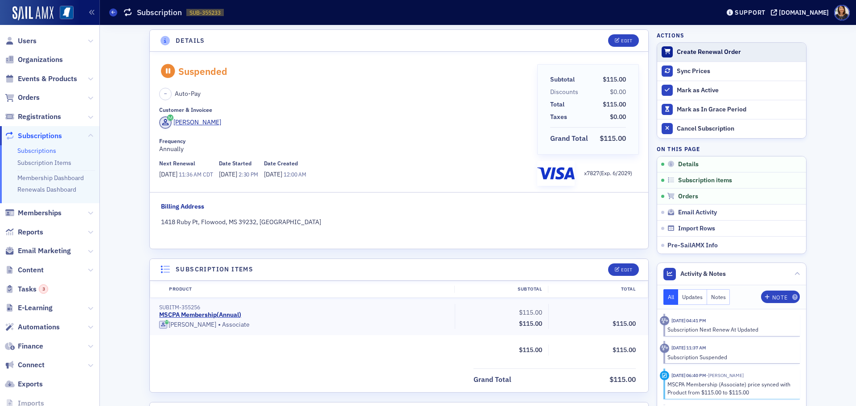
click at [676, 46] on button "Create Renewal Order" at bounding box center [731, 52] width 149 height 19
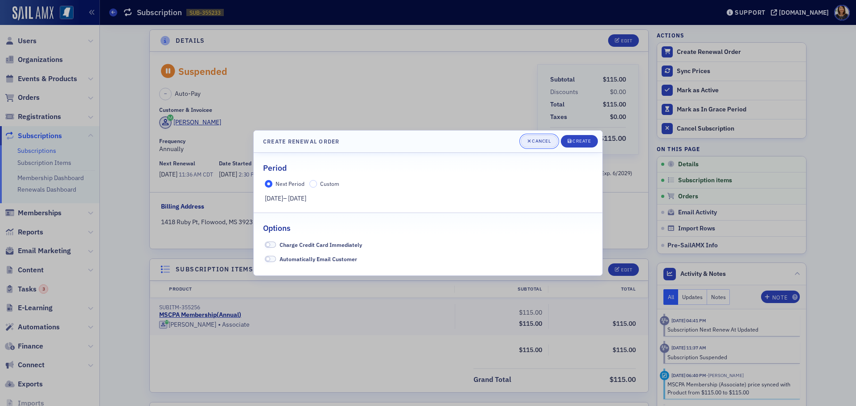
click at [538, 140] on div "Cancel" at bounding box center [541, 141] width 19 height 5
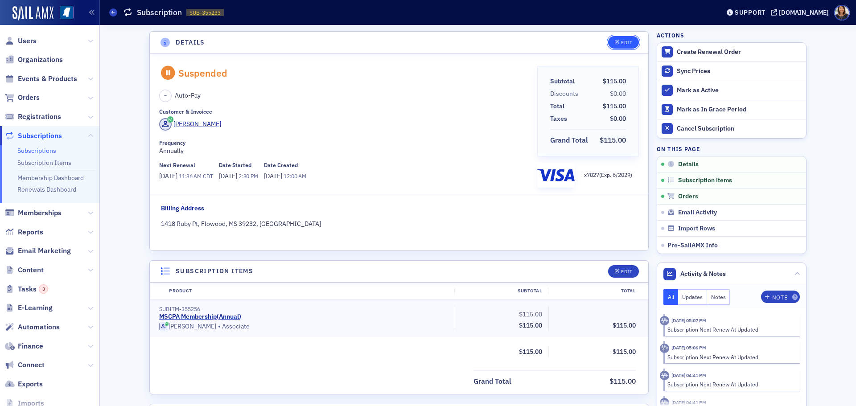
click at [622, 39] on button "Edit" at bounding box center [623, 42] width 31 height 12
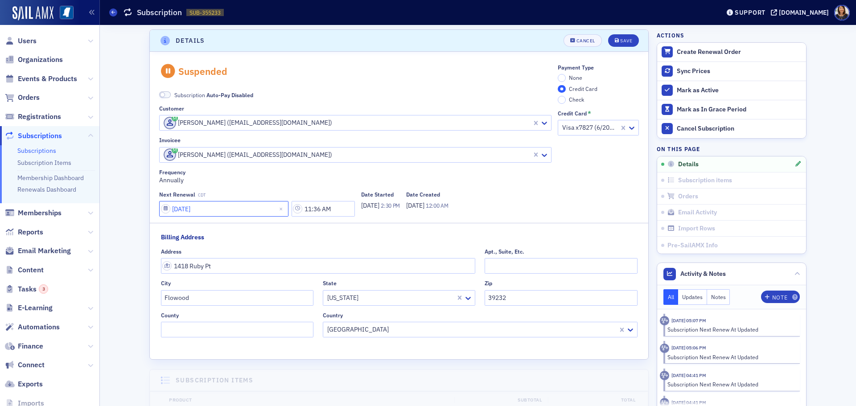
select select "6"
select select "2026"
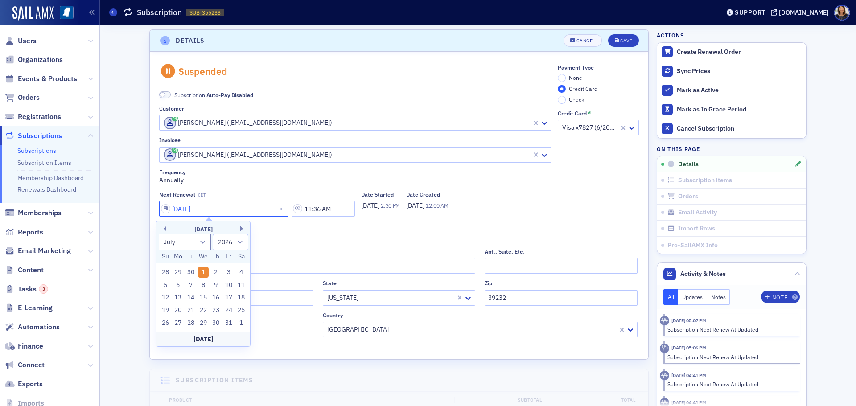
click at [215, 209] on input "07/01/2026" at bounding box center [223, 209] width 129 height 16
click at [184, 210] on input "07/01/2026" at bounding box center [223, 209] width 129 height 16
click at [186, 210] on input "07/01/2026" at bounding box center [223, 209] width 129 height 16
type input "07/03/2026"
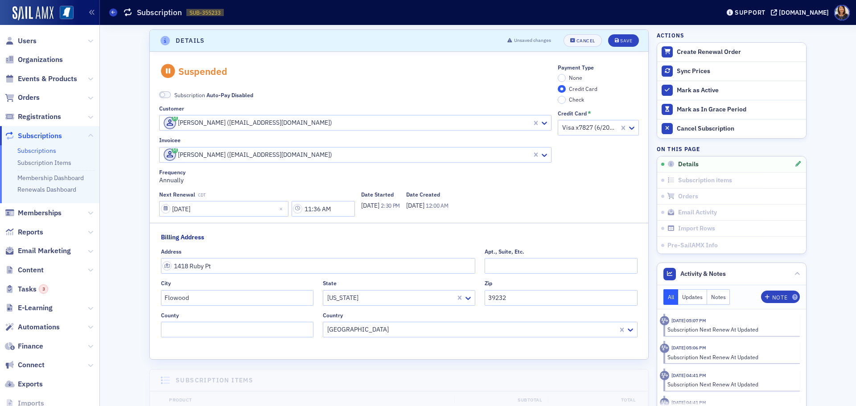
click at [307, 173] on div "Frequency" at bounding box center [355, 172] width 392 height 7
click at [621, 41] on div "Save" at bounding box center [626, 40] width 12 height 5
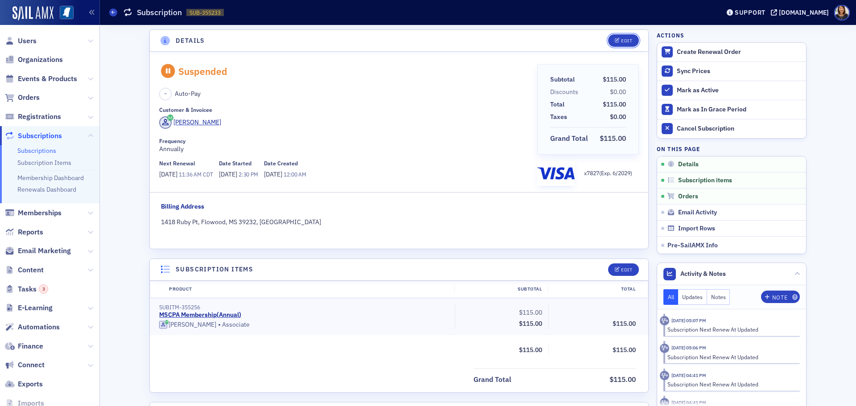
click at [622, 44] on button "Edit" at bounding box center [623, 40] width 31 height 12
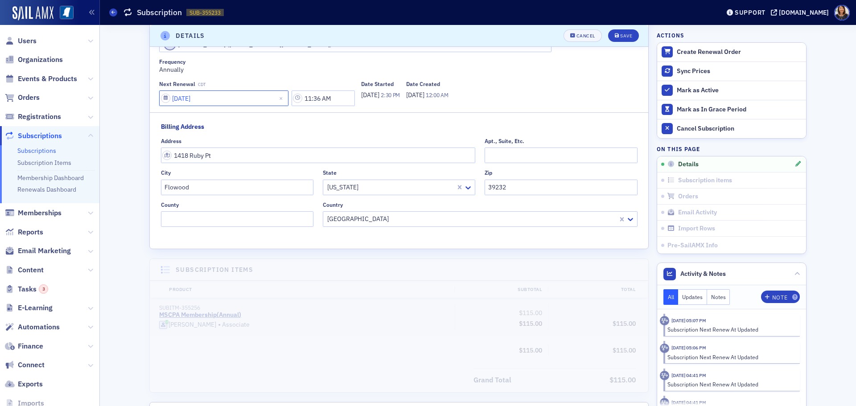
click at [212, 98] on input "07/03/2026" at bounding box center [223, 99] width 129 height 16
select select "6"
select select "2026"
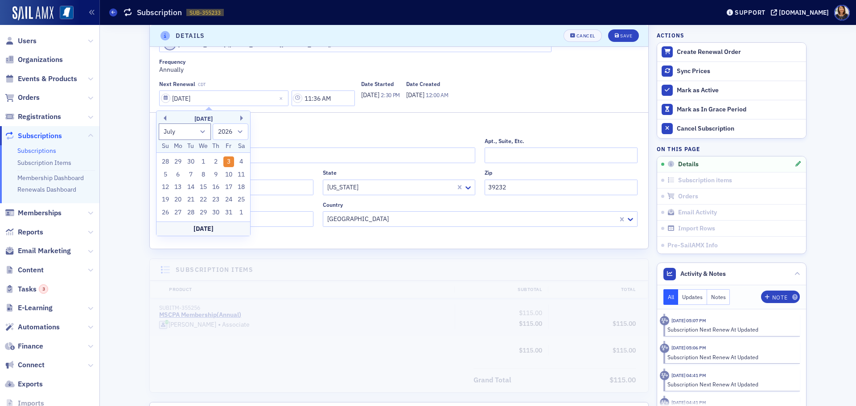
type input "07/03/2026"
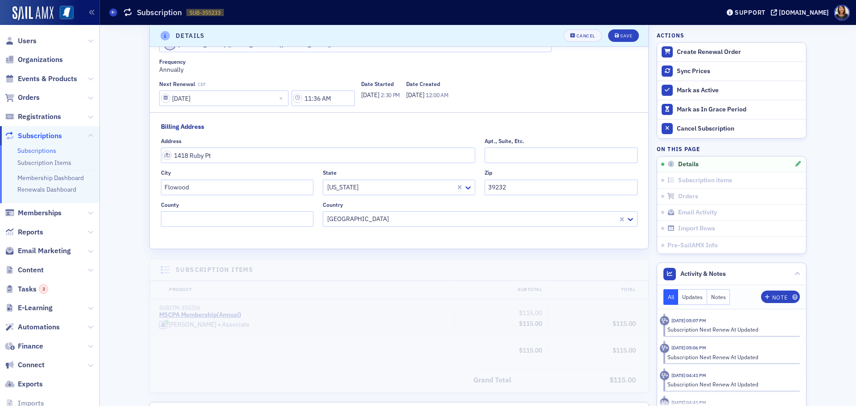
click at [627, 28] on header "Details Cancel Save" at bounding box center [399, 36] width 499 height 22
click at [624, 32] on button "Save" at bounding box center [623, 35] width 31 height 12
select select "6"
select select "2026"
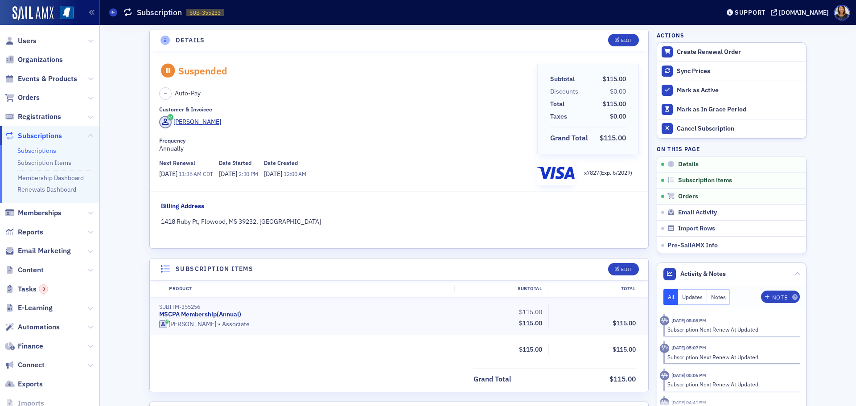
scroll to position [2, 0]
click at [621, 36] on button "Edit" at bounding box center [623, 40] width 31 height 12
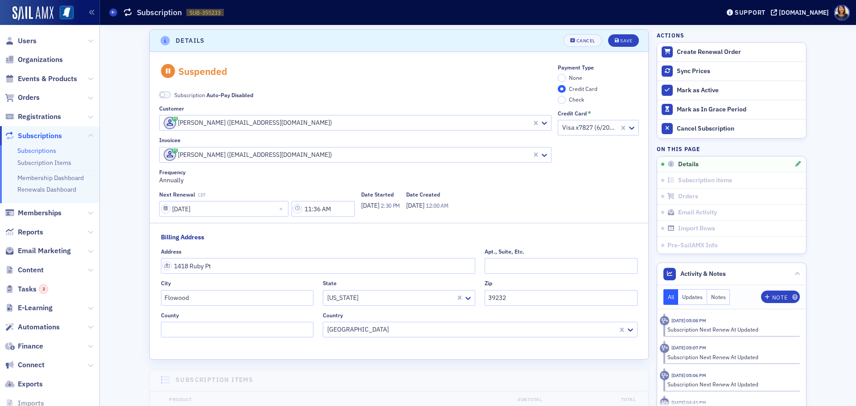
scroll to position [112, 0]
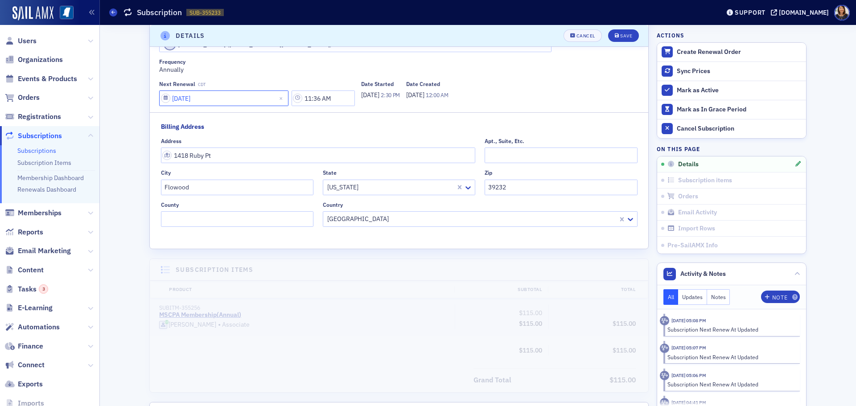
click at [218, 98] on input "07/03/2026" at bounding box center [223, 99] width 129 height 16
select select "6"
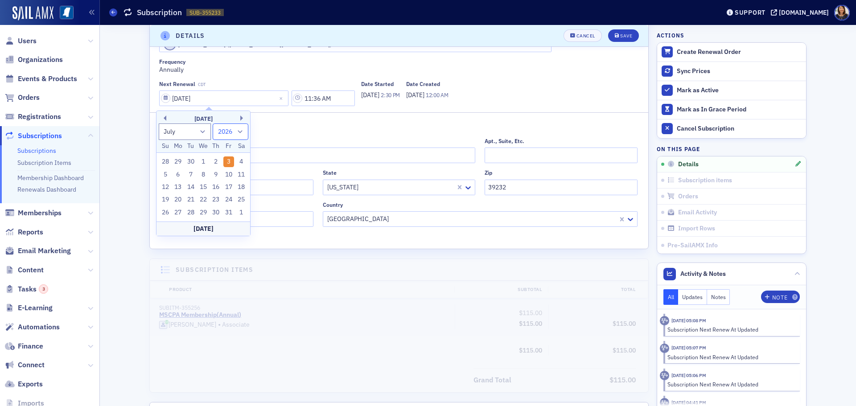
click at [240, 134] on select "2025 2026 2027 2028 2029 2030 2031 2032 2033 2034 2035 2036 2037 2038 2039 2040…" at bounding box center [231, 132] width 36 height 16
select select "2025"
click at [213, 124] on select "2025 2026 2027 2028 2029 2030 2031 2032 2033 2034 2035 2036 2037 2038 2039 2040…" at bounding box center [231, 132] width 36 height 16
click at [280, 130] on fieldset "Billing Address Address 1418 Ruby Pt Apt., Suite, Etc. City Flowood State Missi…" at bounding box center [399, 177] width 477 height 111
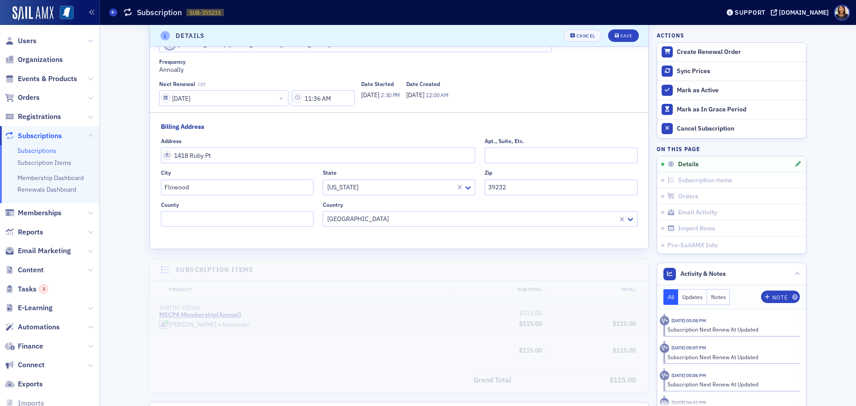
click at [235, 110] on div "Suspended Subscription Auto-Pay Disabled Customer Lisa Browning (lbrowning0320@…" at bounding box center [399, 95] width 499 height 308
click at [227, 99] on input "07/03/2026" at bounding box center [223, 99] width 129 height 16
select select "6"
select select "2026"
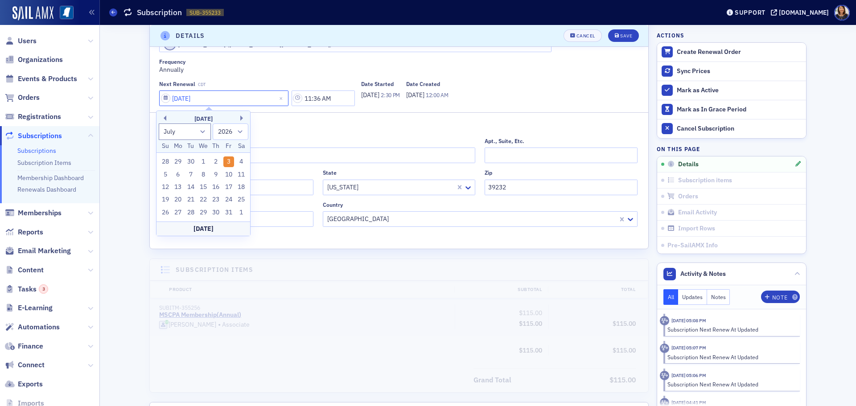
click at [185, 99] on input "07/03/2026" at bounding box center [223, 99] width 129 height 16
type input "07/01/2026"
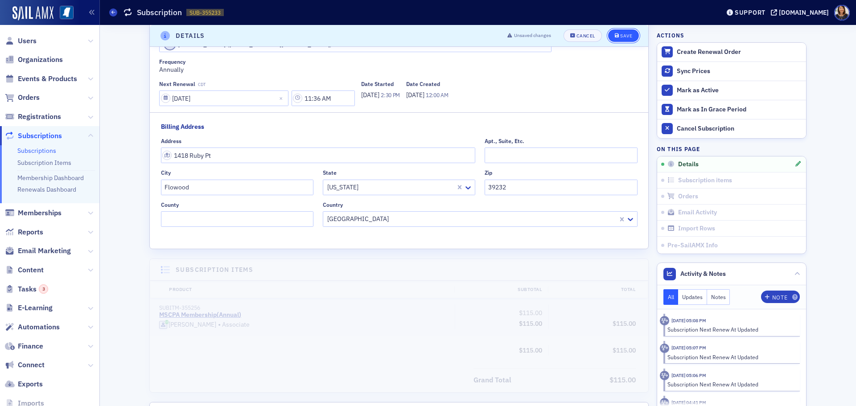
click at [625, 31] on button "Save" at bounding box center [623, 35] width 31 height 12
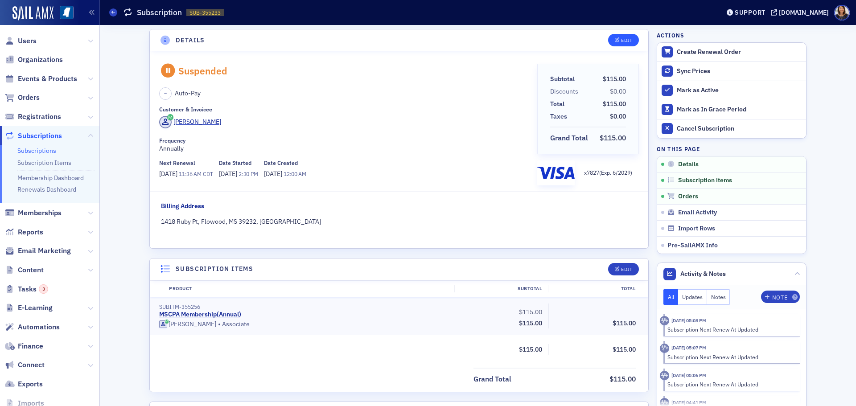
scroll to position [2, 0]
click at [25, 40] on span "Users" at bounding box center [27, 41] width 19 height 10
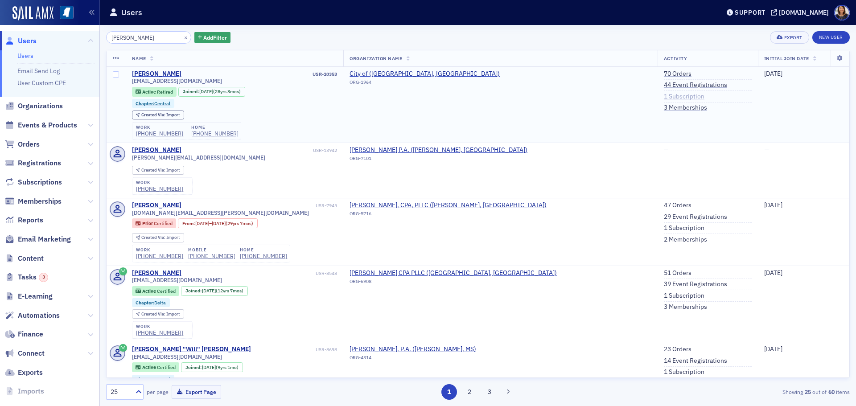
type input "russell wall"
click at [664, 99] on link "1 Subscription" at bounding box center [684, 97] width 41 height 8
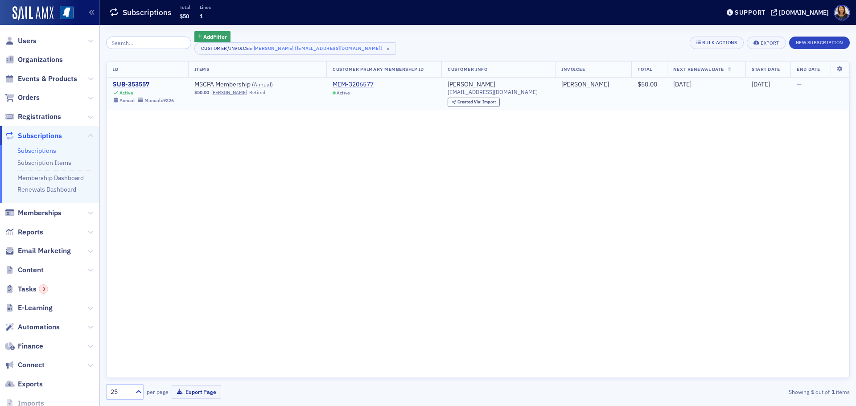
click at [132, 82] on div "SUB-353557" at bounding box center [143, 85] width 61 height 8
